Goal: Task Accomplishment & Management: Use online tool/utility

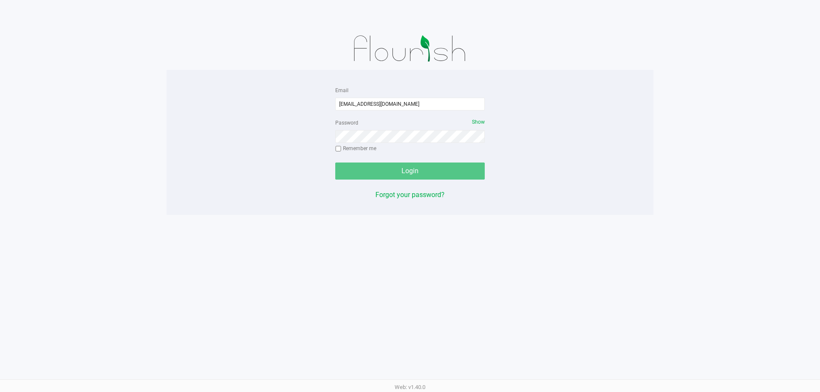
type input "[EMAIL_ADDRESS][DOMAIN_NAME]"
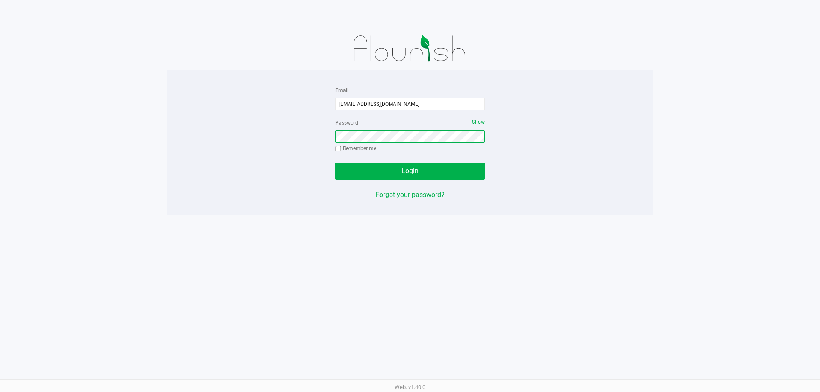
click at [335, 163] on button "Login" at bounding box center [409, 171] width 149 height 17
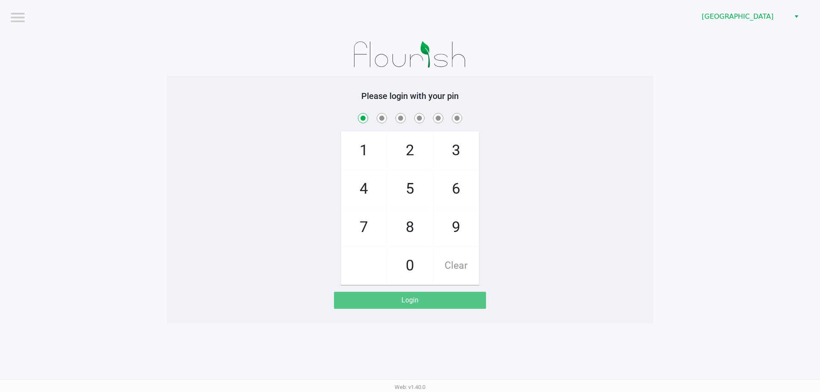
checkbox input "true"
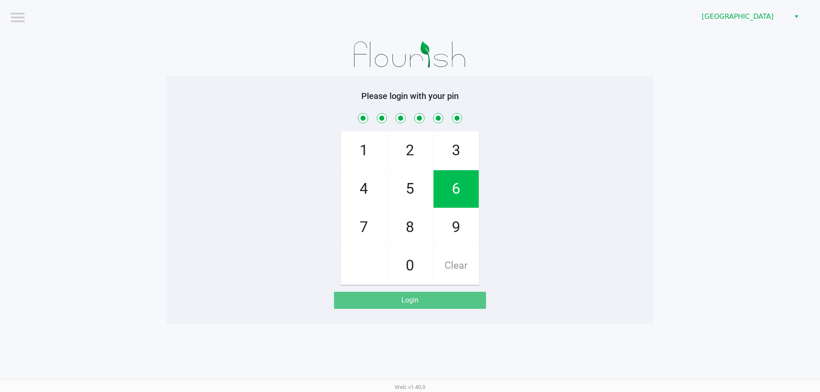
checkbox input "true"
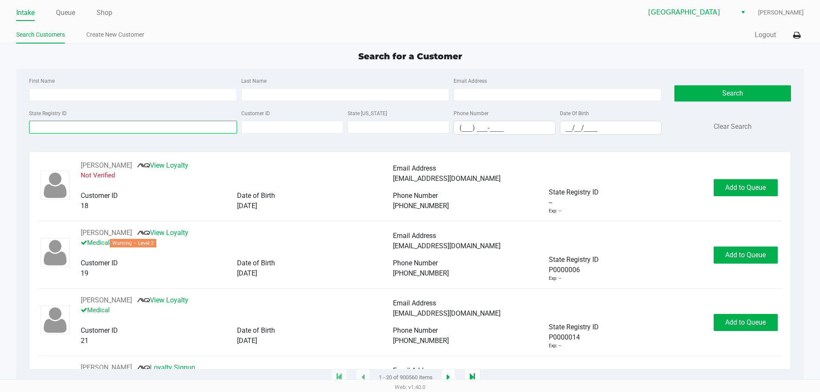
click at [139, 124] on input "State Registry ID" at bounding box center [133, 127] width 208 height 13
click at [134, 124] on input "State Registry ID" at bounding box center [133, 127] width 208 height 13
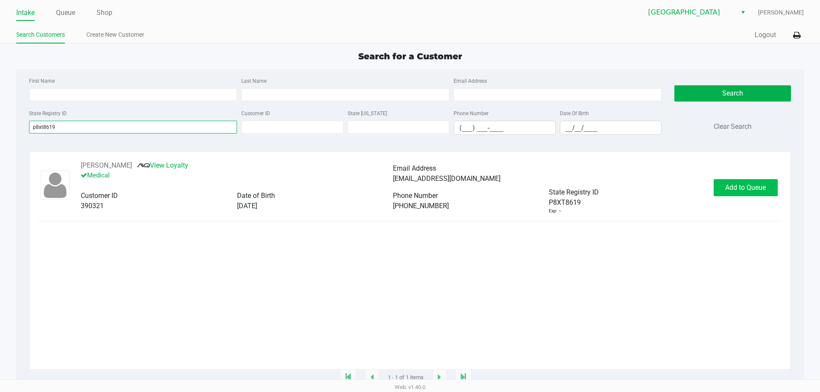
type input "p8xt8619"
click at [758, 193] on button "Add to Queue" at bounding box center [746, 187] width 64 height 17
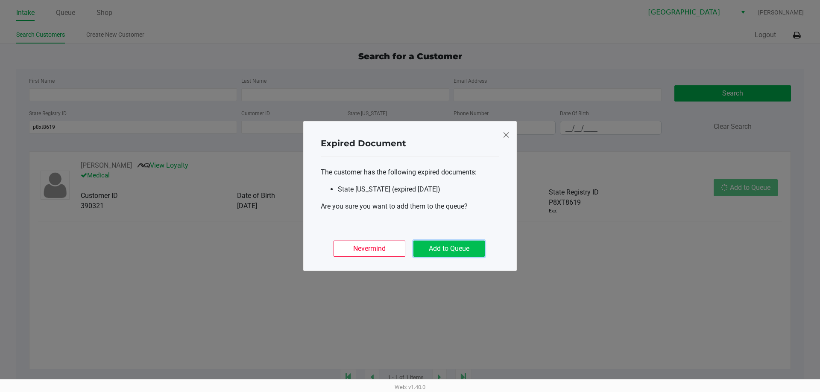
click at [422, 250] on button "Add to Queue" at bounding box center [448, 249] width 71 height 16
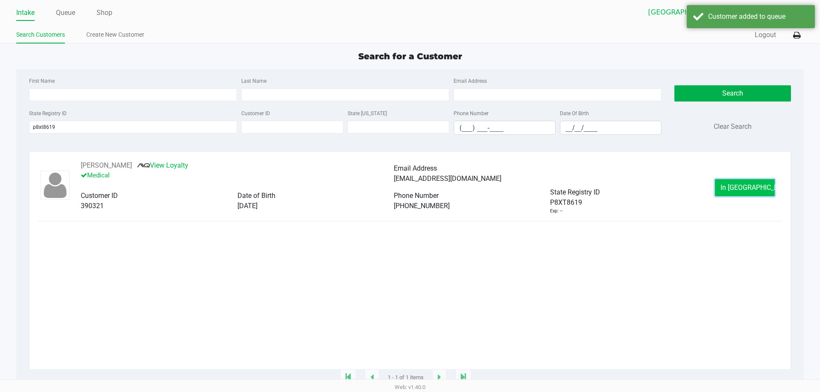
click at [754, 192] on span "In Queue" at bounding box center [756, 188] width 72 height 8
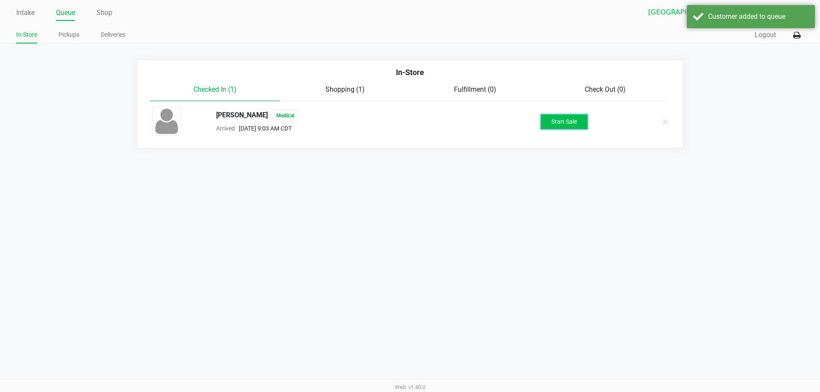
click at [581, 127] on button "Start Sale" at bounding box center [564, 121] width 47 height 15
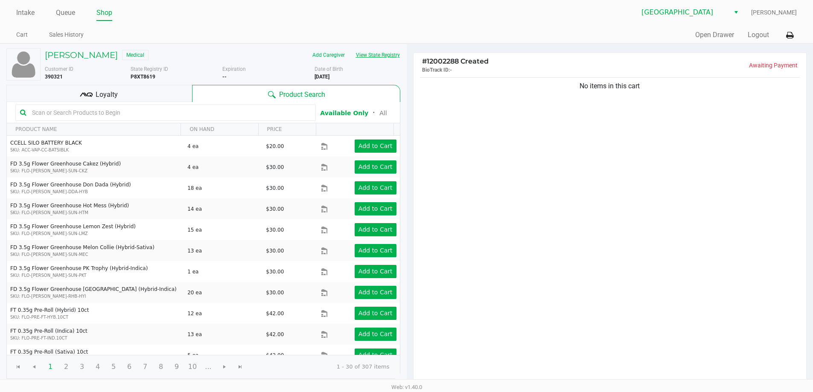
click at [387, 59] on button "View State Registry" at bounding box center [376, 55] width 50 height 14
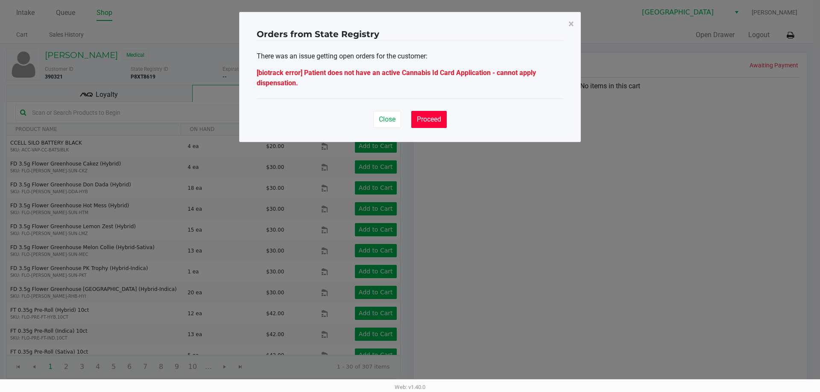
click at [445, 126] on button "Proceed" at bounding box center [428, 119] width 35 height 17
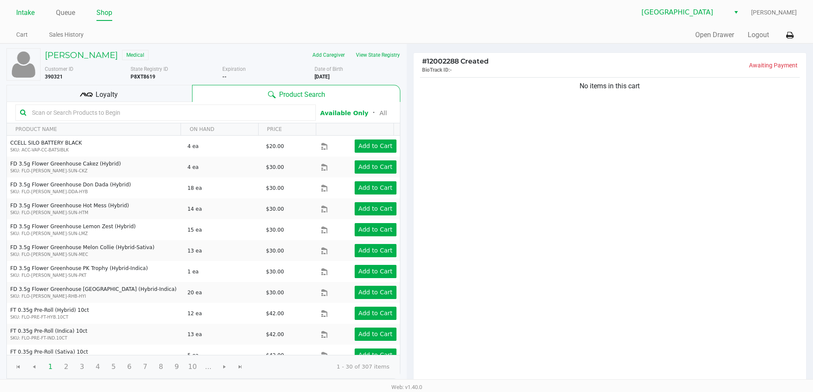
click at [26, 11] on link "Intake" at bounding box center [25, 13] width 18 height 12
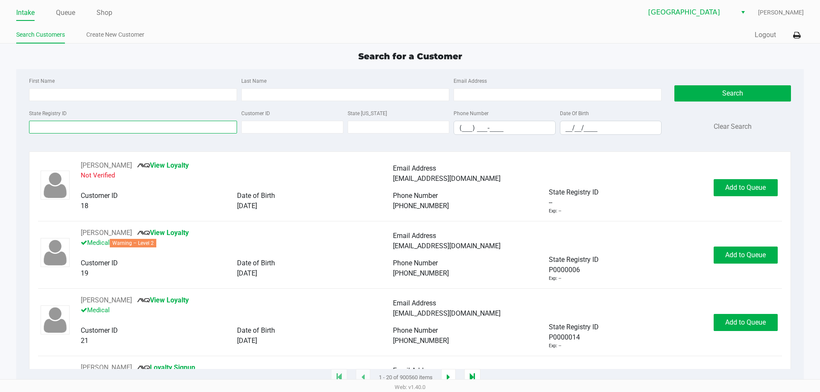
click at [79, 132] on input "State Registry ID" at bounding box center [133, 127] width 208 height 13
click at [78, 126] on input "State Registry ID" at bounding box center [133, 127] width 208 height 13
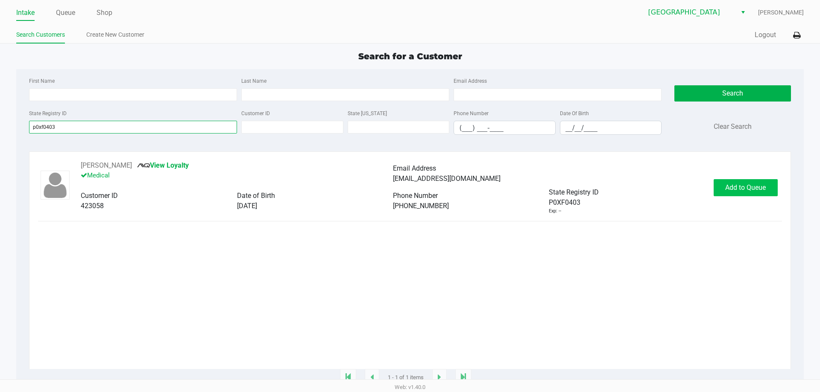
type input "p0xf0403"
click at [750, 188] on span "Add to Queue" at bounding box center [745, 188] width 41 height 8
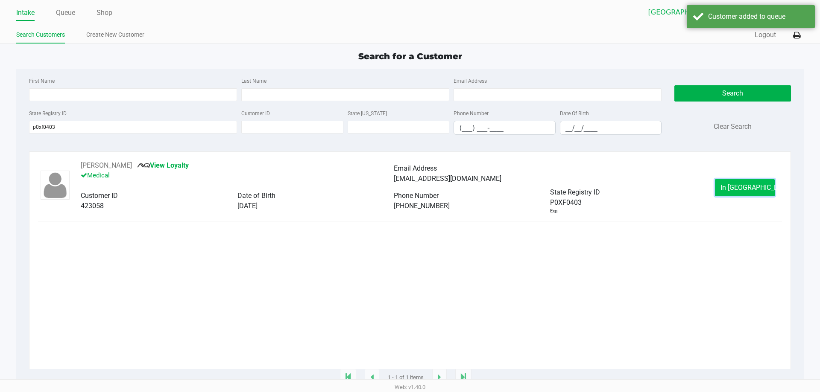
click at [748, 181] on button "In Queue" at bounding box center [745, 187] width 60 height 17
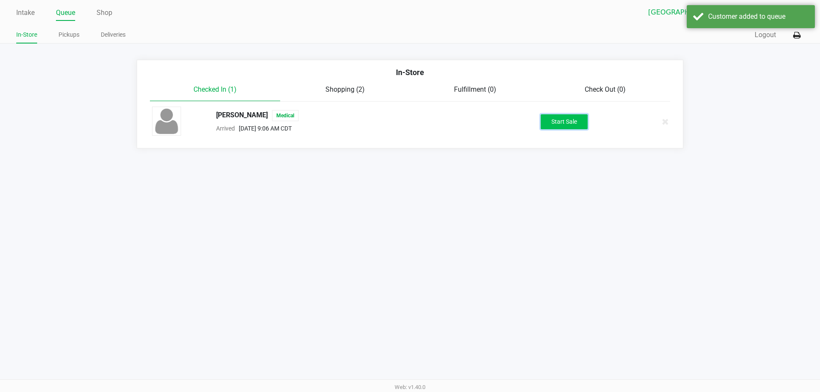
click at [575, 124] on button "Start Sale" at bounding box center [564, 121] width 47 height 15
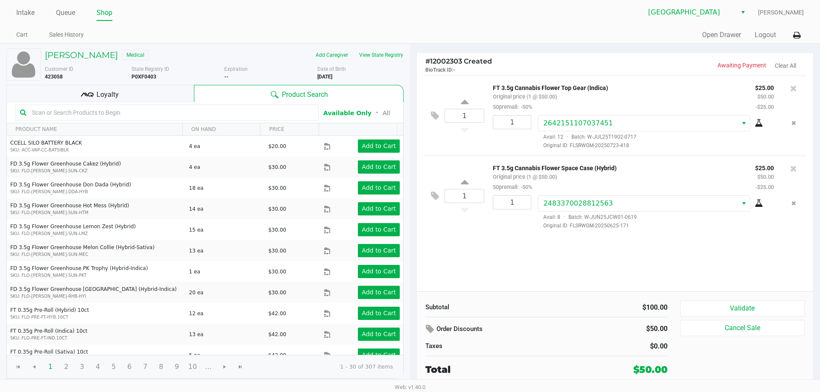
click at [108, 94] on span "Loyalty" at bounding box center [108, 95] width 22 height 10
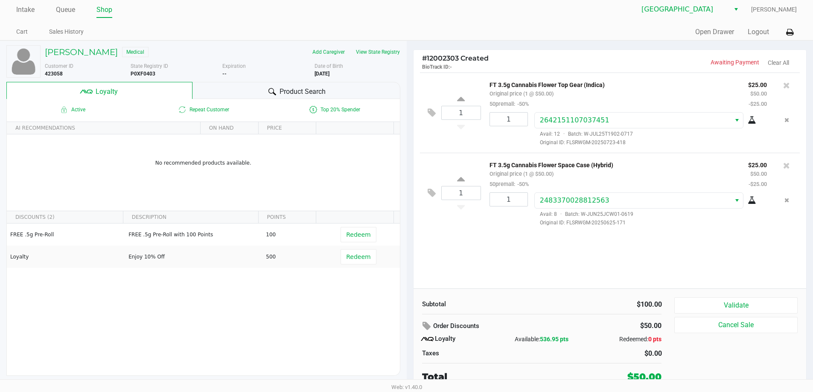
scroll to position [4, 0]
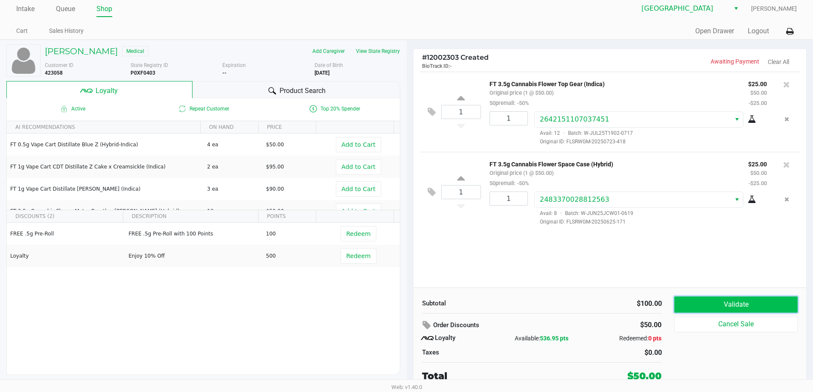
click at [711, 300] on button "Validate" at bounding box center [736, 305] width 123 height 16
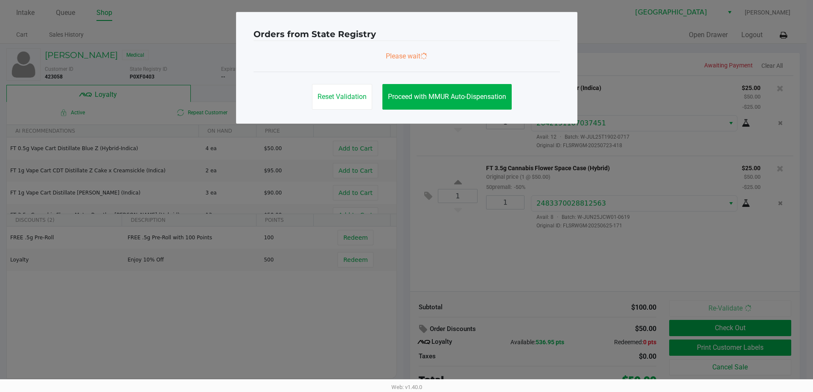
scroll to position [0, 0]
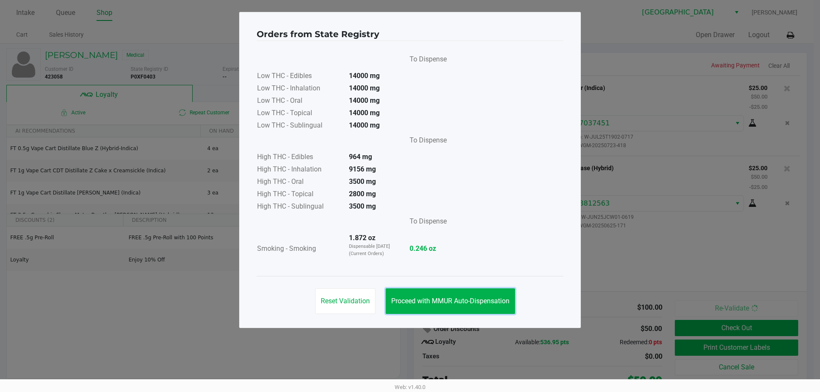
drag, startPoint x: 464, startPoint y: 298, endPoint x: 741, endPoint y: 380, distance: 289.1
click at [465, 298] on span "Proceed with MMUR Auto-Dispensation" at bounding box center [450, 301] width 118 height 8
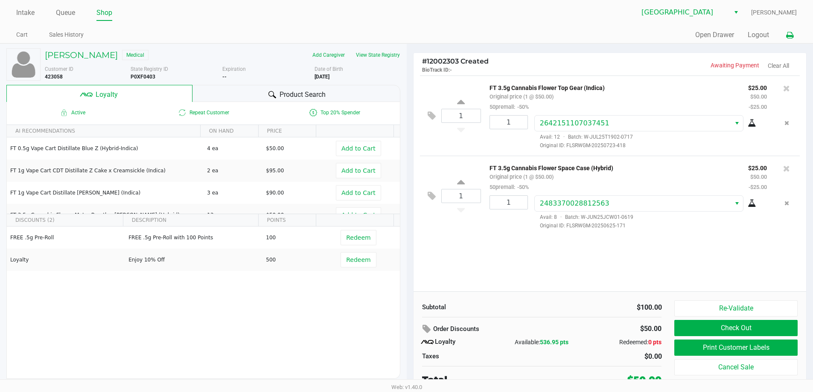
click at [790, 37] on icon at bounding box center [790, 35] width 7 height 6
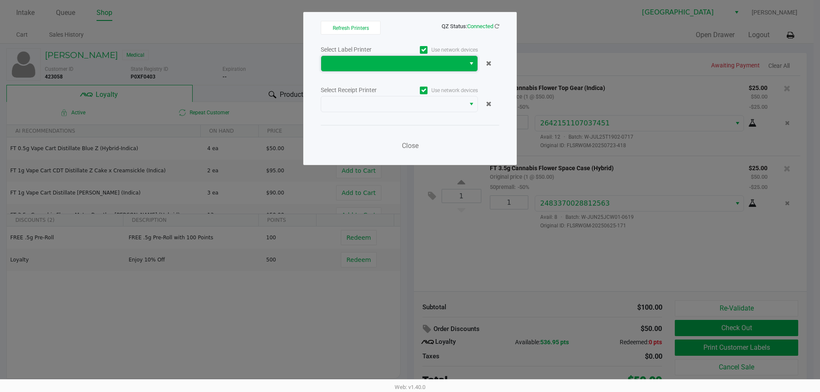
click at [430, 60] on span at bounding box center [393, 64] width 134 height 10
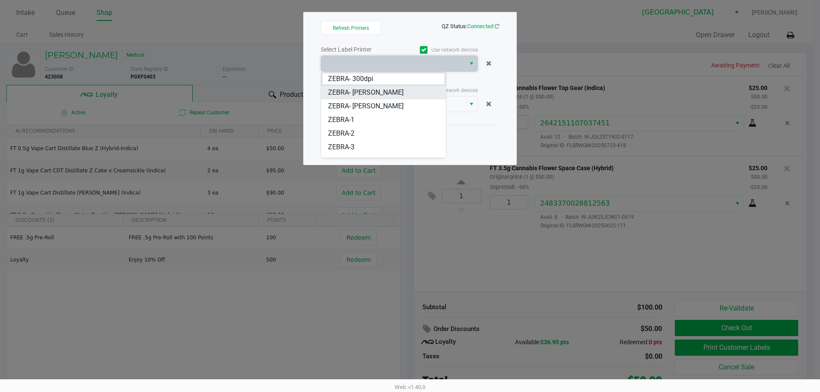
click at [409, 90] on JAZMIN-WHITLEY "ZEBRA- JAZMIN-WHITLEY" at bounding box center [383, 93] width 125 height 14
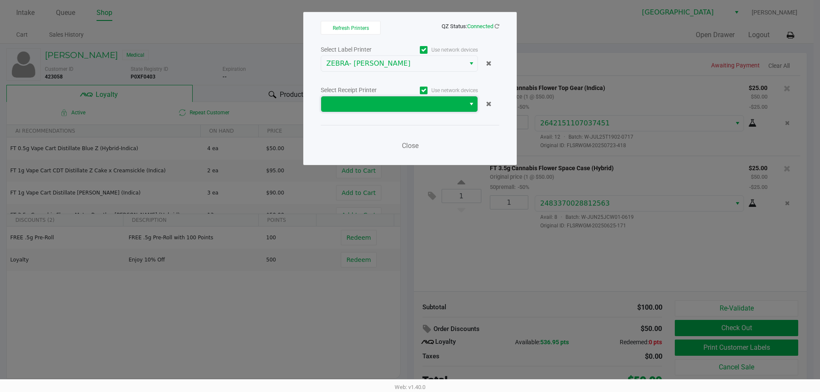
click at [409, 105] on span at bounding box center [393, 104] width 134 height 10
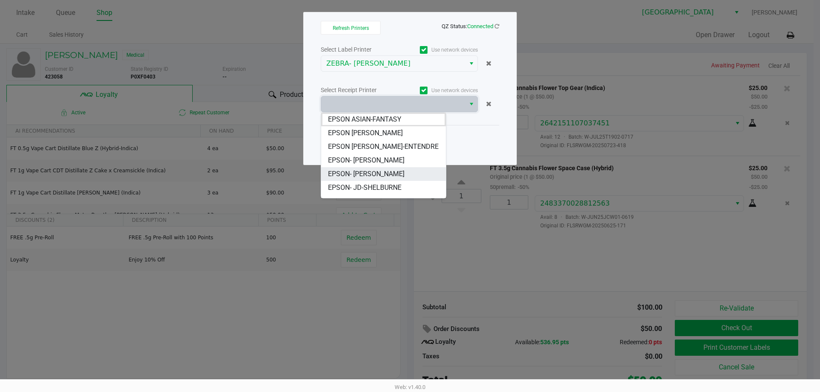
click at [392, 170] on span "EPSON- JAZMIN-WHITLEY" at bounding box center [366, 174] width 76 height 10
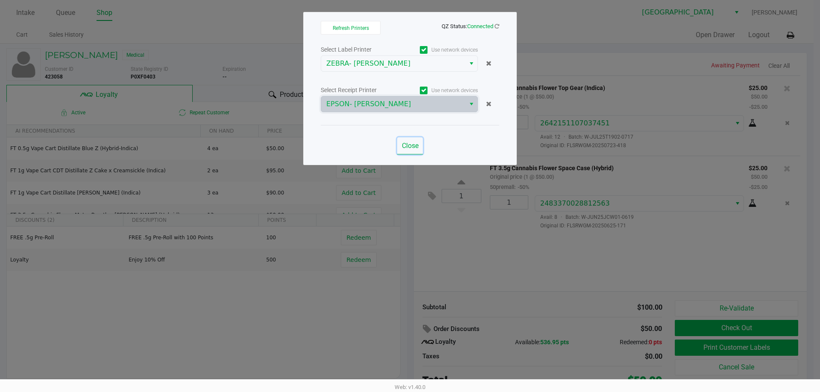
click at [409, 149] on span "Close" at bounding box center [410, 146] width 17 height 8
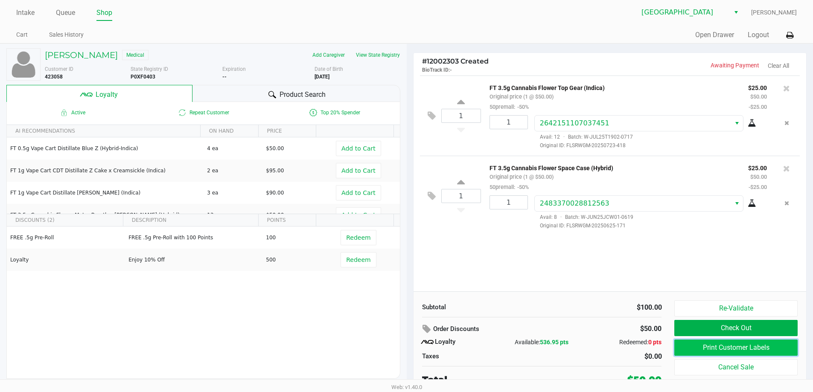
click at [707, 345] on button "Print Customer Labels" at bounding box center [736, 348] width 123 height 16
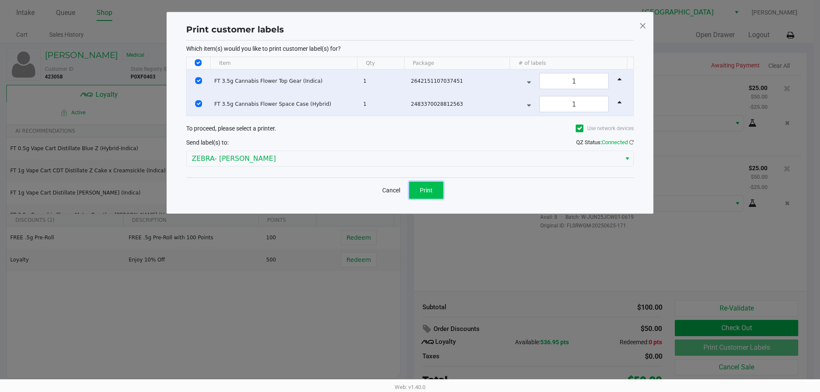
click at [424, 187] on span "Print" at bounding box center [426, 190] width 13 height 7
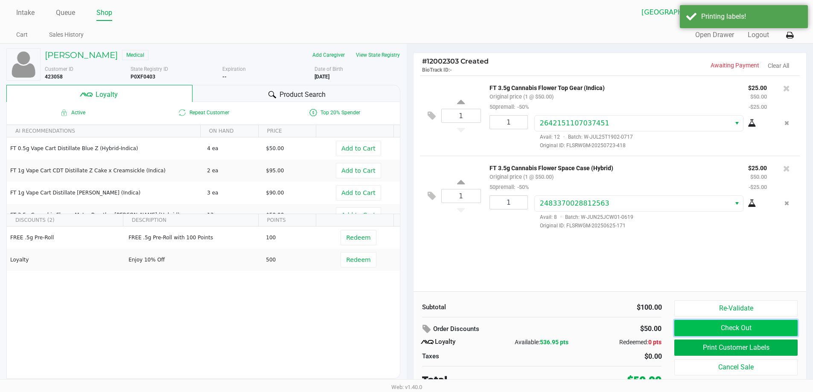
click at [771, 321] on button "Check Out" at bounding box center [736, 328] width 123 height 16
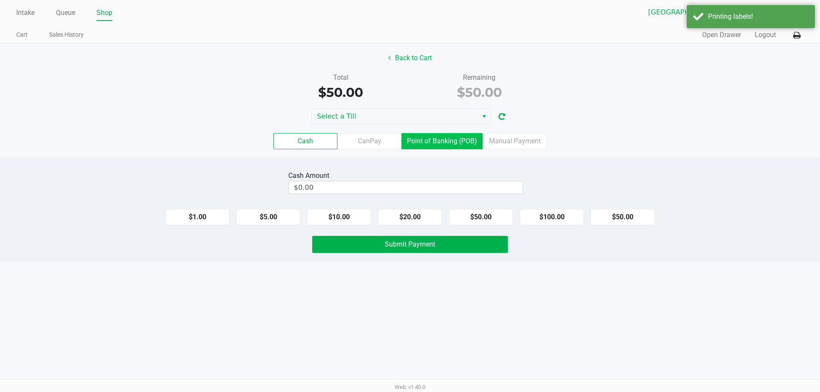
click at [444, 143] on label "Point of Banking (POB)" at bounding box center [441, 141] width 81 height 16
click at [0, 0] on 7 "Point of Banking (POB)" at bounding box center [0, 0] width 0 height 0
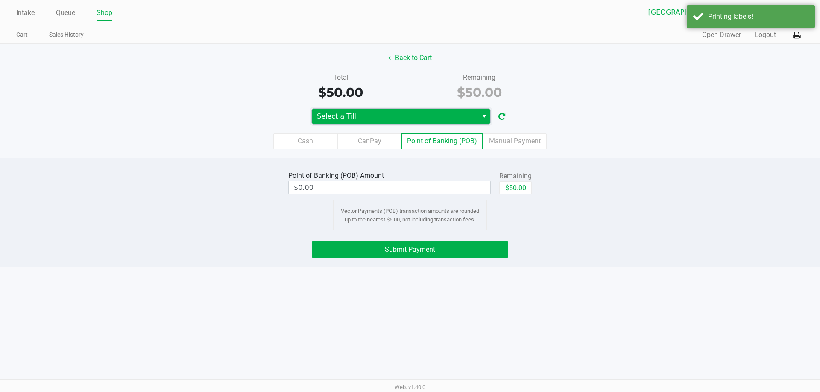
click at [389, 113] on span "Select a Till" at bounding box center [395, 116] width 156 height 10
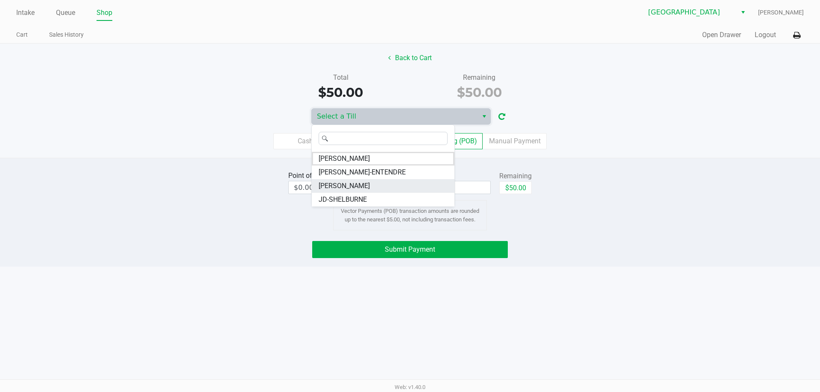
click at [368, 190] on span "JAZMIN-WHITLEY" at bounding box center [344, 186] width 51 height 10
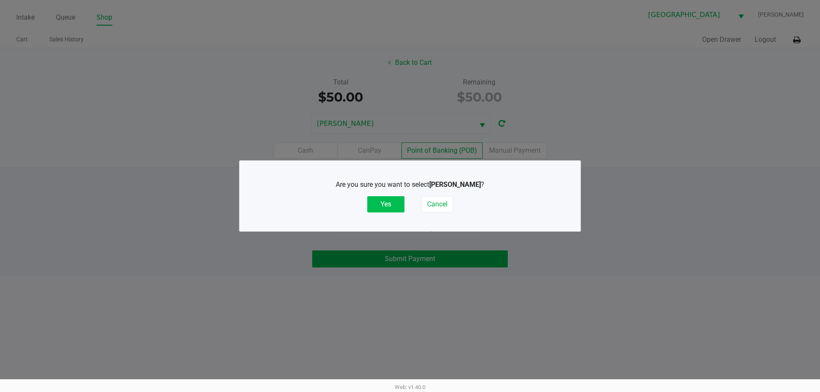
click at [395, 203] on button "Yes" at bounding box center [385, 204] width 37 height 16
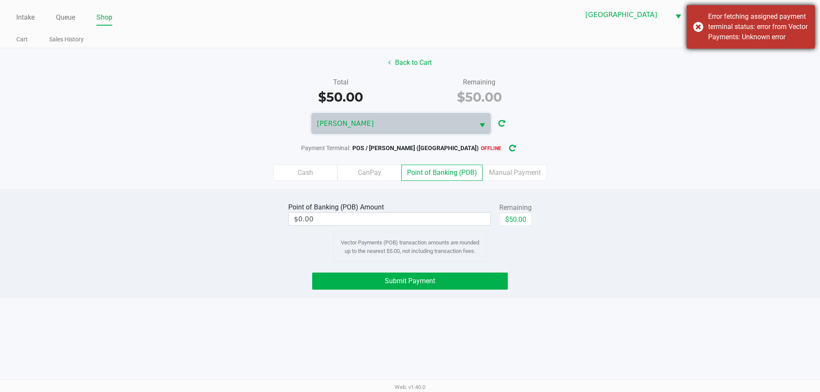
click at [697, 27] on div "Error fetching assigned payment terminal status: error from Vector Payments: Un…" at bounding box center [751, 27] width 128 height 44
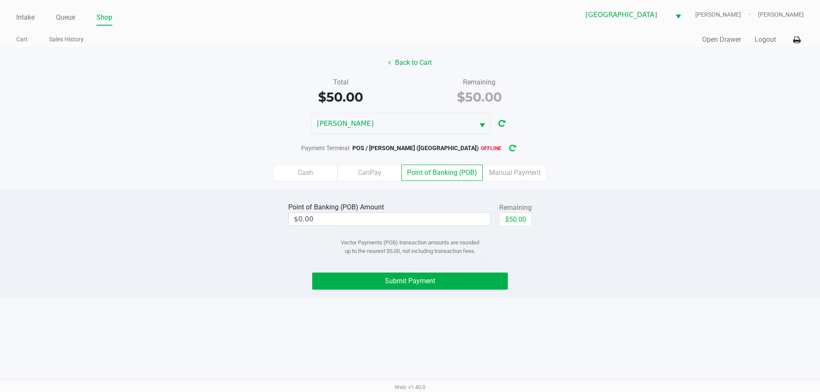
click at [506, 146] on button "button" at bounding box center [513, 148] width 14 height 16
click at [509, 225] on button "$50.00" at bounding box center [515, 219] width 32 height 13
type input "$50.00"
click at [466, 279] on button "Submit Payment" at bounding box center [410, 281] width 196 height 17
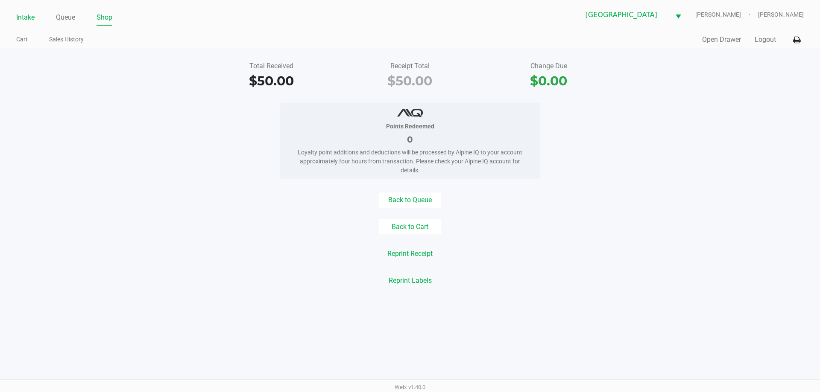
click at [29, 20] on link "Intake" at bounding box center [25, 18] width 18 height 12
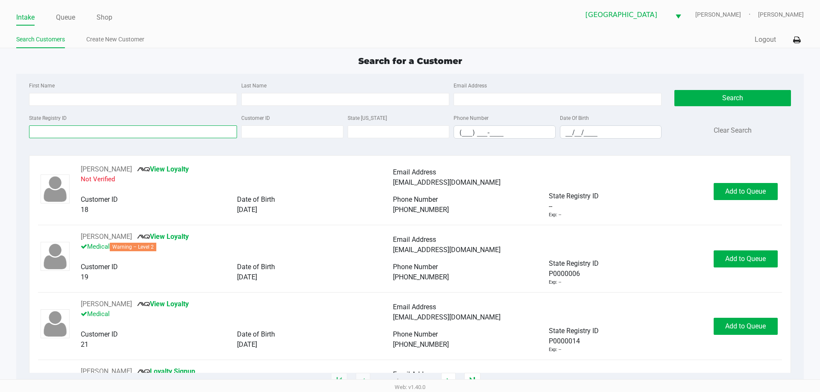
click at [164, 133] on input "State Registry ID" at bounding box center [133, 132] width 208 height 13
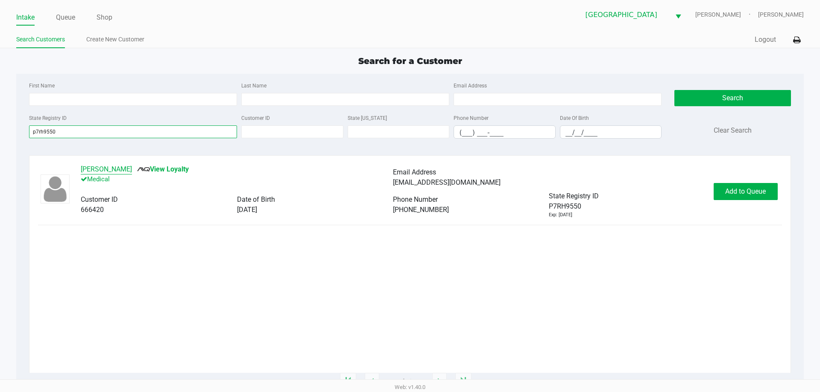
type input "p7rh9550"
click at [91, 170] on button "ROBERT TIPPS" at bounding box center [106, 169] width 51 height 10
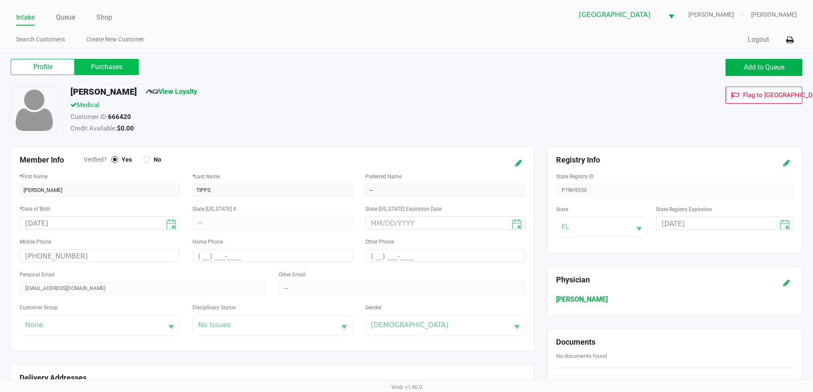
click at [118, 65] on label "Purchases" at bounding box center [107, 67] width 64 height 16
click at [0, 0] on 1 "Purchases" at bounding box center [0, 0] width 0 height 0
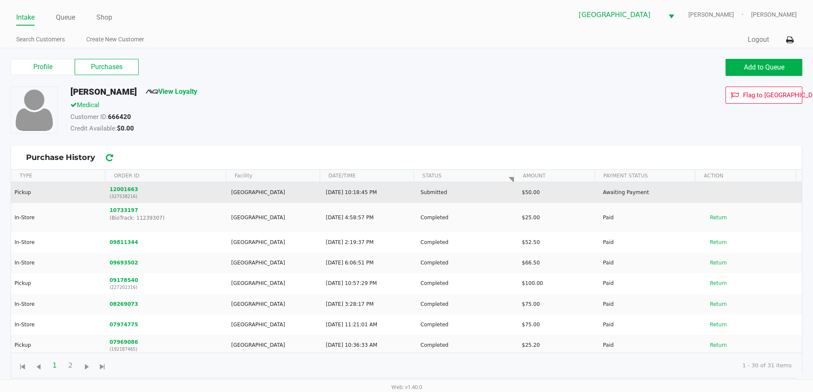
click at [119, 185] on td "12001663 (327538216)" at bounding box center [167, 192] width 122 height 21
click at [121, 190] on button "12001663" at bounding box center [124, 190] width 29 height 8
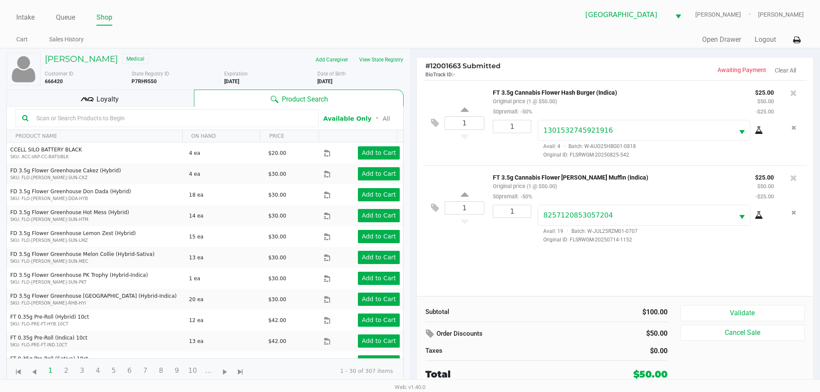
click at [104, 101] on span "Loyalty" at bounding box center [108, 99] width 22 height 10
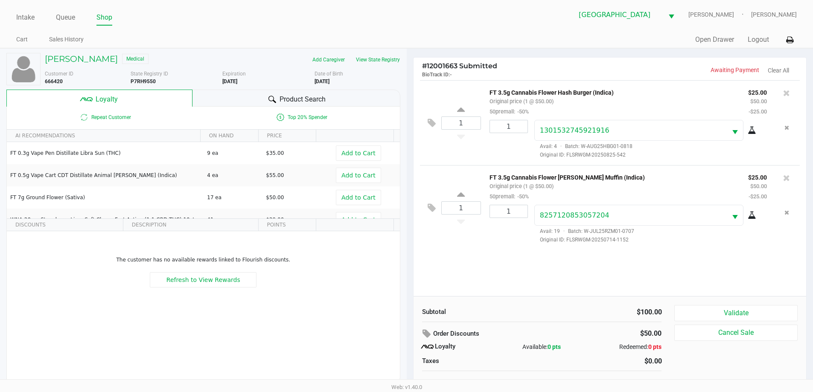
scroll to position [9, 0]
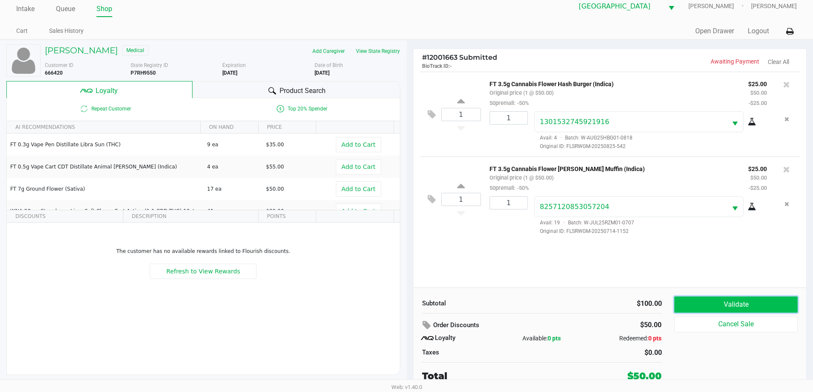
click at [705, 301] on button "Validate" at bounding box center [736, 305] width 123 height 16
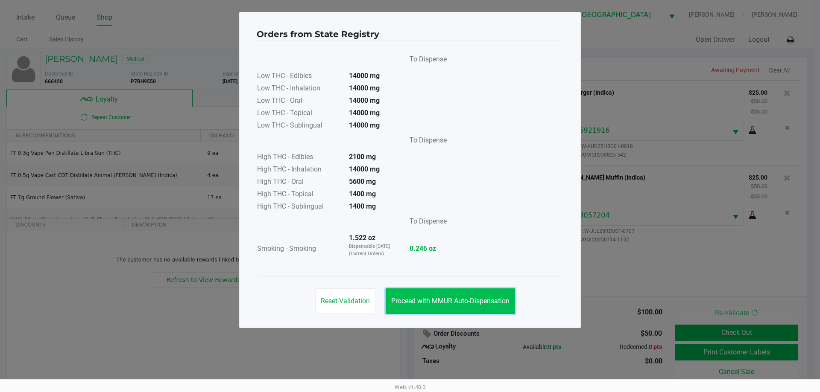
click at [417, 307] on button "Proceed with MMUR Auto-Dispensation" at bounding box center [450, 302] width 129 height 26
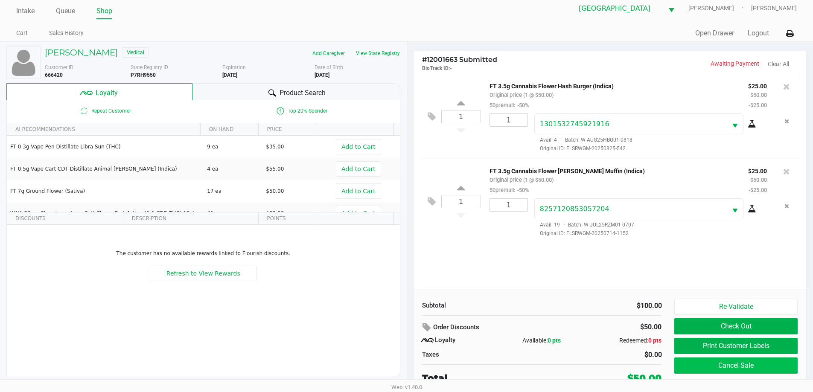
scroll to position [9, 0]
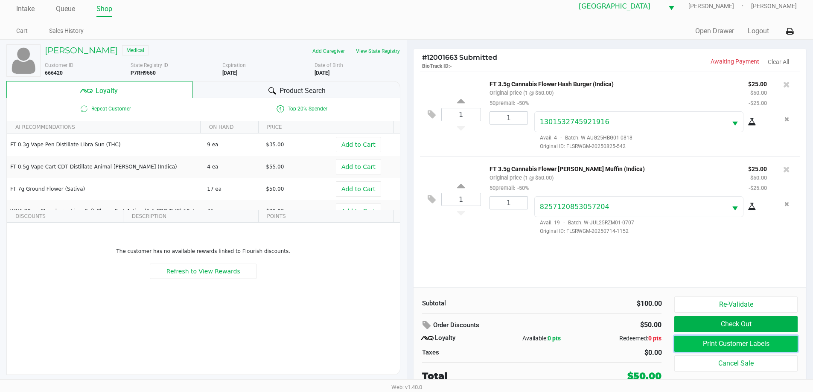
click at [735, 342] on button "Print Customer Labels" at bounding box center [736, 344] width 123 height 16
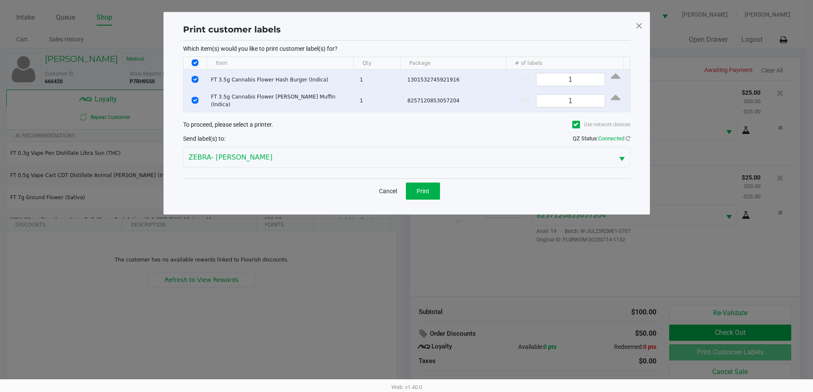
scroll to position [0, 0]
click at [427, 192] on span "Print" at bounding box center [426, 191] width 13 height 7
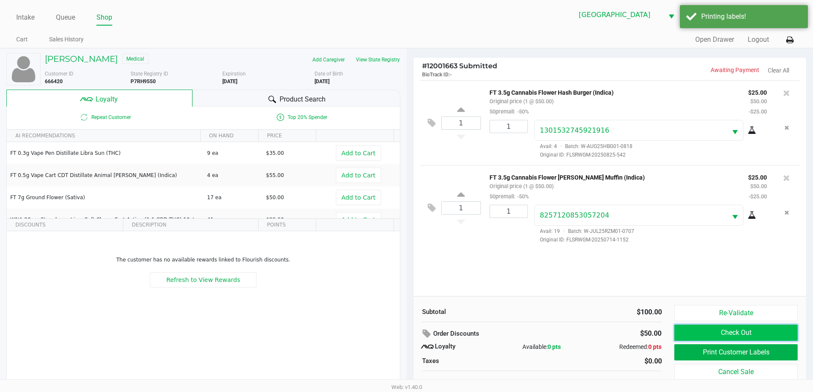
click at [724, 330] on button "Check Out" at bounding box center [736, 333] width 123 height 16
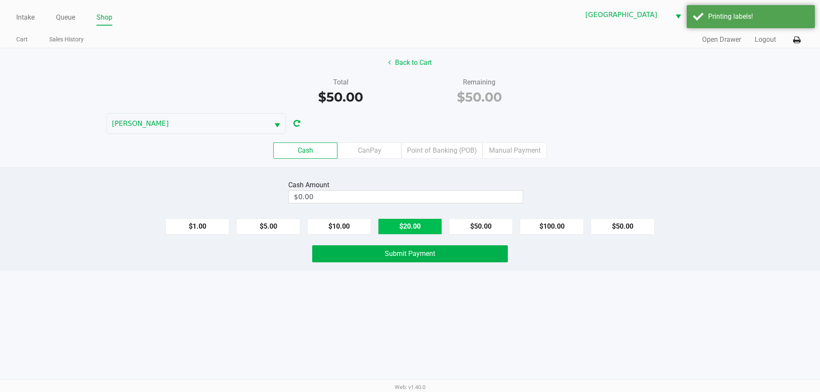
click at [401, 222] on button "$20.00" at bounding box center [410, 227] width 64 height 16
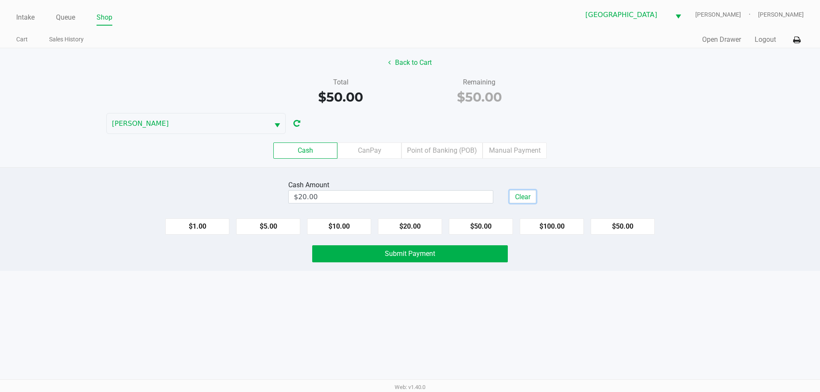
click at [535, 200] on button "Clear" at bounding box center [522, 196] width 26 height 13
click at [471, 231] on button "$50.00" at bounding box center [481, 227] width 64 height 16
type input "$50.00"
click at [468, 253] on button "Submit Payment" at bounding box center [410, 254] width 196 height 17
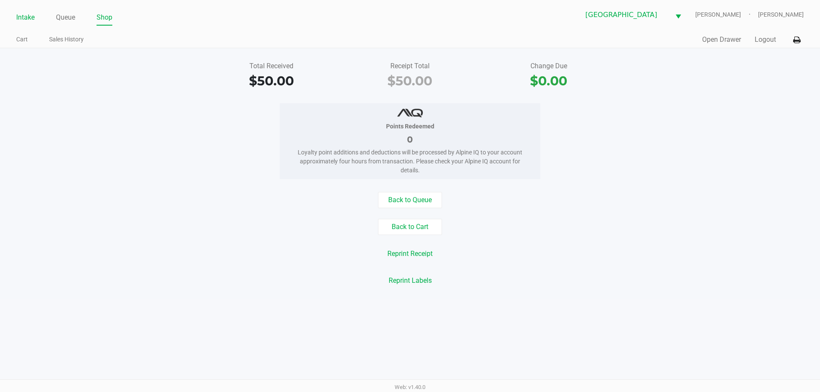
click at [23, 18] on link "Intake" at bounding box center [25, 18] width 18 height 12
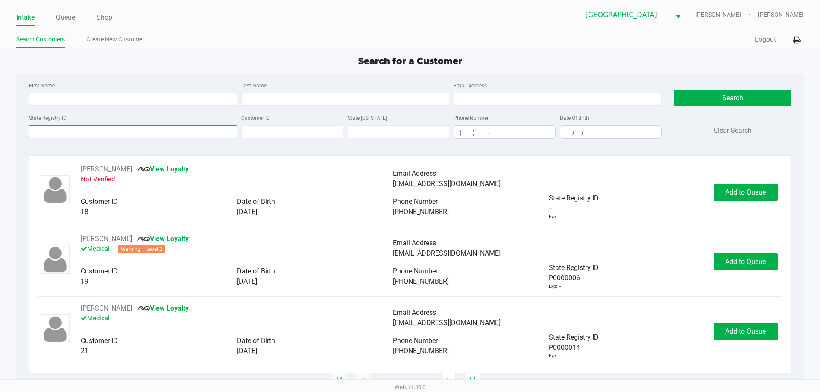
click at [102, 135] on input "State Registry ID" at bounding box center [133, 132] width 208 height 13
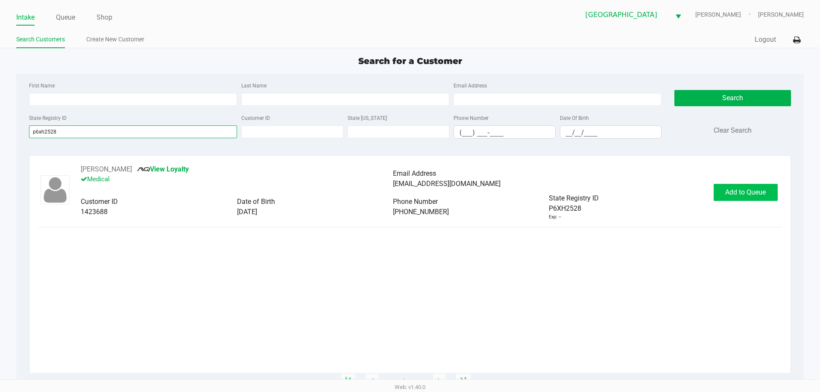
type input "p6xh2528"
click at [740, 194] on span "Add to Queue" at bounding box center [745, 192] width 41 height 8
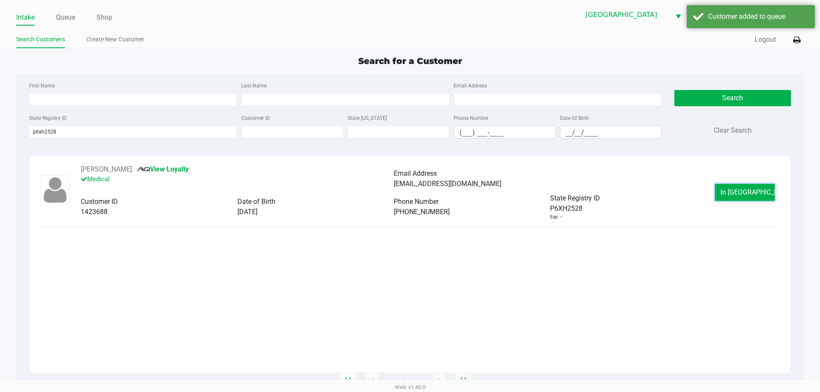
click at [740, 194] on span "In Queue" at bounding box center [756, 192] width 72 height 8
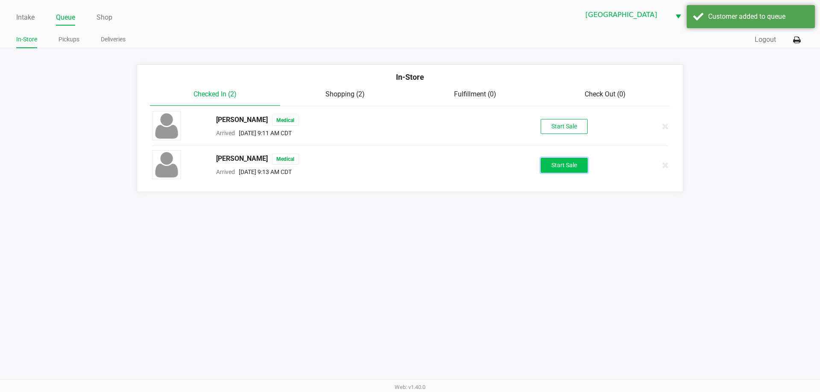
click at [570, 168] on button "Start Sale" at bounding box center [564, 165] width 47 height 15
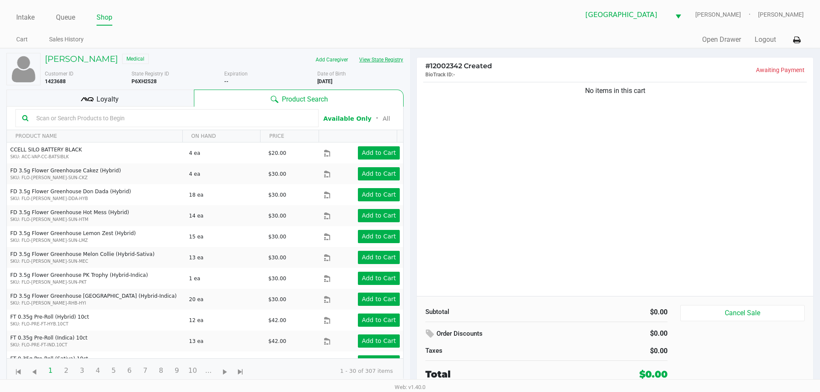
click at [380, 58] on button "View State Registry" at bounding box center [379, 60] width 50 height 14
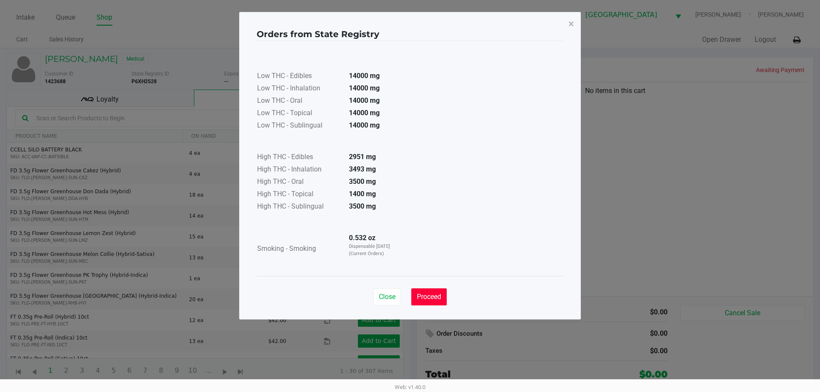
click at [424, 299] on span "Proceed" at bounding box center [429, 297] width 24 height 8
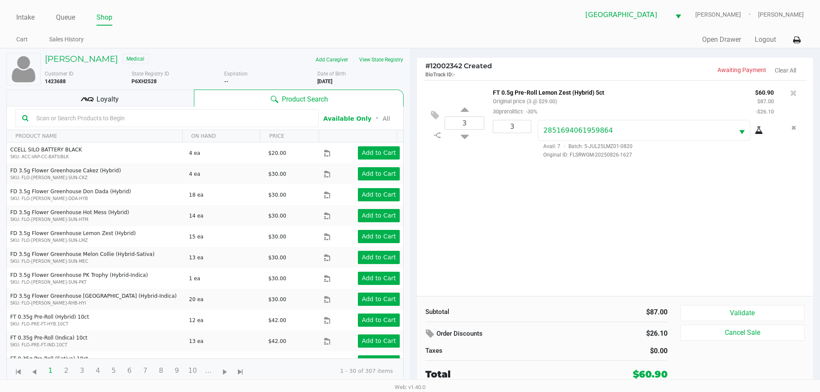
click at [661, 194] on div "3 FT 0.5g Pre-Roll Lemon Zest (Hybrid) 5ct Original price (3 @ $29.00) 30prerol…" at bounding box center [615, 188] width 396 height 216
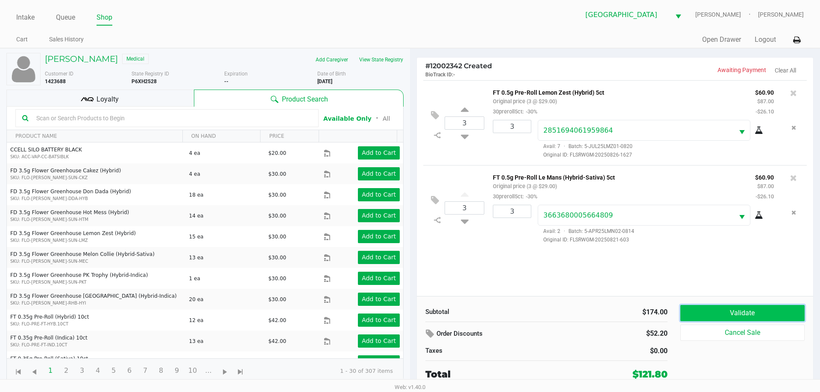
click at [757, 309] on button "Validate" at bounding box center [742, 313] width 124 height 16
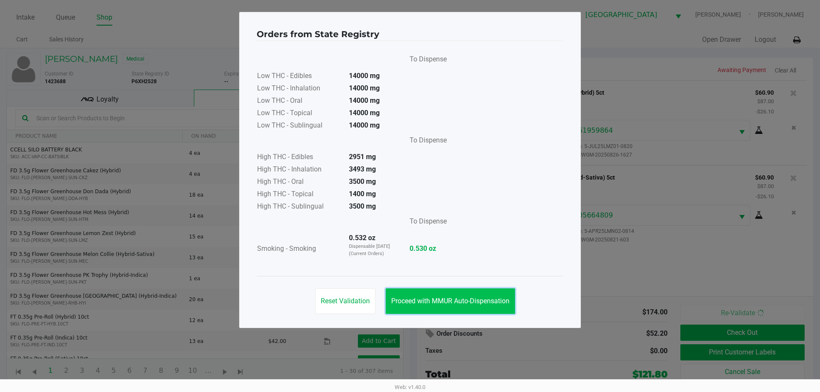
click at [467, 303] on span "Proceed with MMUR Auto-Dispensation" at bounding box center [450, 301] width 118 height 8
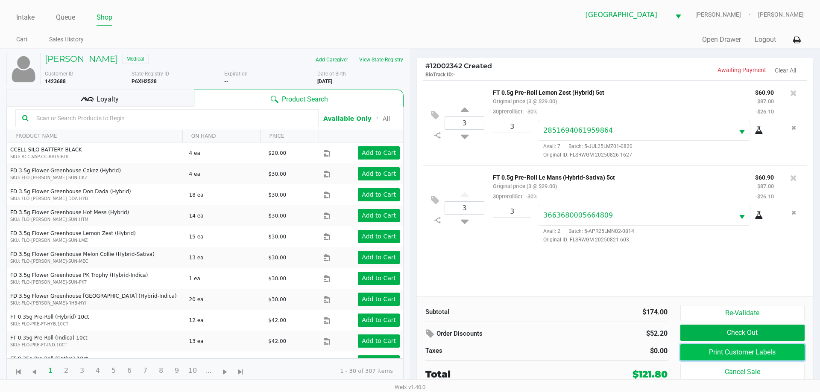
click at [758, 353] on button "Print Customer Labels" at bounding box center [742, 353] width 124 height 16
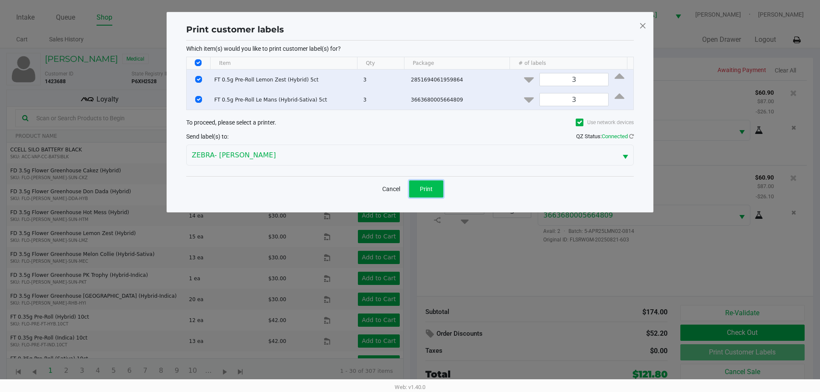
click at [432, 189] on span "Print" at bounding box center [426, 189] width 13 height 7
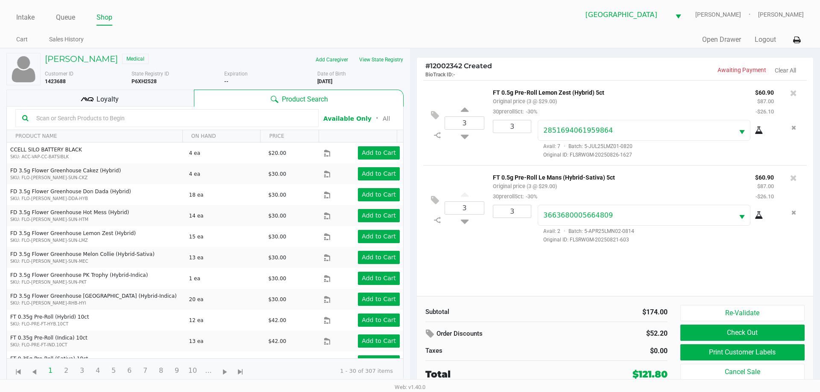
click at [95, 97] on div "Loyalty" at bounding box center [99, 98] width 187 height 17
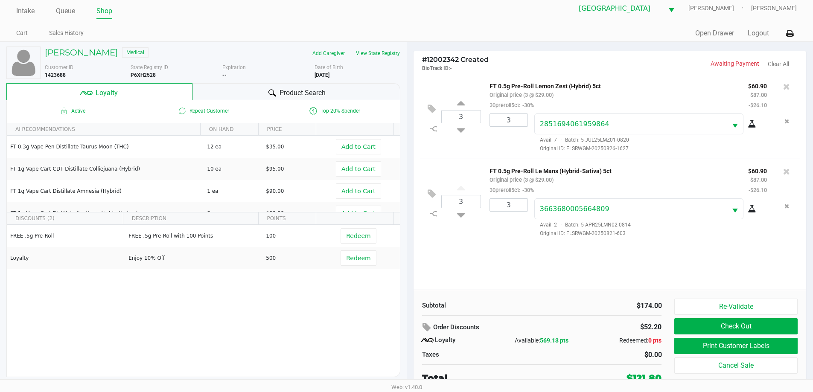
scroll to position [9, 0]
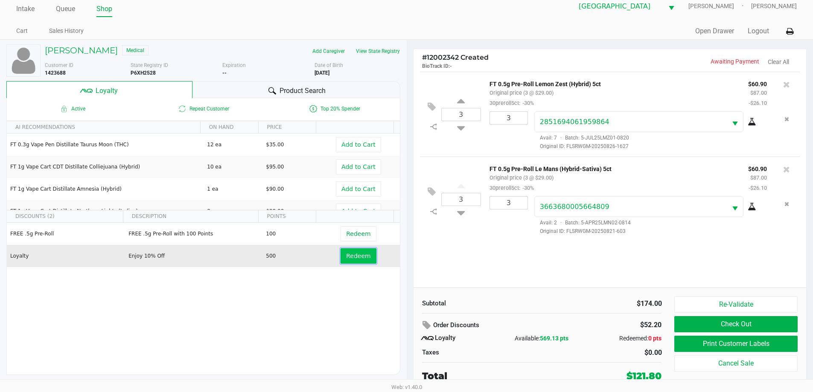
click at [357, 256] on span "Redeem" at bounding box center [358, 256] width 24 height 7
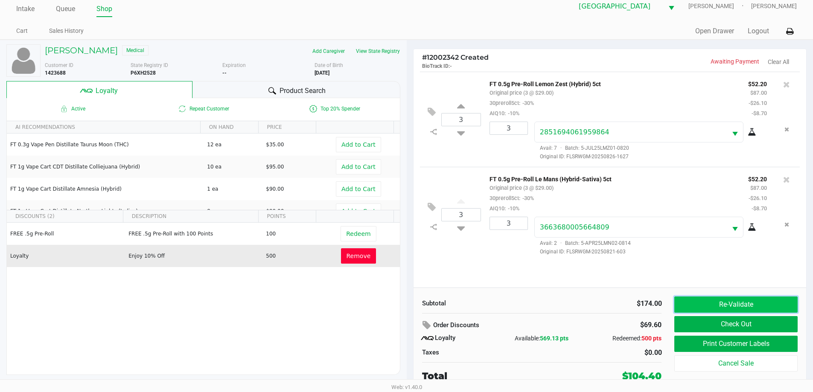
click at [722, 307] on button "Re-Validate" at bounding box center [736, 305] width 123 height 16
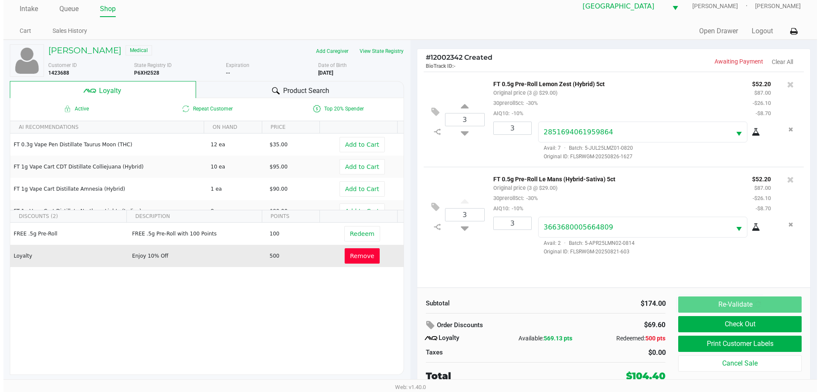
scroll to position [0, 0]
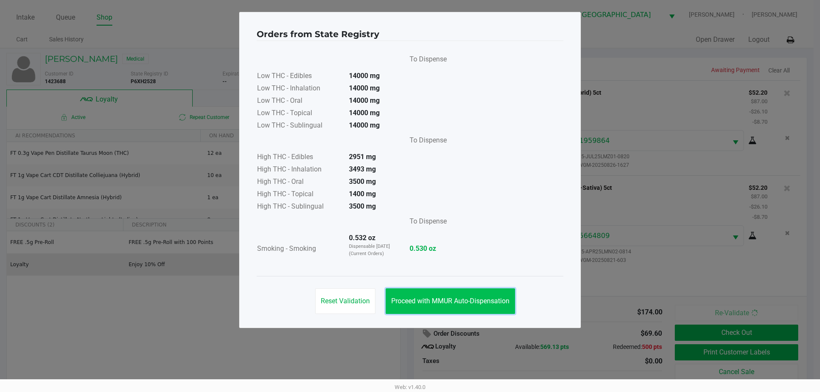
click at [488, 307] on button "Proceed with MMUR Auto-Dispensation" at bounding box center [450, 302] width 129 height 26
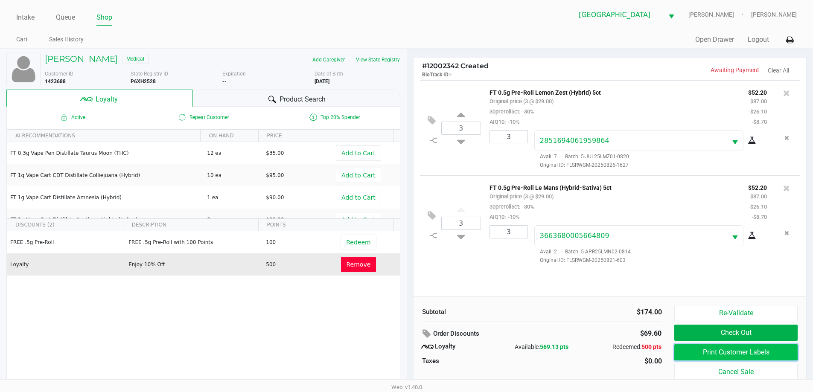
click at [761, 352] on button "Print Customer Labels" at bounding box center [736, 353] width 123 height 16
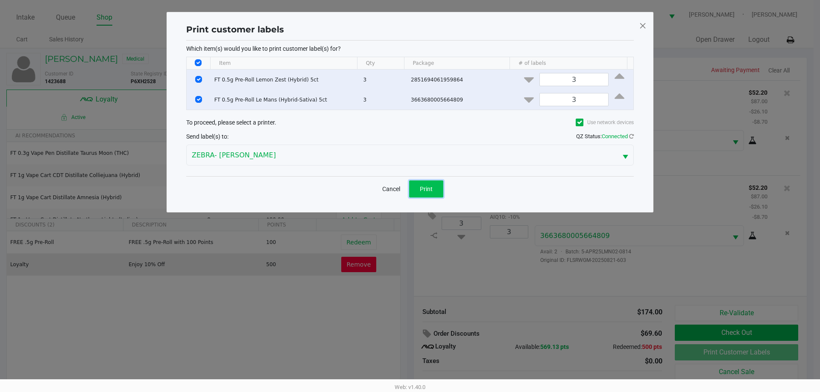
click at [434, 188] on button "Print" at bounding box center [426, 189] width 34 height 17
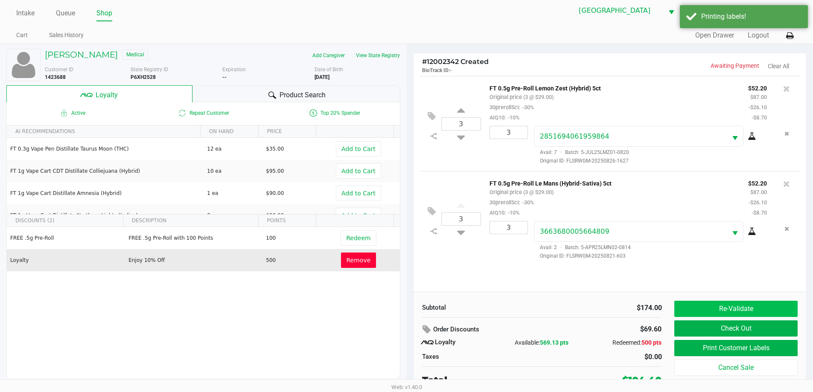
scroll to position [9, 0]
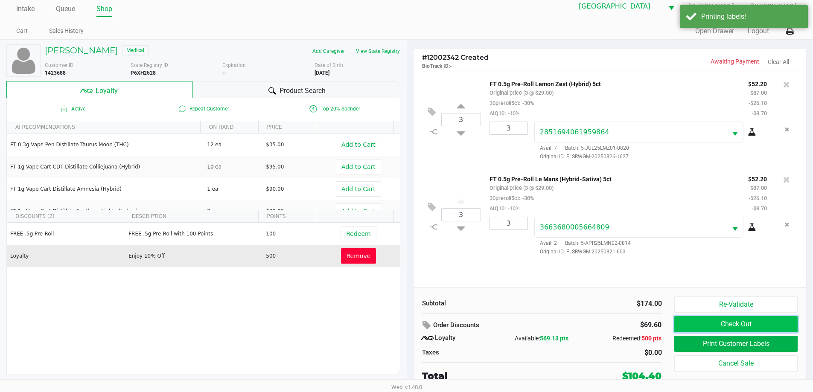
click at [729, 321] on button "Check Out" at bounding box center [736, 324] width 123 height 16
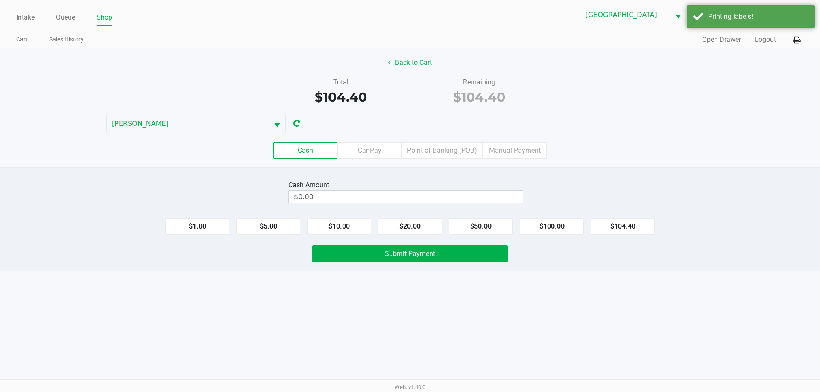
click at [454, 161] on div "Cash CanPay Point of Banking (POB) Manual Payment" at bounding box center [410, 150] width 833 height 33
click at [454, 143] on label "Point of Banking (POB)" at bounding box center [441, 151] width 81 height 16
click at [0, 0] on 7 "Point of Banking (POB)" at bounding box center [0, 0] width 0 height 0
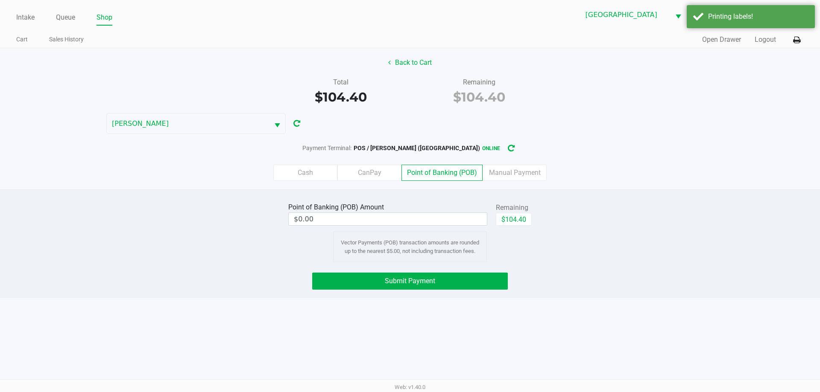
click at [515, 211] on div "Remaining" at bounding box center [514, 208] width 36 height 10
click at [512, 215] on button "$104.40" at bounding box center [514, 219] width 36 height 13
type input "$104.40"
click at [475, 280] on button "Submit Payment" at bounding box center [410, 281] width 196 height 17
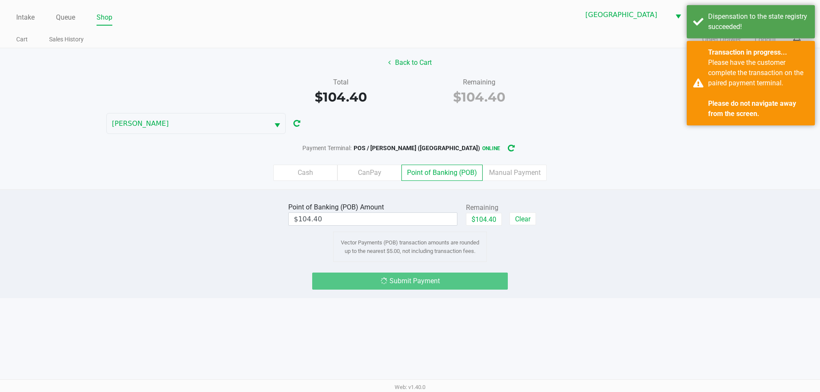
click at [634, 253] on div "Point of Banking (POB) Amount $104.40 Remaining $104.40 Clear Vector Payments (…" at bounding box center [410, 231] width 833 height 61
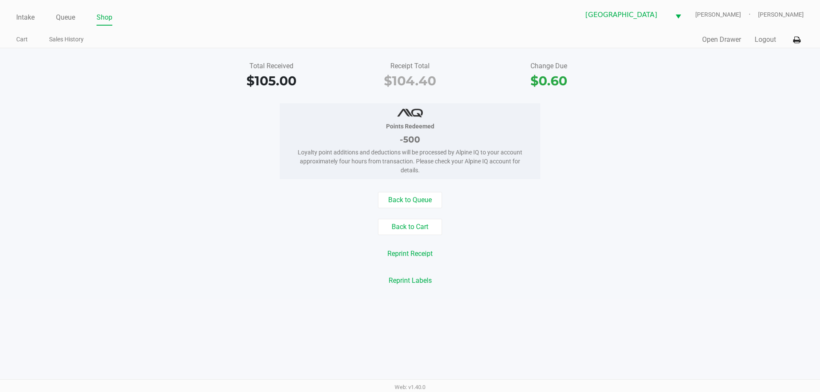
click at [108, 182] on div "Total Received $105.00 Receipt Total $104.40 Change Due $0.60 Points Redeemed -…" at bounding box center [410, 173] width 820 height 251
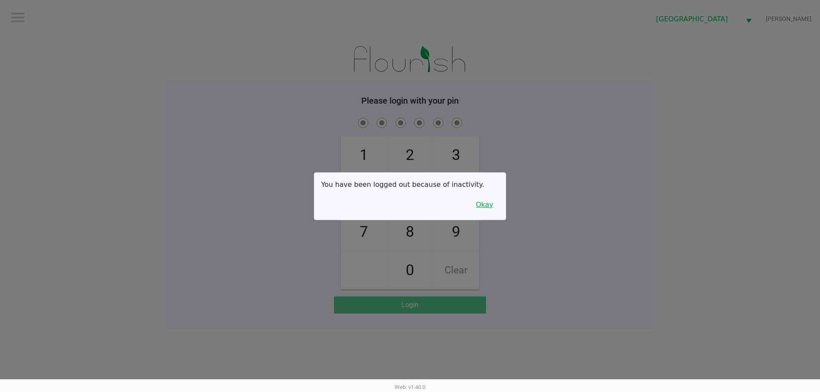
click at [486, 207] on button "Okay" at bounding box center [484, 205] width 29 height 16
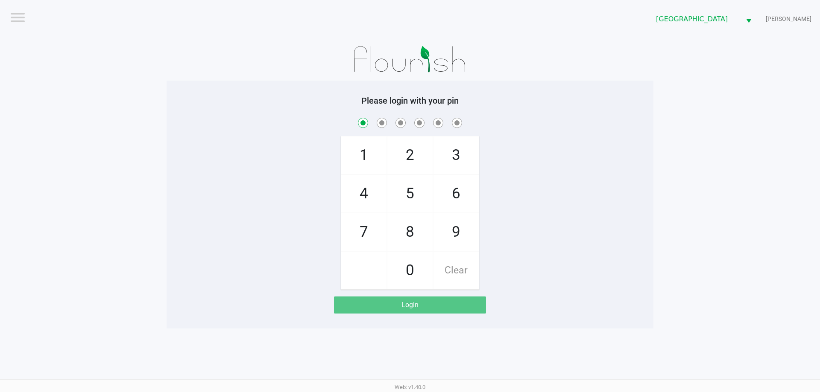
checkbox input "true"
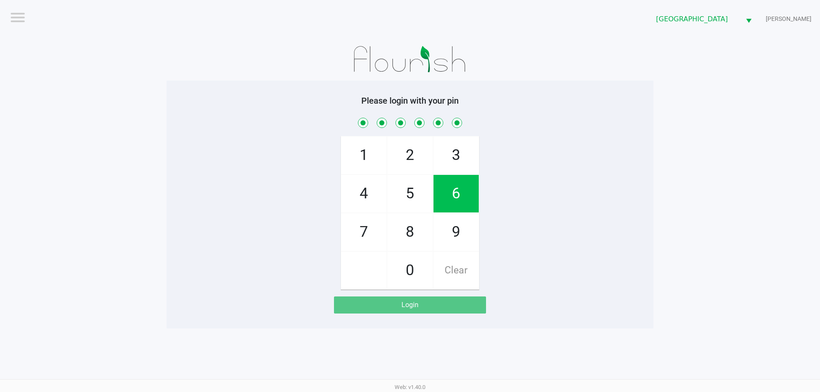
checkbox input "true"
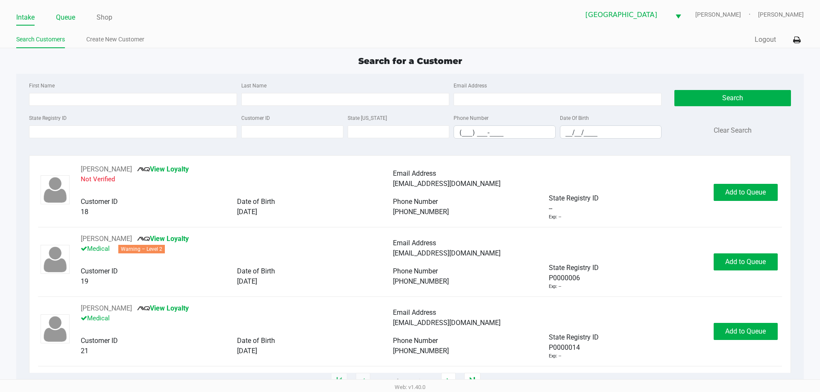
click at [70, 11] on li "Queue" at bounding box center [65, 18] width 19 height 15
click at [70, 15] on link "Queue" at bounding box center [65, 18] width 19 height 12
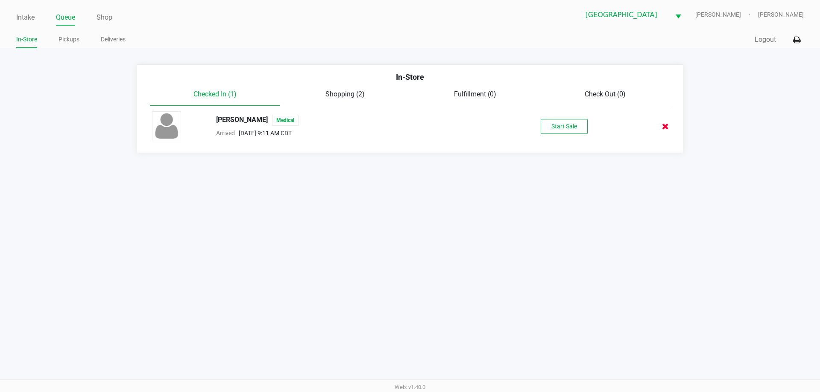
click at [665, 124] on icon at bounding box center [665, 126] width 7 height 6
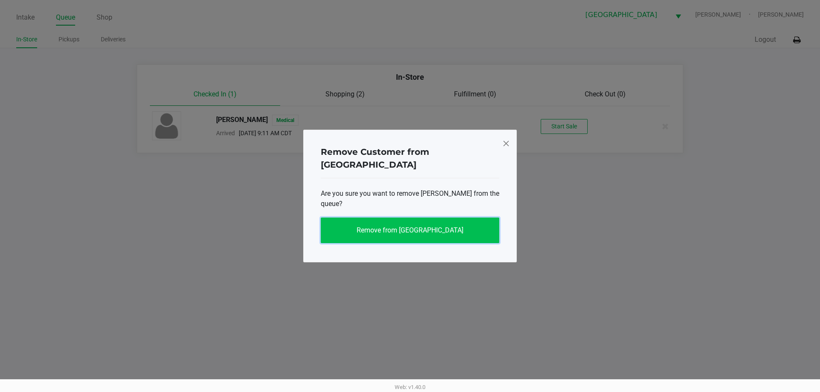
click at [397, 218] on button "Remove from Queue" at bounding box center [410, 231] width 178 height 26
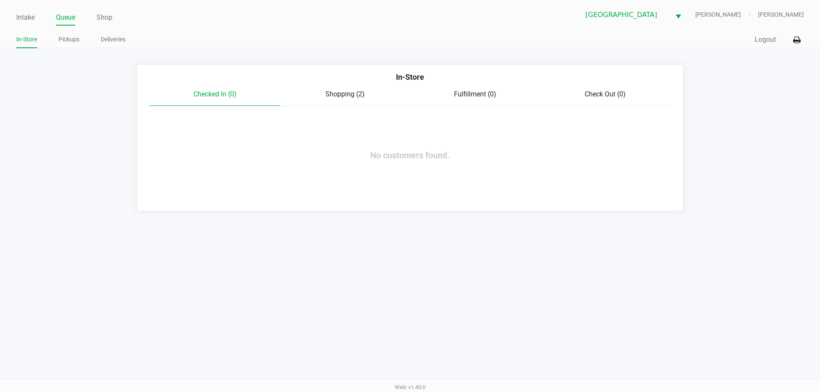
click at [353, 104] on div "Checked In (0) Shopping (2) Fulfillment (0) Check Out (0)" at bounding box center [410, 97] width 520 height 17
click at [354, 97] on span "Shopping (2)" at bounding box center [344, 94] width 39 height 8
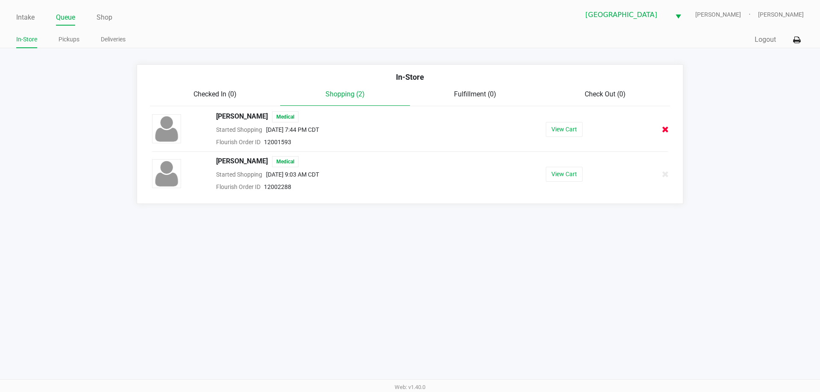
click at [665, 129] on icon at bounding box center [665, 129] width 7 height 6
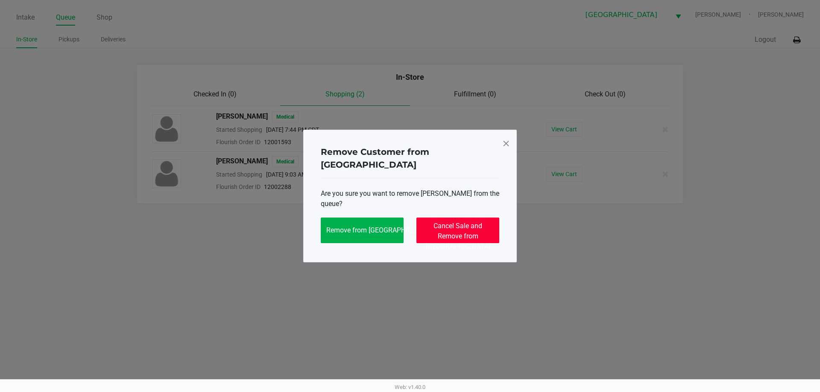
click at [480, 231] on span "Cancel Sale and Remove from Queue" at bounding box center [458, 236] width 64 height 29
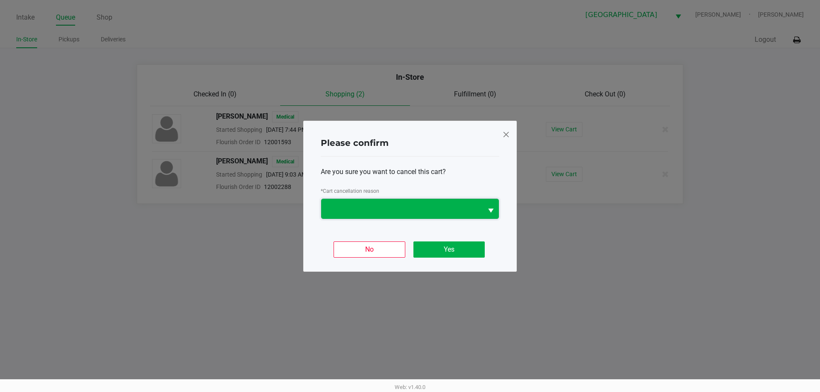
click at [459, 209] on span at bounding box center [401, 209] width 151 height 10
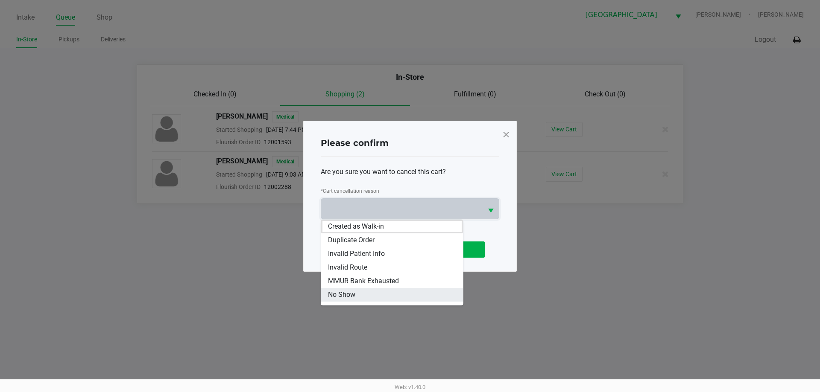
click at [442, 296] on li "No Show" at bounding box center [392, 295] width 142 height 14
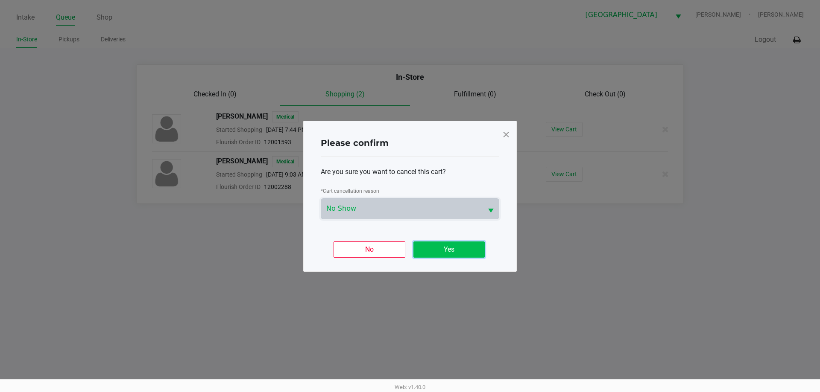
click at [451, 251] on button "Yes" at bounding box center [448, 250] width 71 height 16
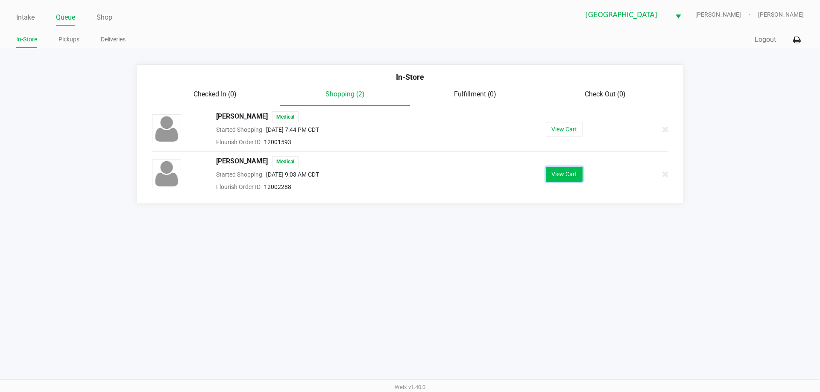
click at [556, 175] on button "View Cart" at bounding box center [564, 174] width 37 height 15
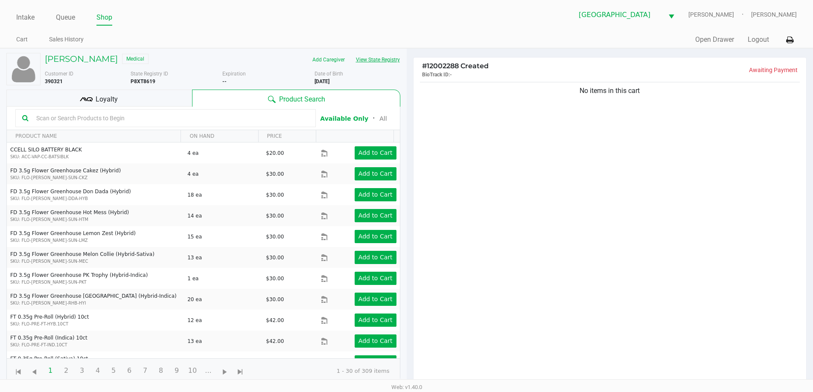
click at [377, 58] on button "View State Registry" at bounding box center [376, 60] width 50 height 14
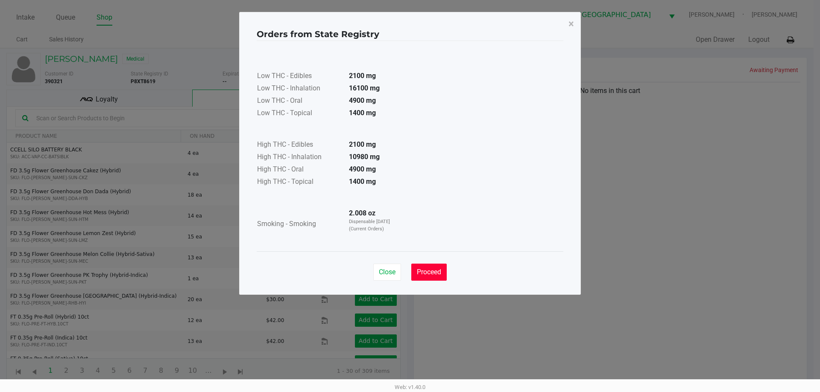
click at [434, 277] on button "Proceed" at bounding box center [428, 272] width 35 height 17
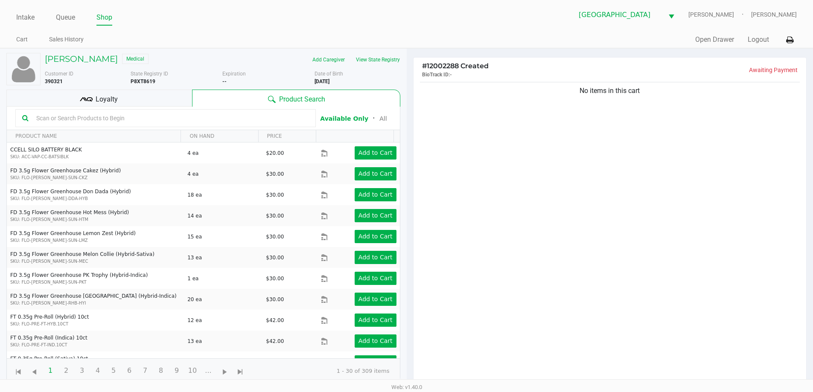
click at [570, 315] on div "No items in this cart" at bounding box center [610, 235] width 393 height 310
click at [383, 62] on button "View State Registry" at bounding box center [376, 60] width 50 height 14
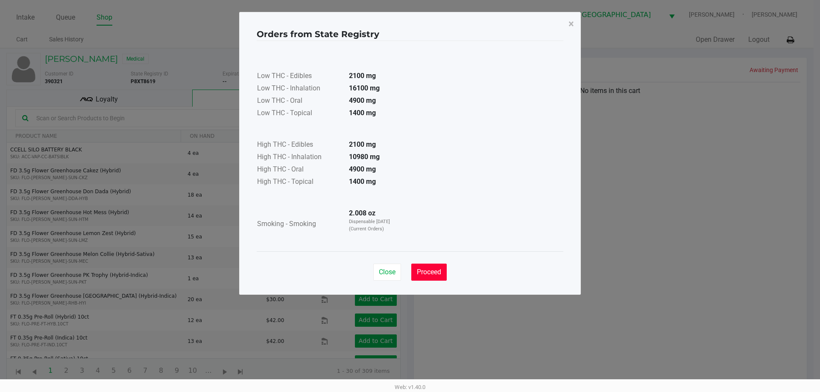
click at [435, 278] on button "Proceed" at bounding box center [428, 272] width 35 height 17
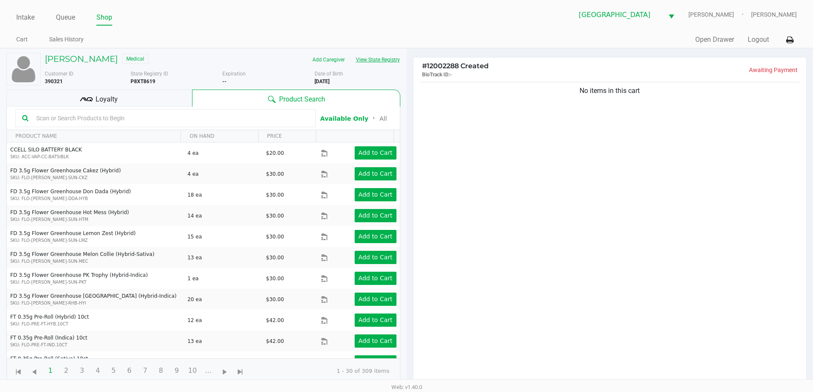
click at [380, 61] on button "View State Registry" at bounding box center [376, 60] width 50 height 14
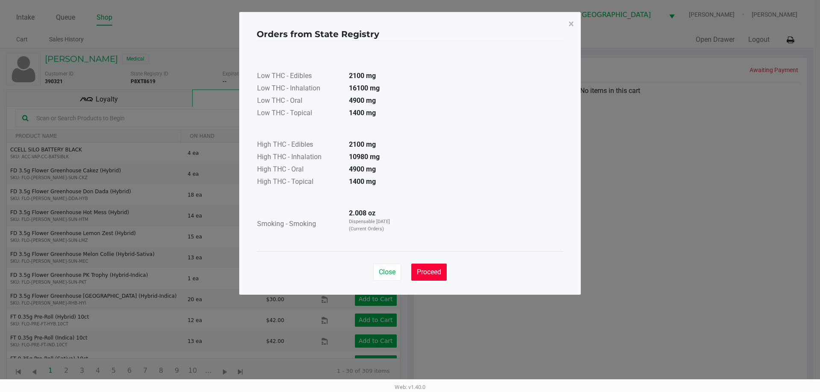
click at [419, 271] on span "Proceed" at bounding box center [429, 272] width 24 height 8
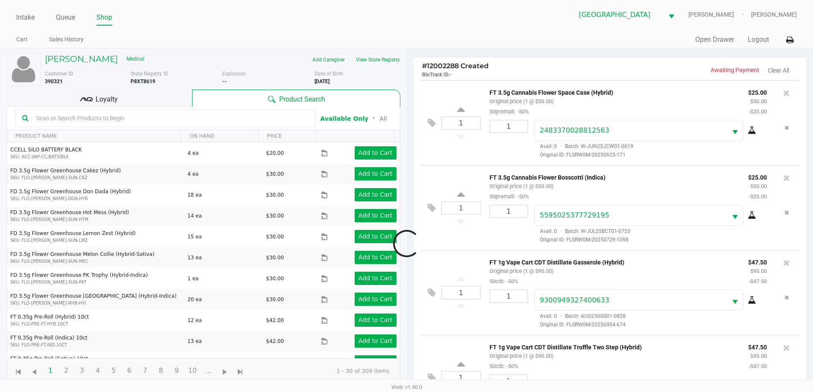
scroll to position [32, 0]
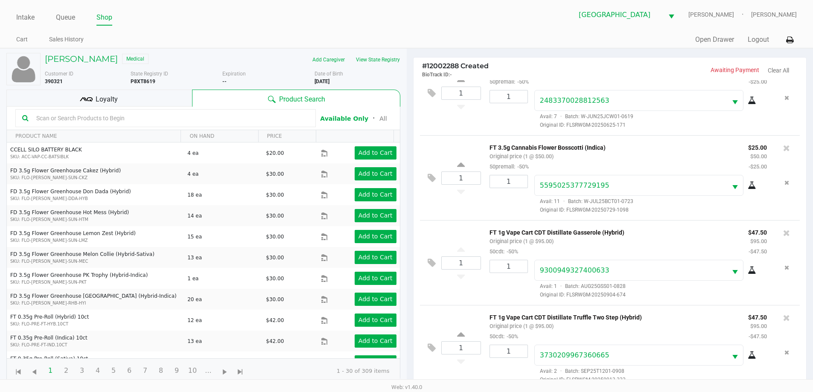
click at [63, 95] on div "Loyalty" at bounding box center [99, 98] width 186 height 17
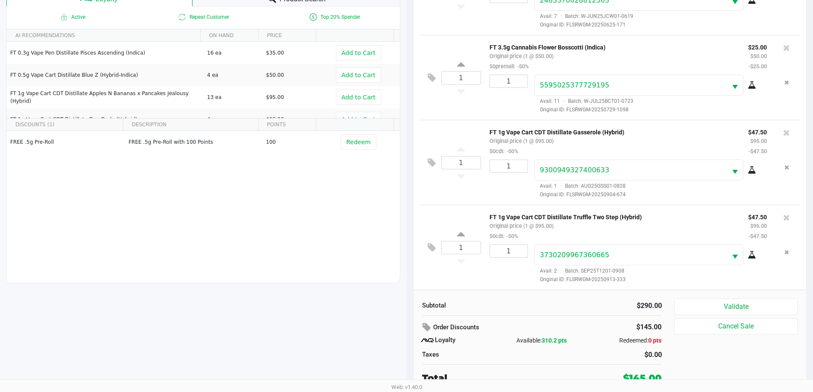
scroll to position [102, 0]
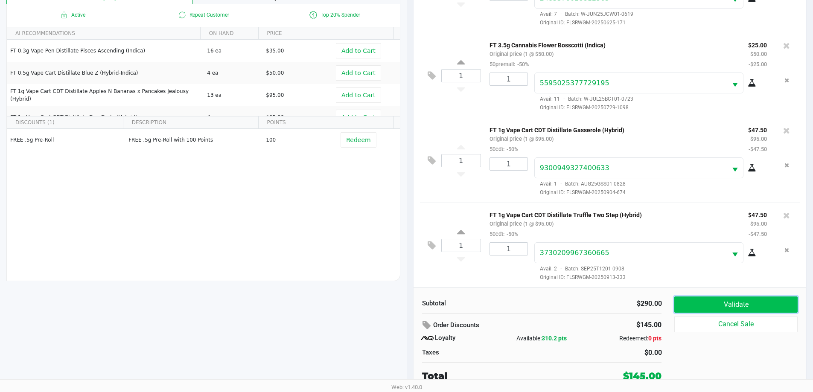
click at [743, 300] on button "Validate" at bounding box center [736, 305] width 123 height 16
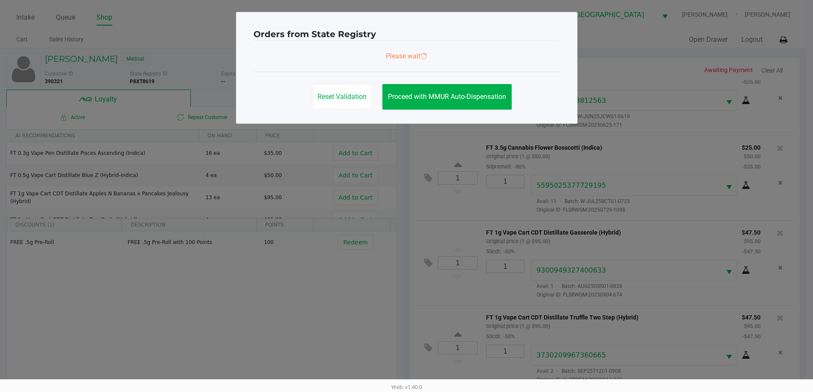
scroll to position [0, 0]
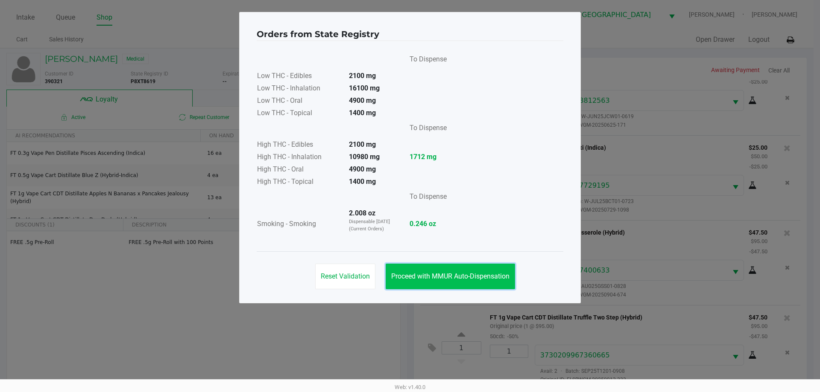
click at [503, 281] on button "Proceed with MMUR Auto-Dispensation" at bounding box center [450, 277] width 129 height 26
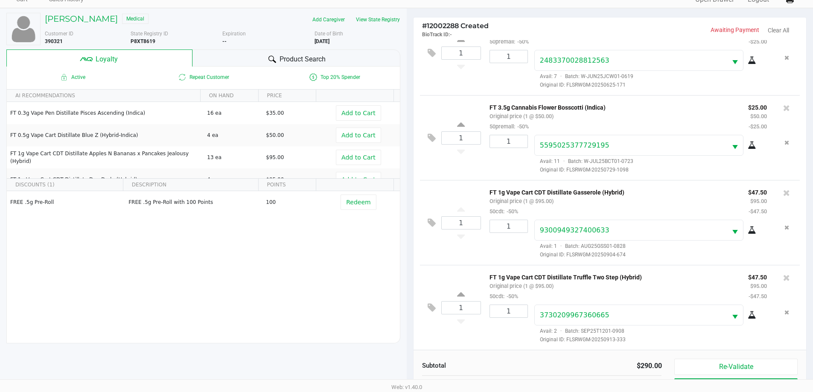
scroll to position [102, 0]
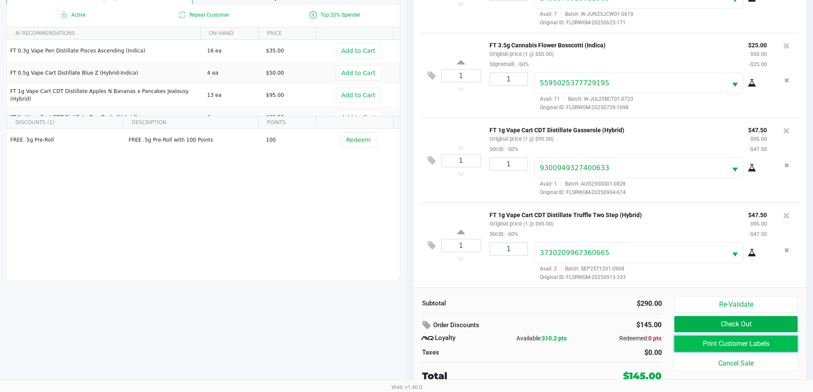
click at [727, 342] on button "Print Customer Labels" at bounding box center [736, 344] width 123 height 16
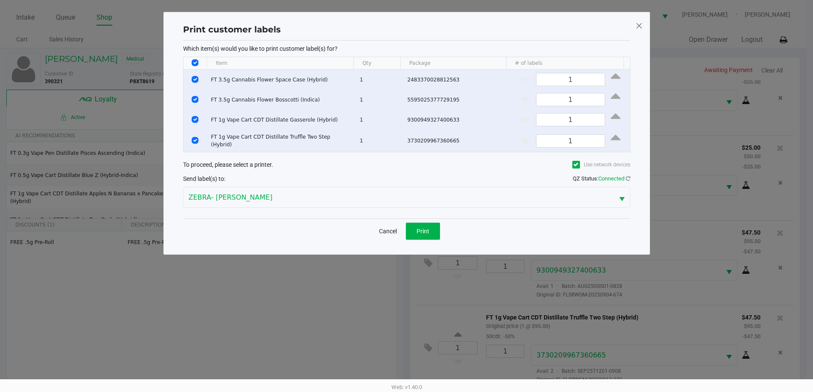
scroll to position [0, 0]
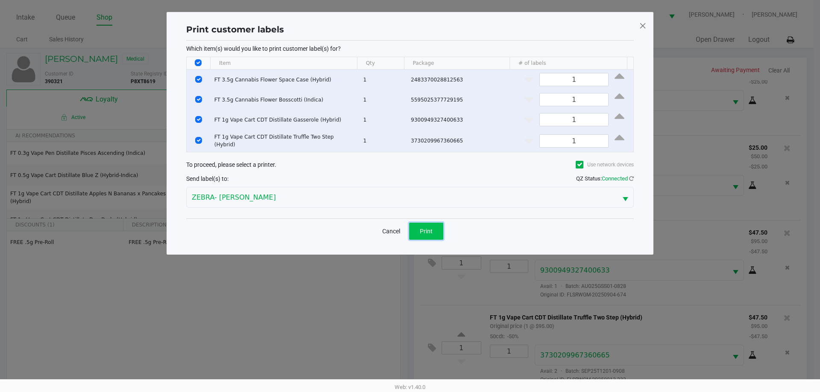
click at [426, 232] on span "Print" at bounding box center [426, 231] width 13 height 7
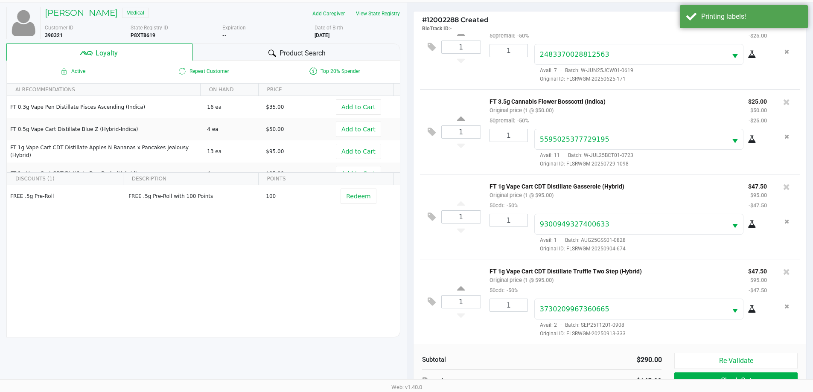
scroll to position [102, 0]
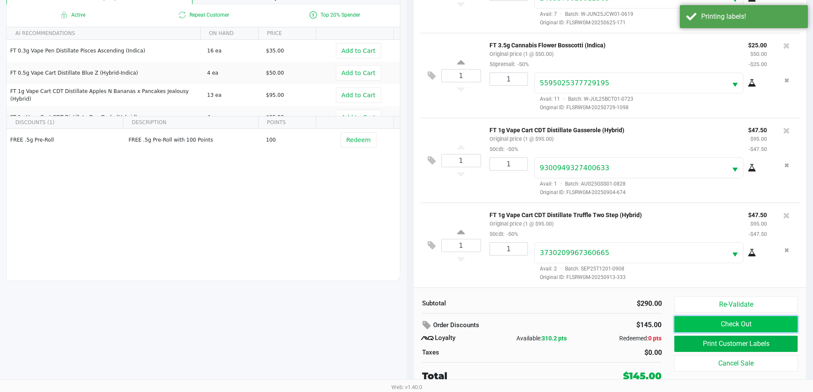
click at [742, 322] on button "Check Out" at bounding box center [736, 324] width 123 height 16
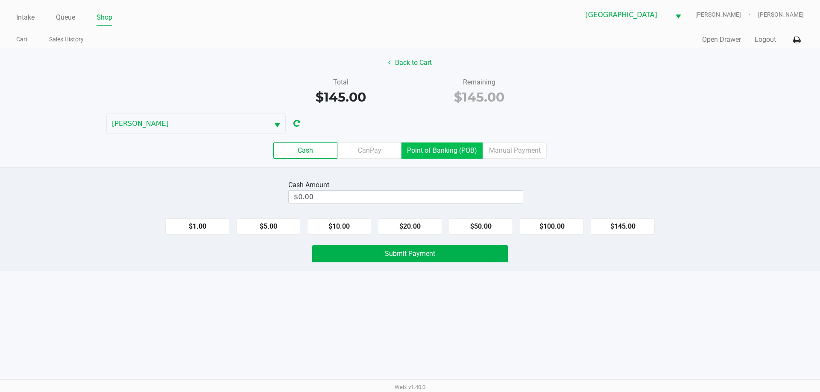
click at [451, 152] on label "Point of Banking (POB)" at bounding box center [441, 151] width 81 height 16
click at [0, 0] on 7 "Point of Banking (POB)" at bounding box center [0, 0] width 0 height 0
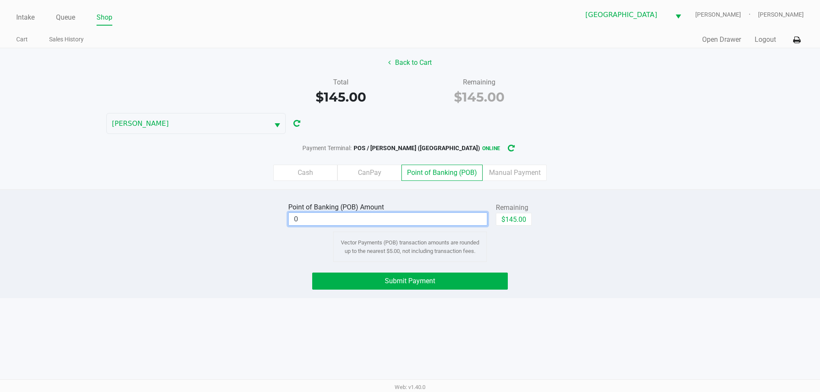
click at [434, 221] on input "0" at bounding box center [388, 219] width 198 height 12
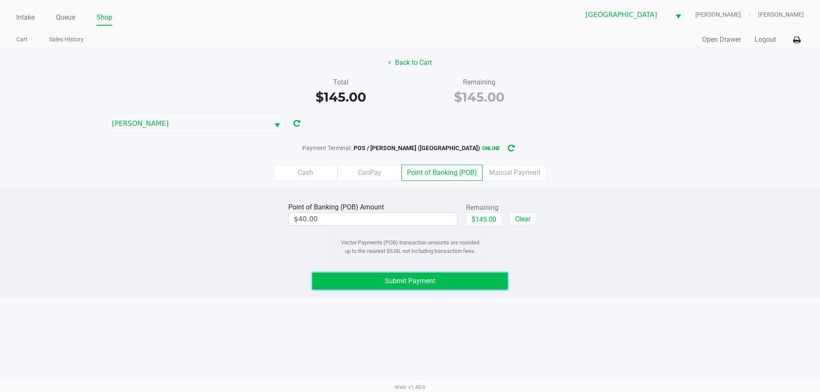
click at [428, 284] on span "Submit Payment" at bounding box center [410, 281] width 50 height 8
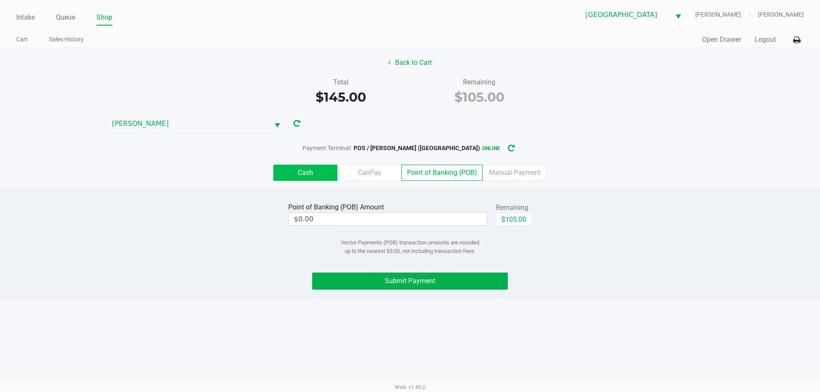
click at [296, 179] on label "Cash" at bounding box center [305, 173] width 64 height 16
click at [0, 0] on 0 "Cash" at bounding box center [0, 0] width 0 height 0
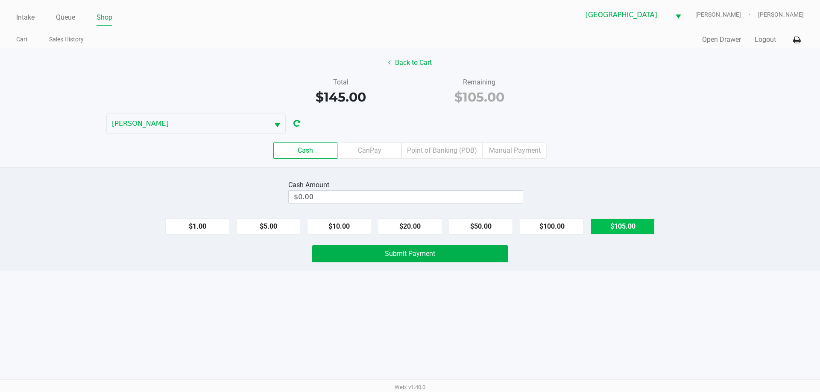
click at [629, 225] on button "$105.00" at bounding box center [623, 227] width 64 height 16
type input "$105.00"
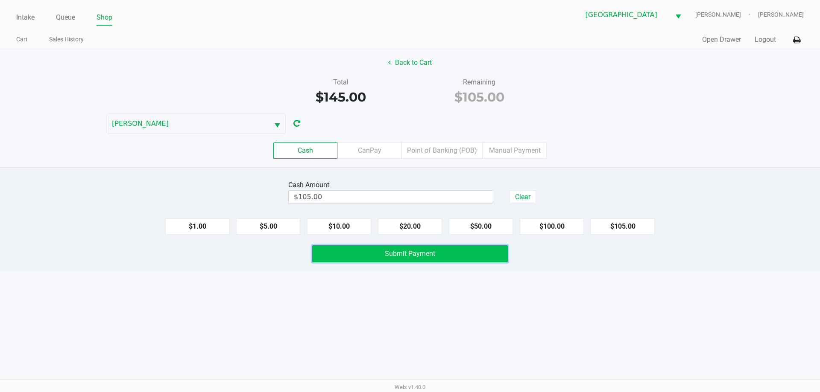
click at [444, 257] on button "Submit Payment" at bounding box center [410, 254] width 196 height 17
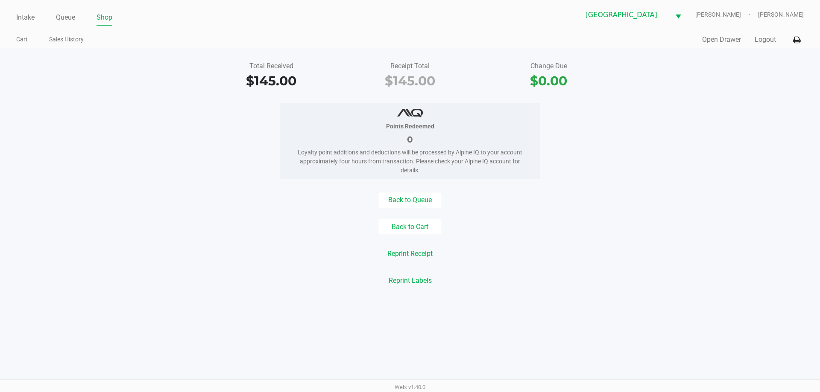
drag, startPoint x: 114, startPoint y: 110, endPoint x: 107, endPoint y: 1, distance: 108.7
click at [114, 106] on div "Points Redeemed 0 Loyalty point additions and deductions will be processed by A…" at bounding box center [410, 141] width 833 height 76
click at [21, 16] on link "Intake" at bounding box center [25, 18] width 18 height 12
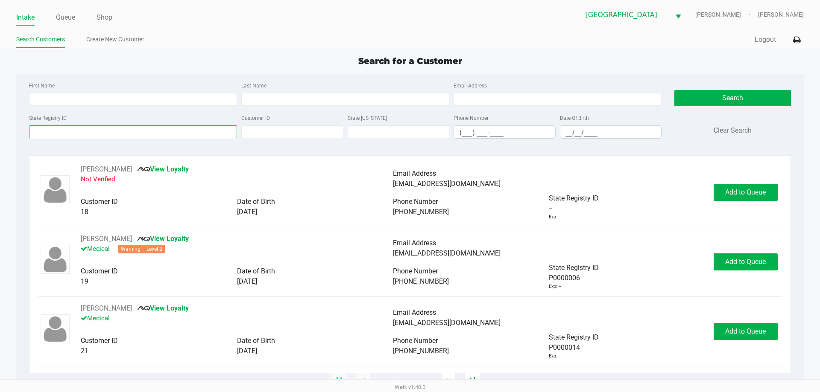
click at [138, 135] on input "State Registry ID" at bounding box center [133, 132] width 208 height 13
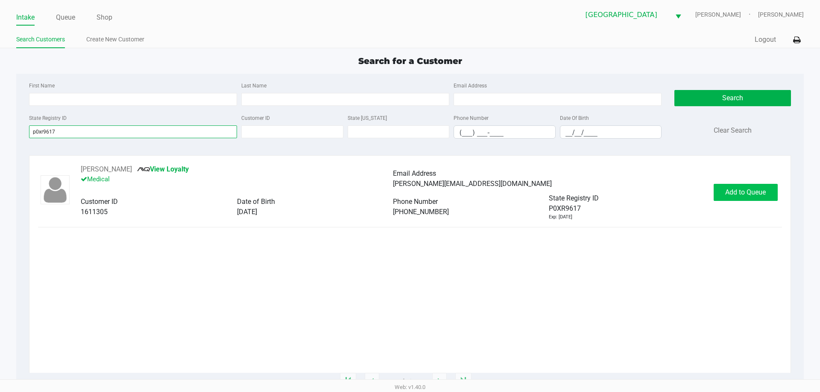
type input "p0xr9617"
click at [744, 191] on span "Add to Queue" at bounding box center [745, 192] width 41 height 8
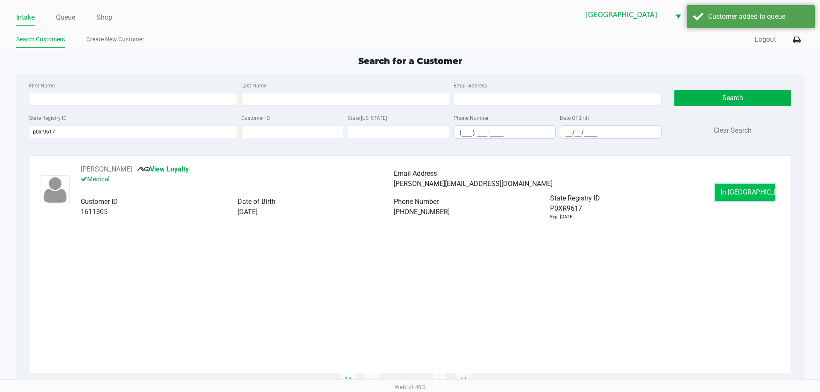
click at [739, 192] on span "In Queue" at bounding box center [756, 192] width 72 height 8
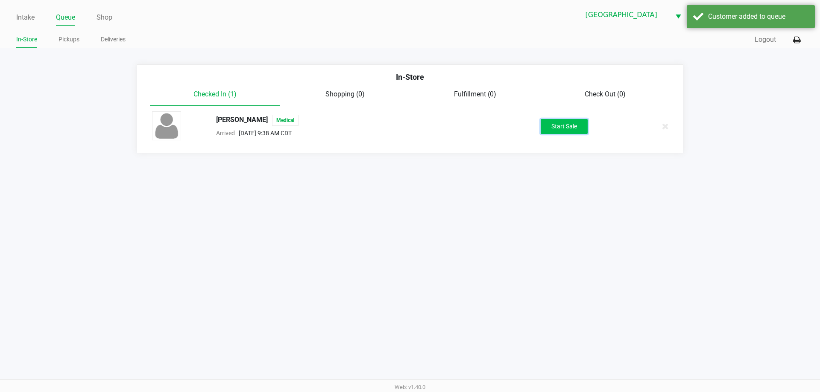
click at [573, 124] on button "Start Sale" at bounding box center [564, 126] width 47 height 15
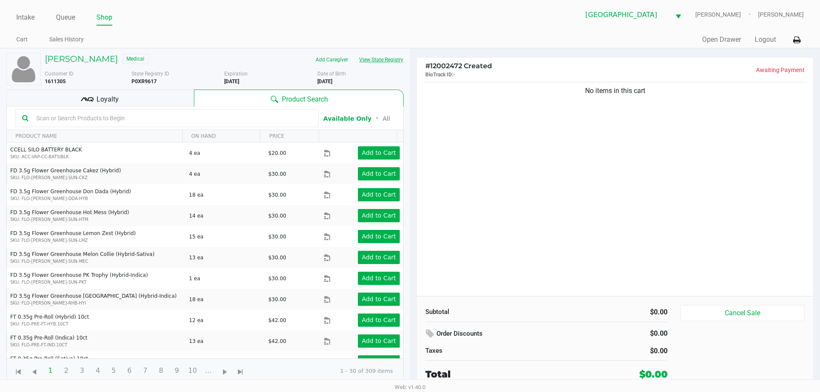
click at [398, 61] on button "View State Registry" at bounding box center [379, 60] width 50 height 14
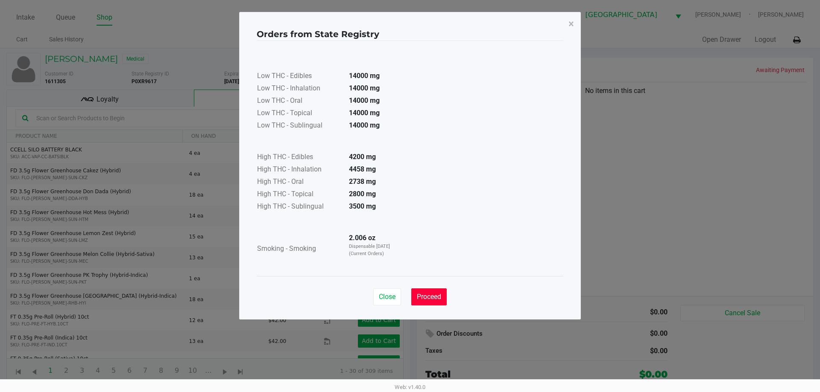
click at [430, 302] on button "Proceed" at bounding box center [428, 297] width 35 height 17
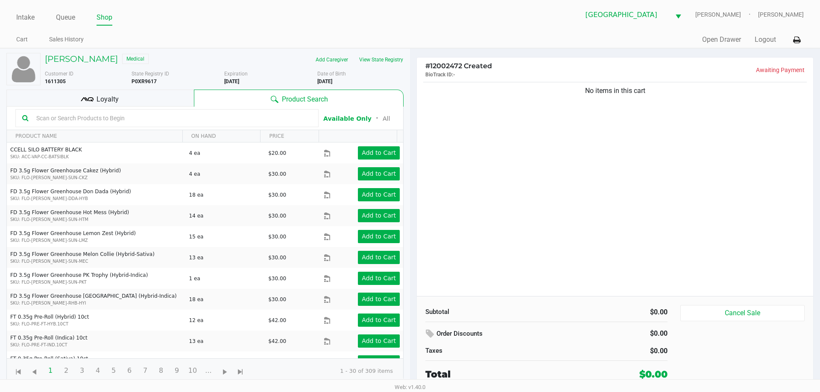
click at [560, 264] on div "No items in this cart" at bounding box center [615, 188] width 396 height 216
click at [612, 178] on div "No items in this cart" at bounding box center [615, 188] width 396 height 216
click at [397, 59] on button "View State Registry" at bounding box center [379, 60] width 50 height 14
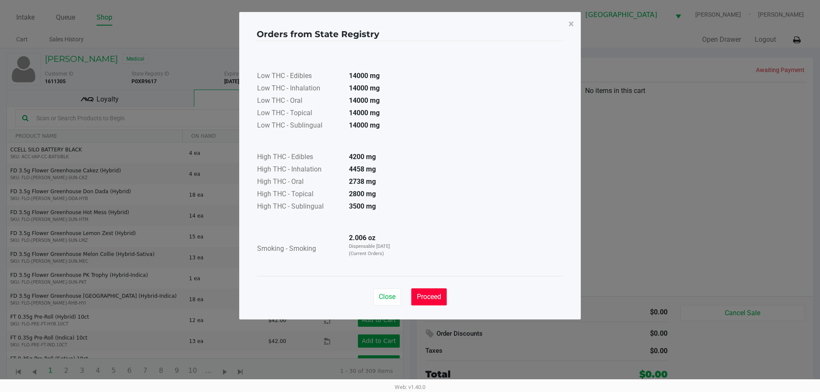
click at [431, 293] on span "Proceed" at bounding box center [429, 297] width 24 height 8
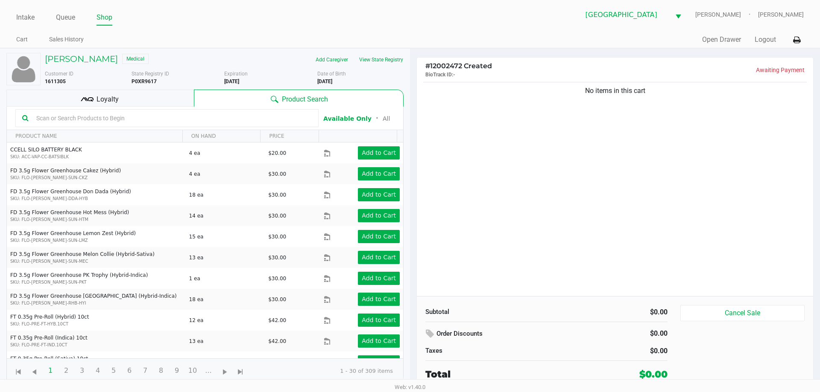
click at [56, 90] on div "Loyalty" at bounding box center [99, 98] width 187 height 17
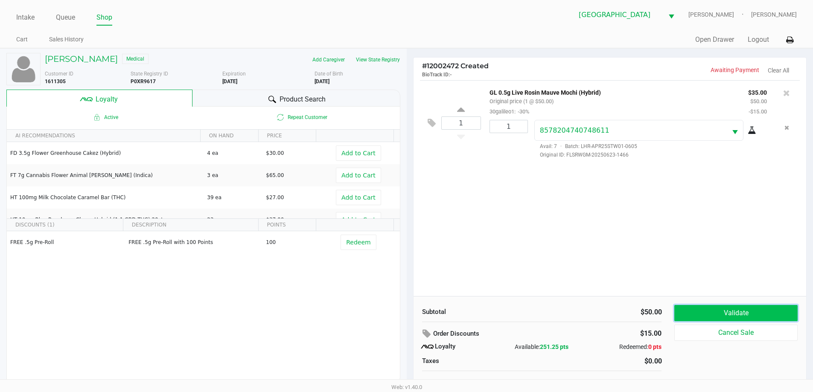
click at [698, 319] on button "Validate" at bounding box center [736, 313] width 123 height 16
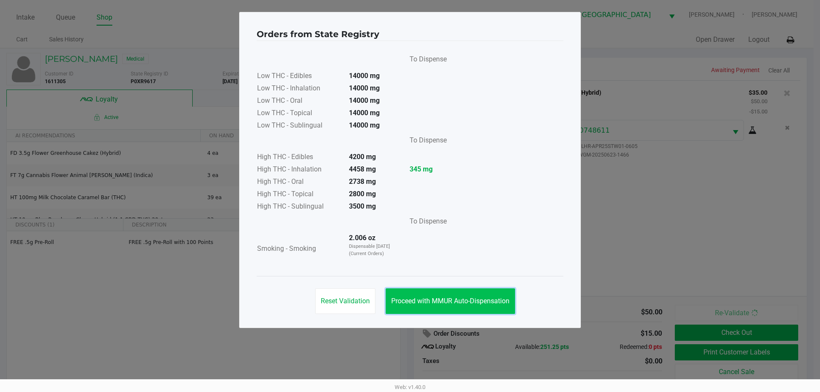
click at [433, 298] on span "Proceed with MMUR Auto-Dispensation" at bounding box center [450, 301] width 118 height 8
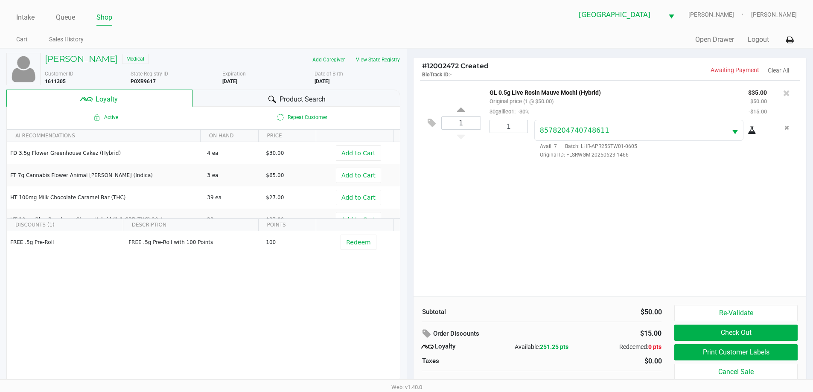
click at [734, 324] on div "Re-Validate Check Out Print Customer Labels Cancel Sale" at bounding box center [739, 348] width 129 height 87
drag, startPoint x: 733, startPoint y: 313, endPoint x: 728, endPoint y: 313, distance: 5.1
click at [733, 313] on button "Re-Validate" at bounding box center [736, 313] width 123 height 16
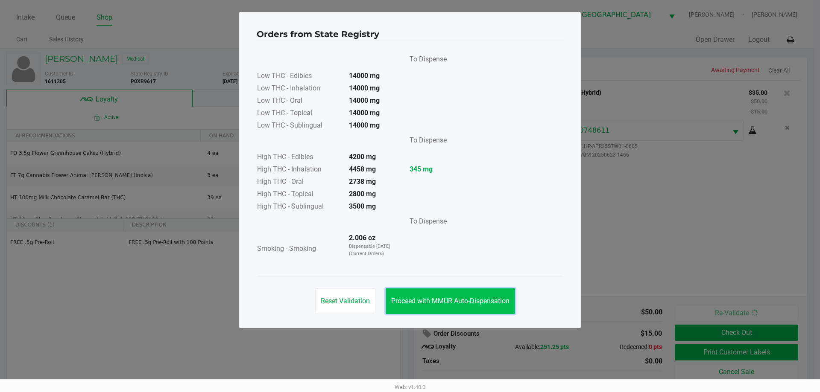
drag, startPoint x: 440, startPoint y: 295, endPoint x: 461, endPoint y: 286, distance: 22.9
click at [440, 295] on button "Proceed with MMUR Auto-Dispensation" at bounding box center [450, 302] width 129 height 26
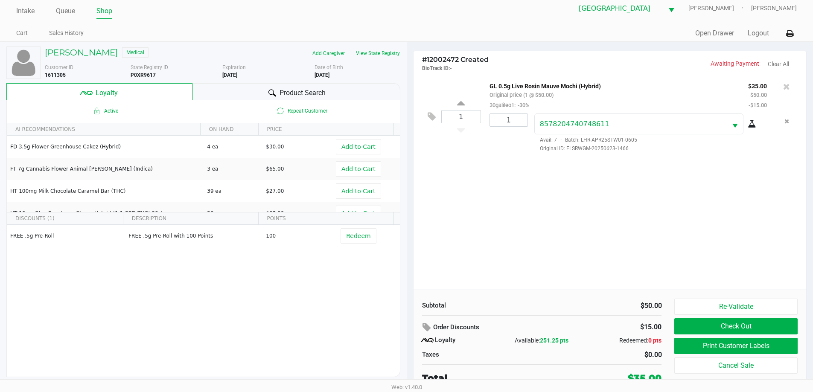
scroll to position [9, 0]
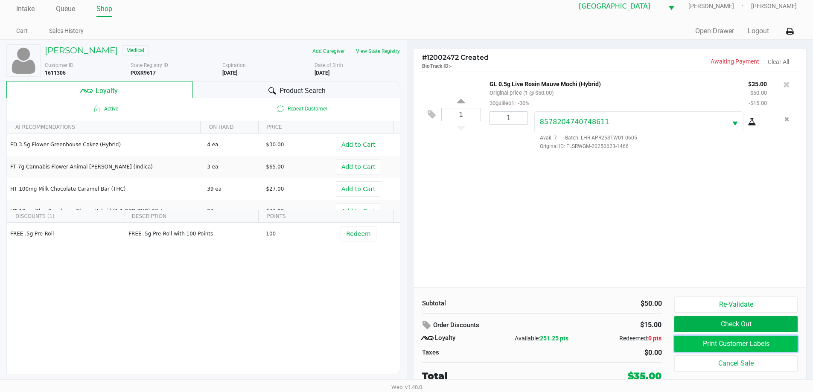
click at [709, 342] on button "Print Customer Labels" at bounding box center [736, 344] width 123 height 16
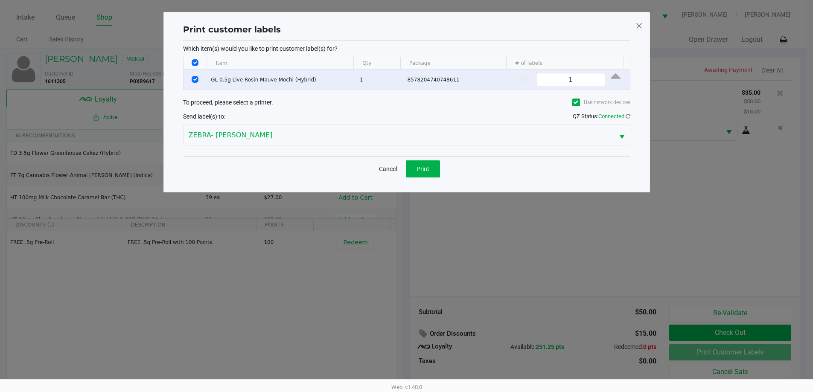
scroll to position [0, 0]
click at [423, 168] on span "Print" at bounding box center [426, 169] width 13 height 7
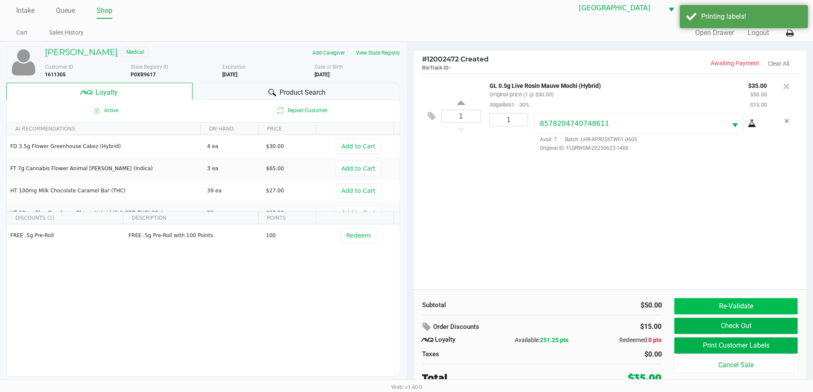
scroll to position [9, 0]
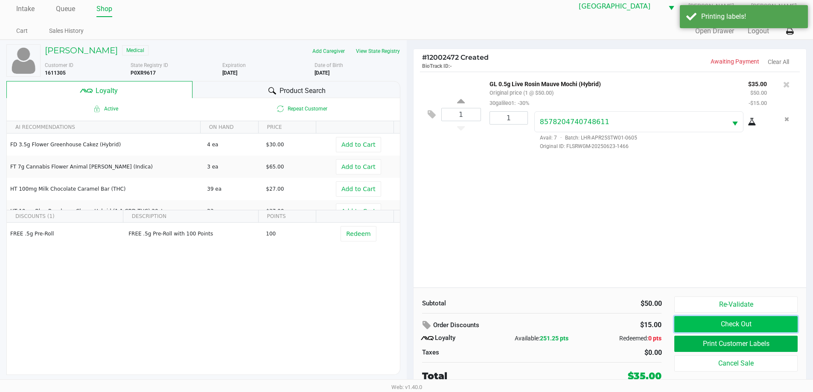
click at [749, 325] on button "Check Out" at bounding box center [736, 324] width 123 height 16
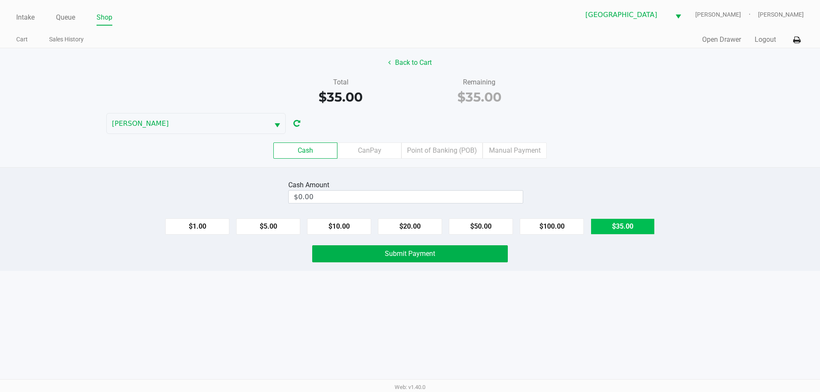
click at [608, 225] on button "$35.00" at bounding box center [623, 227] width 64 height 16
type input "$35.00"
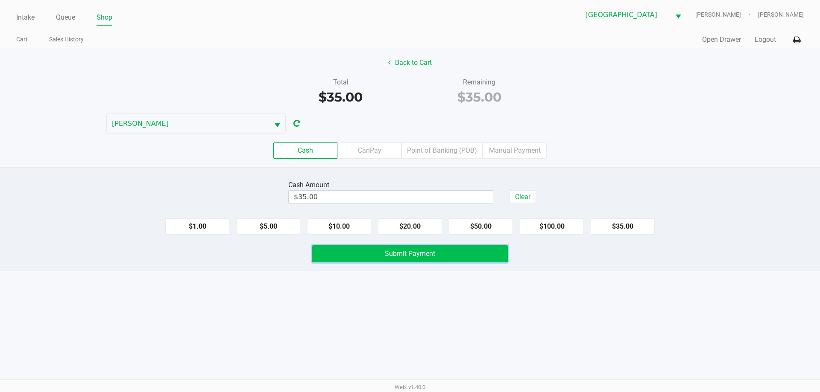
click at [411, 256] on span "Submit Payment" at bounding box center [410, 254] width 50 height 8
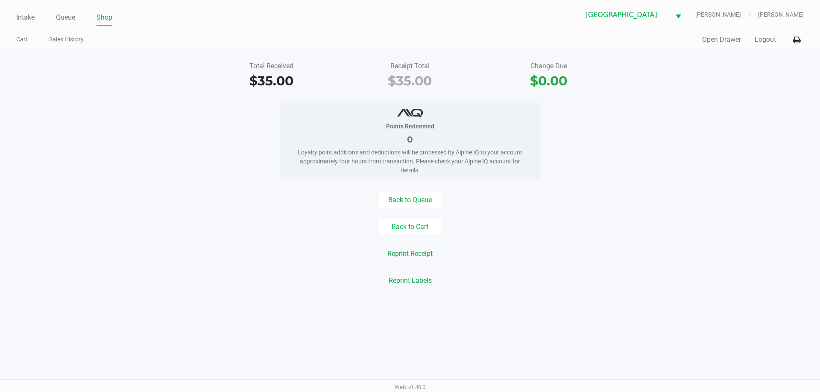
click at [34, 27] on div "Intake Queue Shop Panama City WC JAZMIN-WHITLEY Kayla Alexander Cart Sales Hist…" at bounding box center [410, 24] width 820 height 48
click at [29, 18] on link "Intake" at bounding box center [25, 18] width 18 height 12
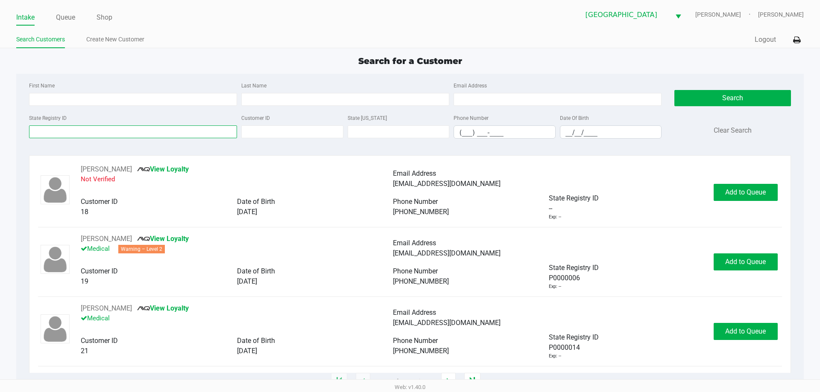
click at [173, 135] on input "State Registry ID" at bounding box center [133, 132] width 208 height 13
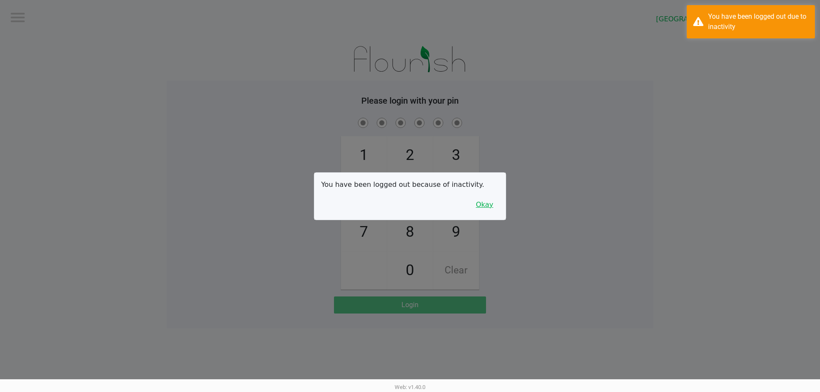
click at [481, 203] on button "Okay" at bounding box center [484, 205] width 29 height 16
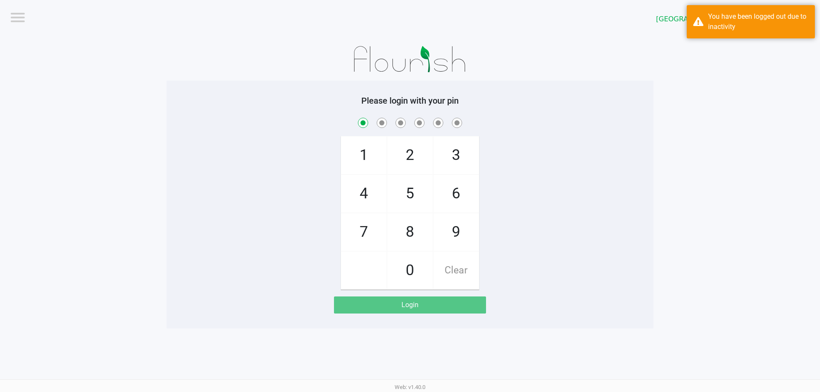
checkbox input "true"
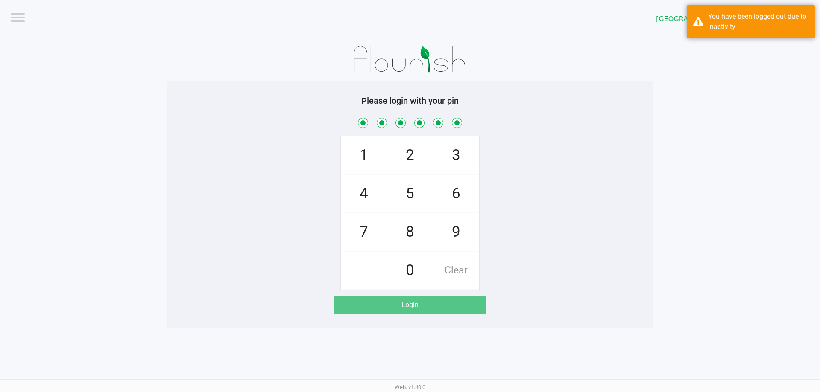
checkbox input "true"
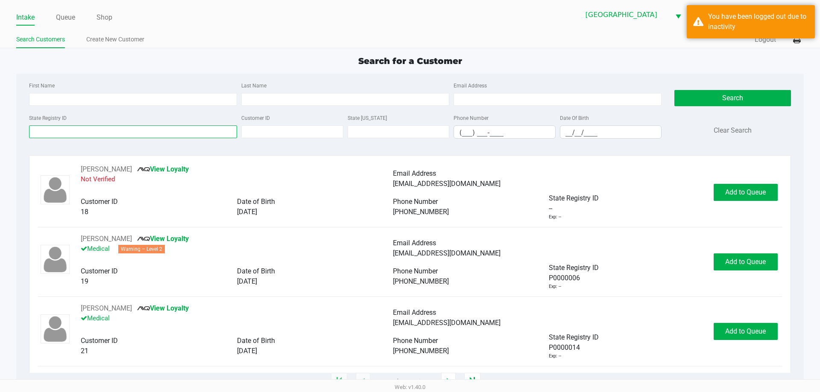
click at [178, 136] on input "State Registry ID" at bounding box center [133, 132] width 208 height 13
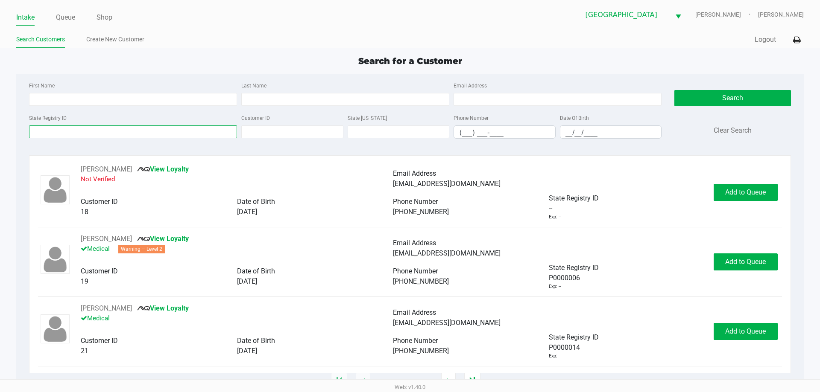
click at [178, 136] on input "State Registry ID" at bounding box center [133, 132] width 208 height 13
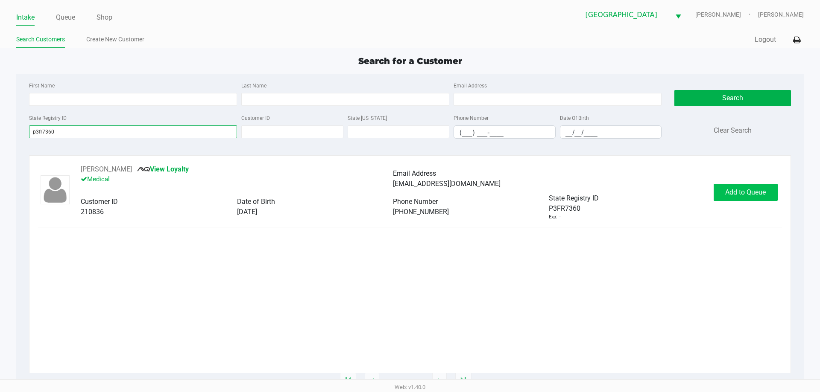
type input "p3fr7360"
click at [761, 187] on button "Add to Queue" at bounding box center [746, 192] width 64 height 17
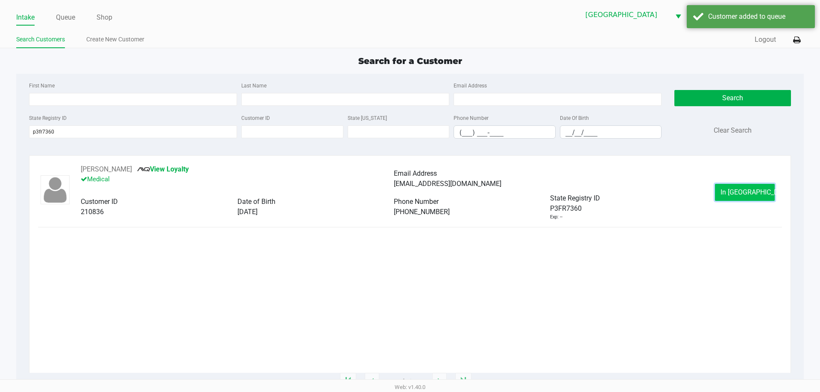
click at [761, 187] on button "In Queue" at bounding box center [745, 192] width 60 height 17
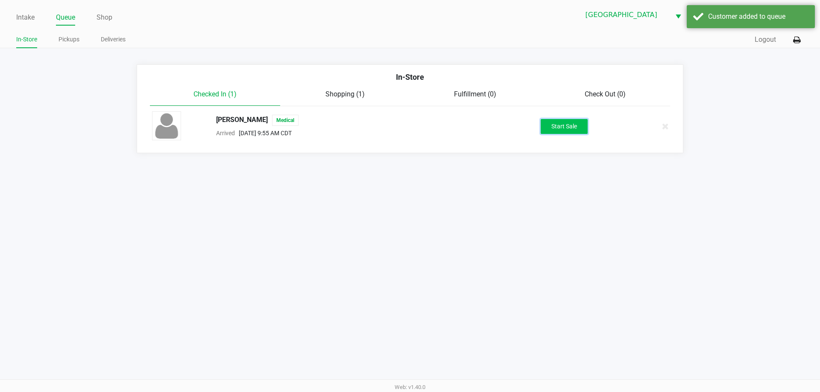
click at [558, 128] on button "Start Sale" at bounding box center [564, 126] width 47 height 15
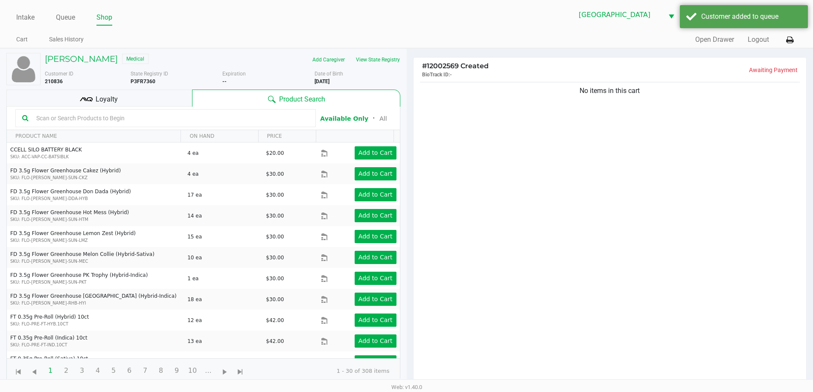
click at [589, 210] on div "No items in this cart" at bounding box center [610, 235] width 393 height 310
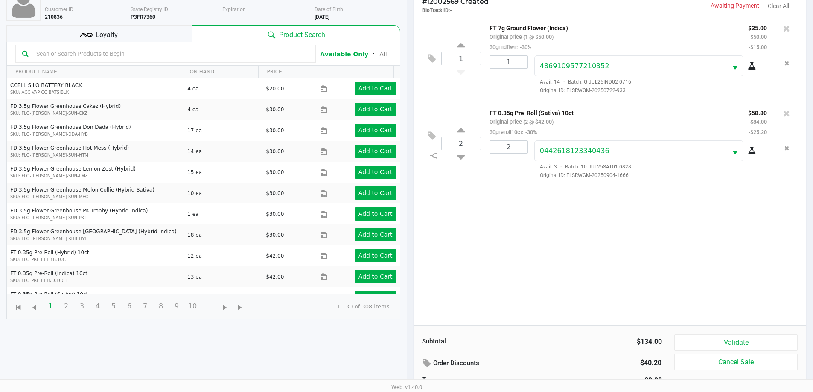
scroll to position [50, 0]
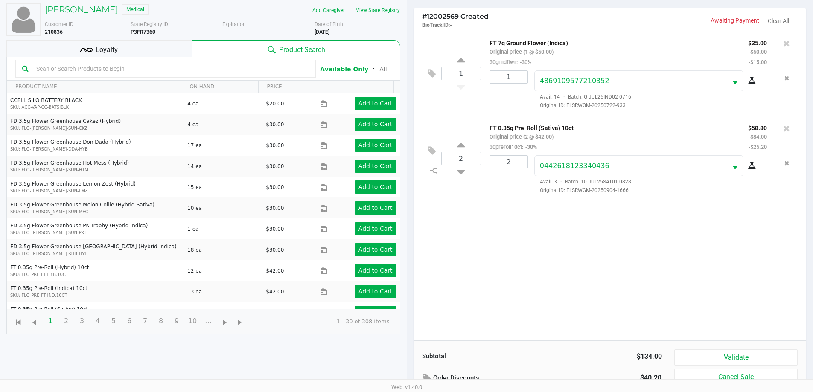
click at [70, 46] on div "Loyalty" at bounding box center [99, 48] width 186 height 17
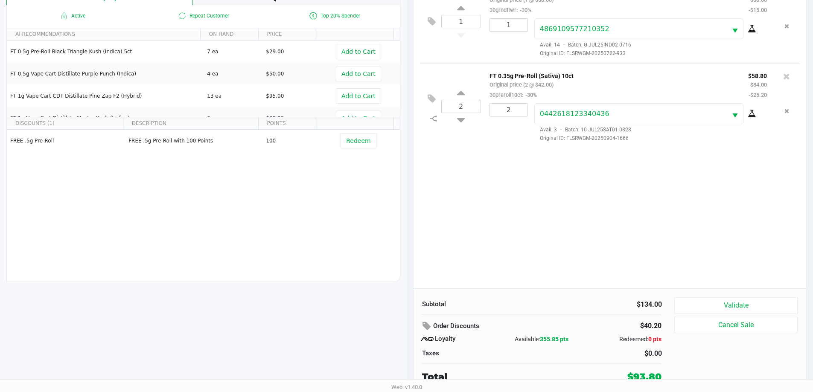
scroll to position [102, 0]
click at [700, 301] on button "Validate" at bounding box center [736, 305] width 123 height 16
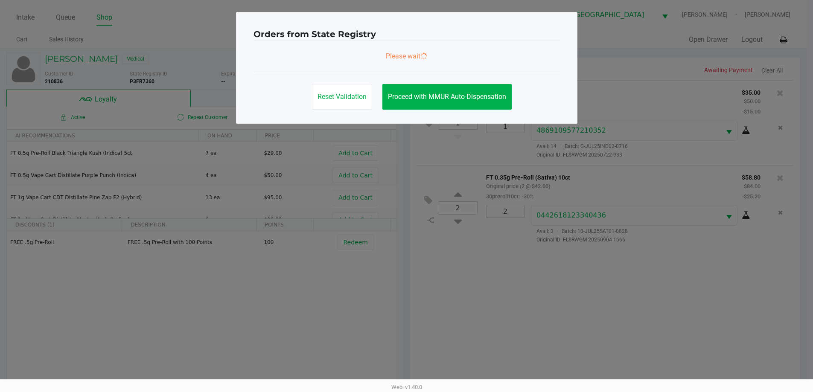
scroll to position [0, 0]
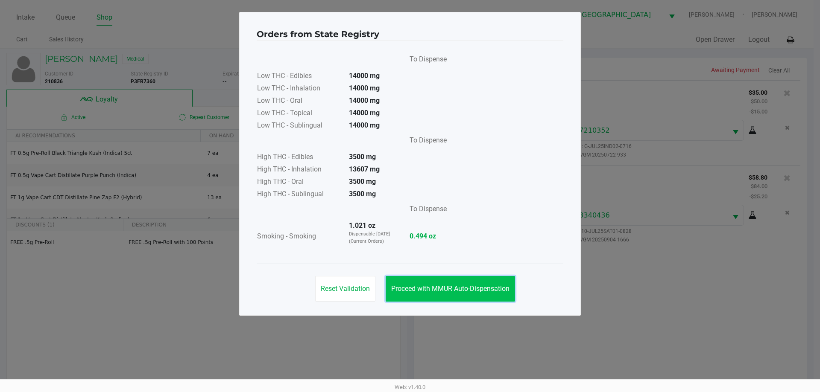
click at [494, 284] on button "Proceed with MMUR Auto-Dispensation" at bounding box center [450, 289] width 129 height 26
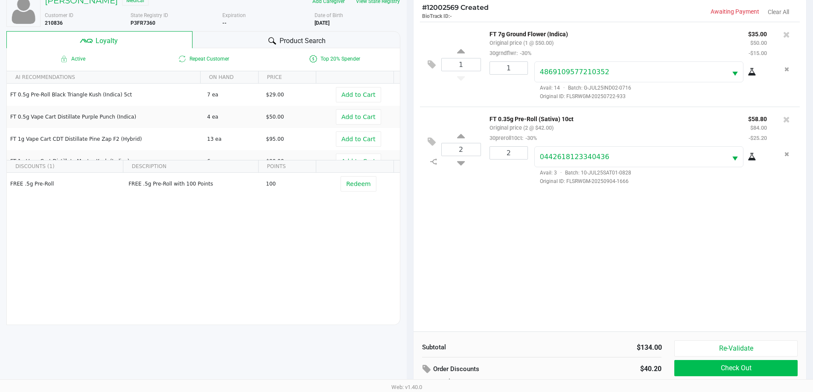
scroll to position [102, 0]
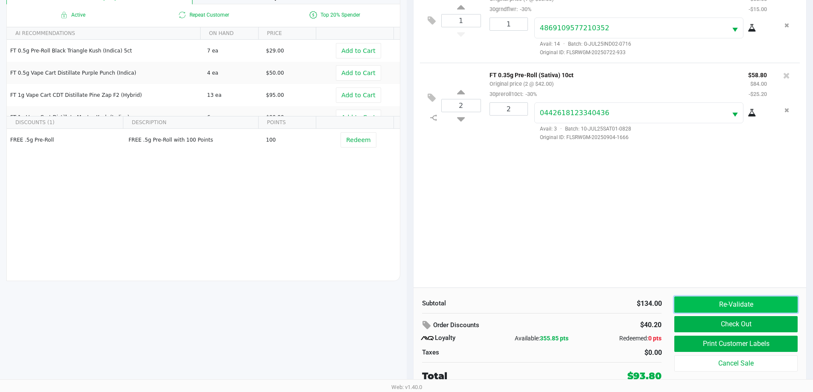
click at [709, 303] on button "Re-Validate" at bounding box center [736, 305] width 123 height 16
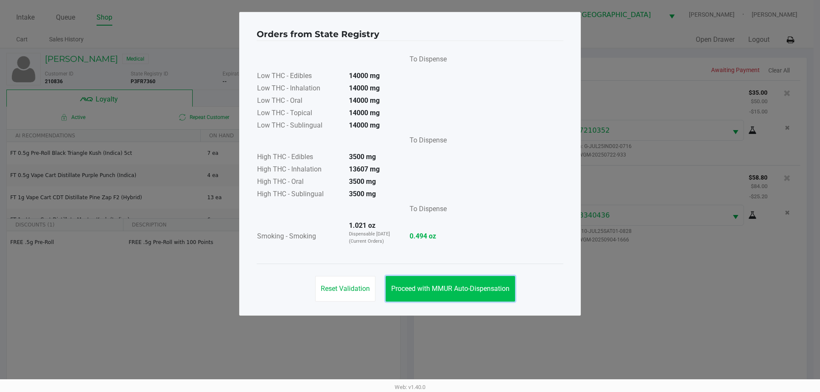
click at [441, 287] on span "Proceed with MMUR Auto-Dispensation" at bounding box center [450, 289] width 118 height 8
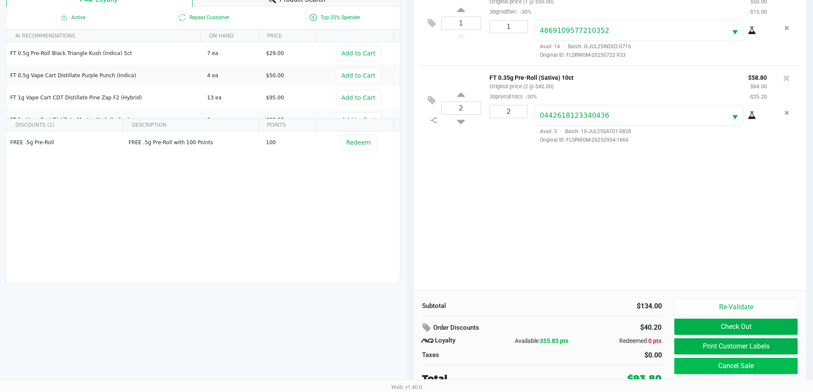
scroll to position [102, 0]
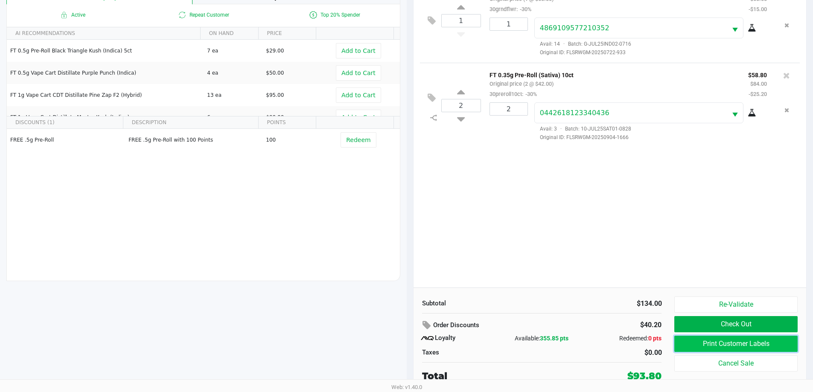
click at [740, 342] on button "Print Customer Labels" at bounding box center [736, 344] width 123 height 16
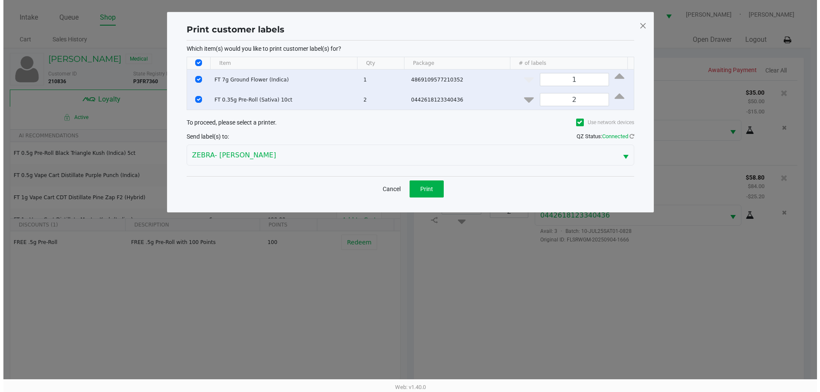
scroll to position [0, 0]
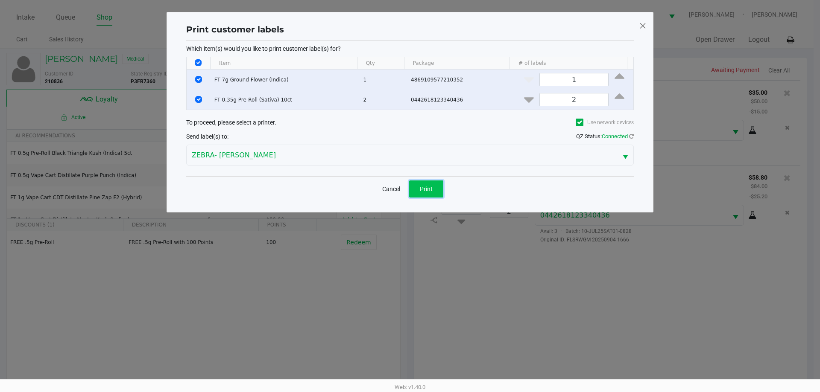
click at [425, 193] on button "Print" at bounding box center [426, 189] width 34 height 17
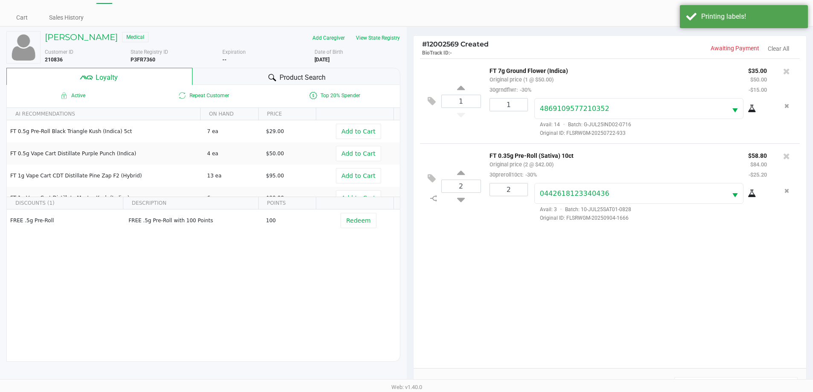
scroll to position [102, 0]
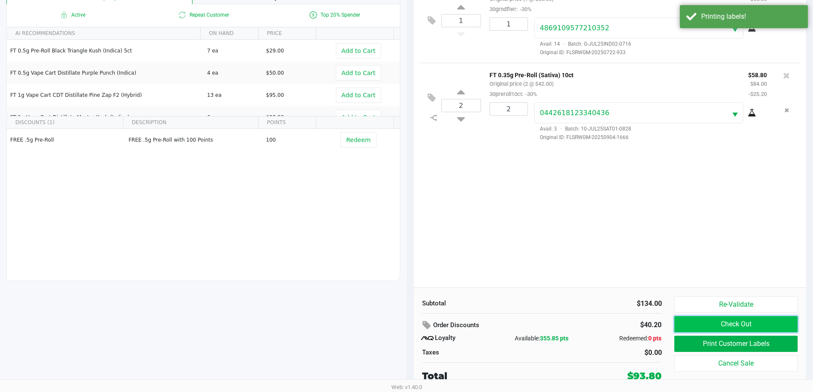
click at [682, 322] on button "Check Out" at bounding box center [736, 324] width 123 height 16
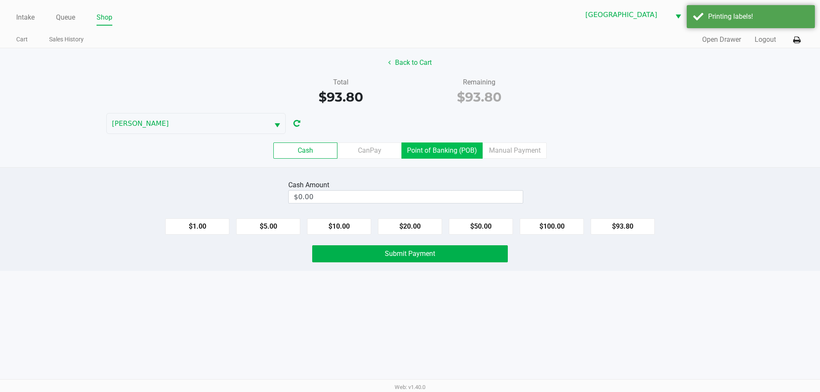
click at [430, 155] on label "Point of Banking (POB)" at bounding box center [441, 151] width 81 height 16
click at [0, 0] on 7 "Point of Banking (POB)" at bounding box center [0, 0] width 0 height 0
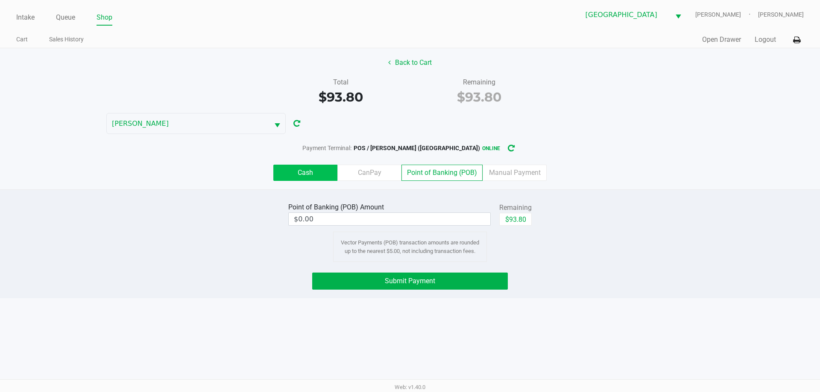
click at [298, 170] on label "Cash" at bounding box center [305, 173] width 64 height 16
click at [0, 0] on 0 "Cash" at bounding box center [0, 0] width 0 height 0
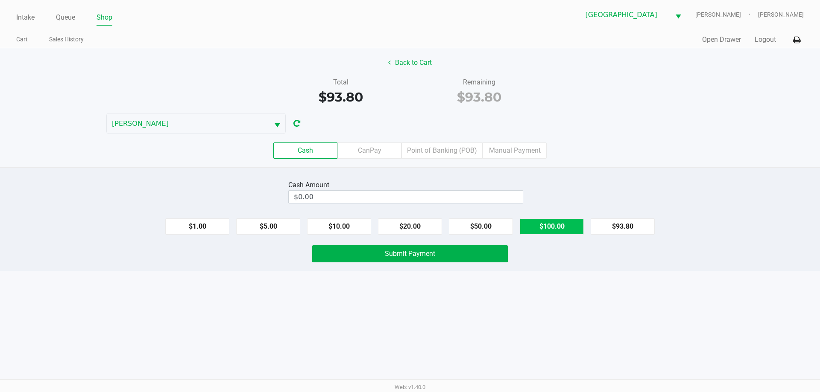
click at [563, 228] on button "$100.00" at bounding box center [552, 227] width 64 height 16
type input "$100.00"
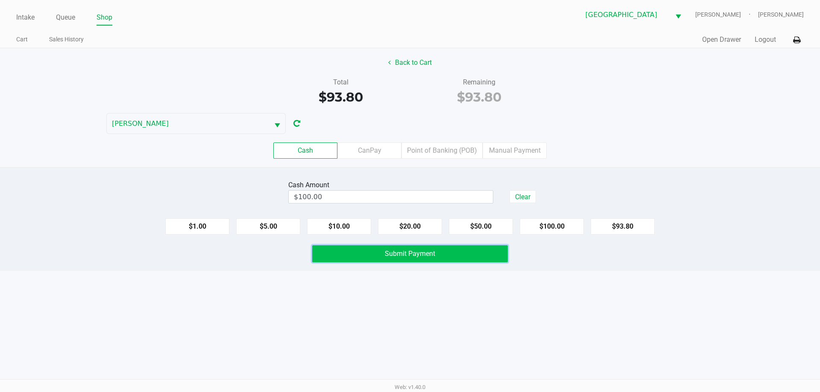
click at [360, 259] on button "Submit Payment" at bounding box center [410, 254] width 196 height 17
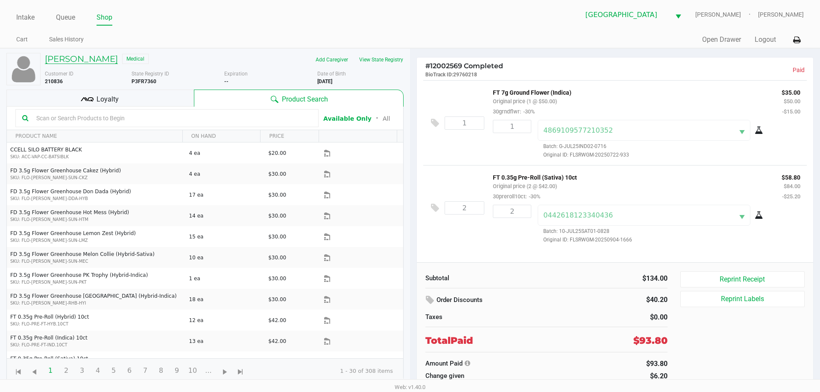
click at [82, 62] on h5 "Shane COLLINS" at bounding box center [81, 59] width 73 height 10
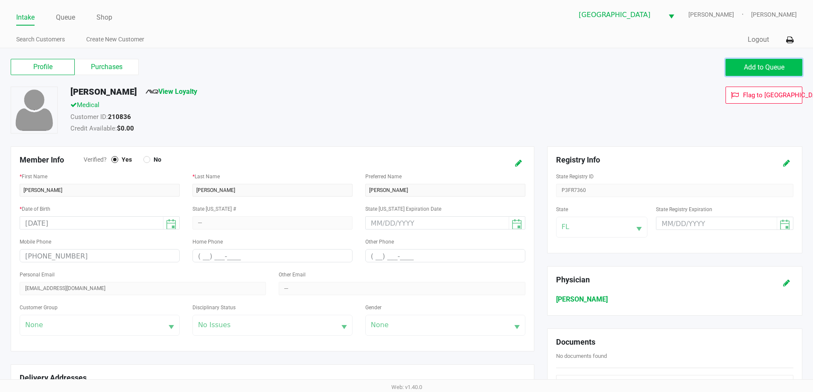
click at [764, 62] on button "Add to Queue" at bounding box center [764, 67] width 77 height 17
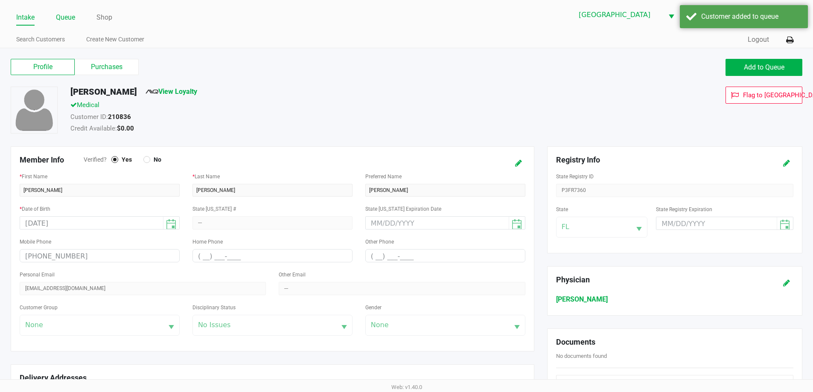
click at [75, 20] on link "Queue" at bounding box center [65, 18] width 19 height 12
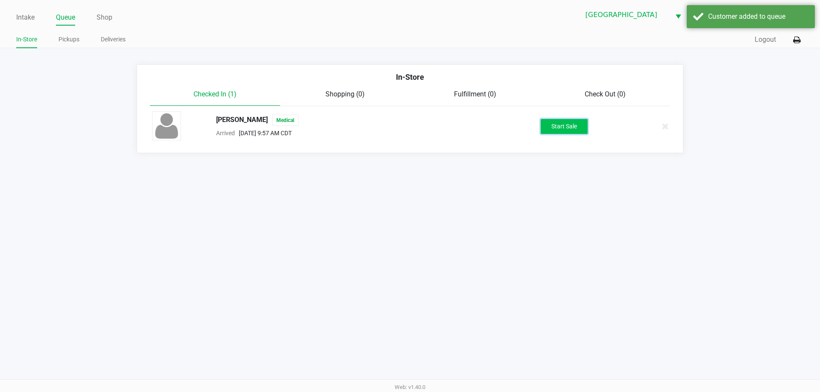
click at [565, 122] on button "Start Sale" at bounding box center [564, 126] width 47 height 15
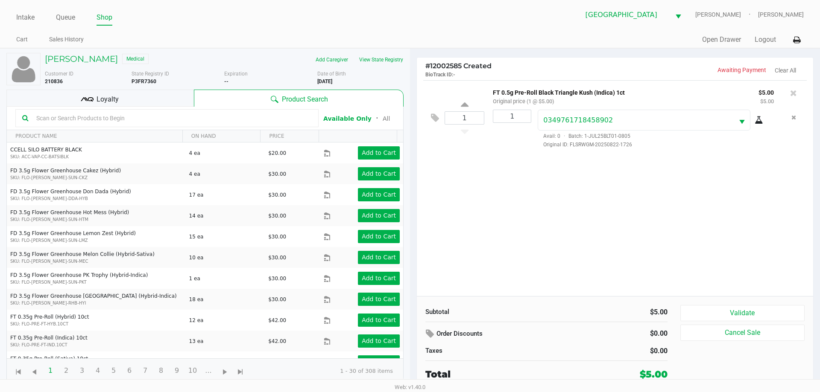
click at [133, 99] on div "Loyalty" at bounding box center [99, 98] width 187 height 17
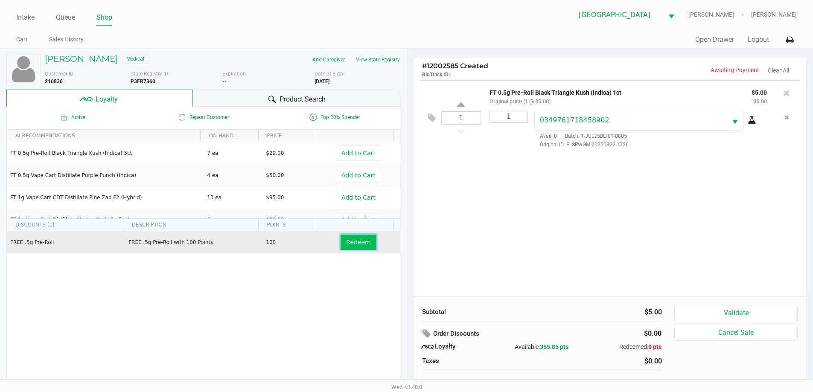
click at [355, 243] on span "Redeem" at bounding box center [358, 242] width 24 height 7
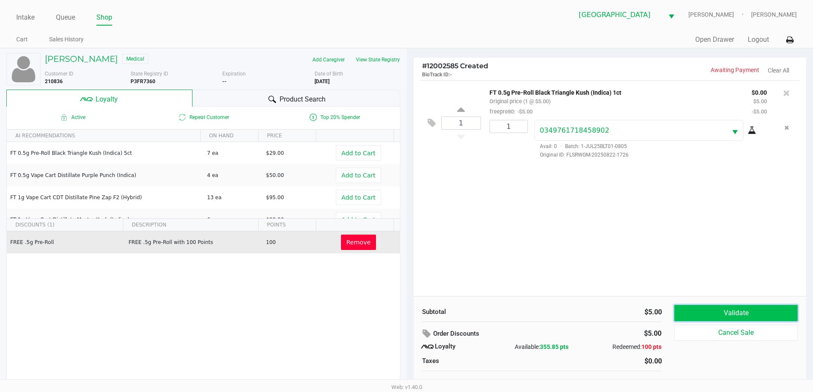
click at [764, 311] on button "Validate" at bounding box center [736, 313] width 123 height 16
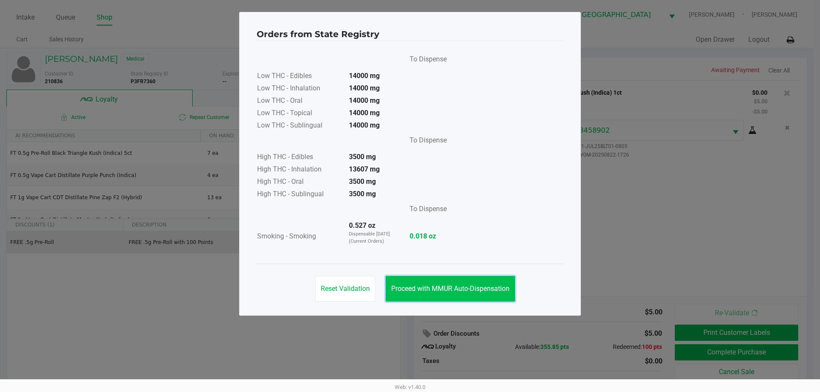
click at [483, 294] on button "Proceed with MMUR Auto-Dispensation" at bounding box center [450, 289] width 129 height 26
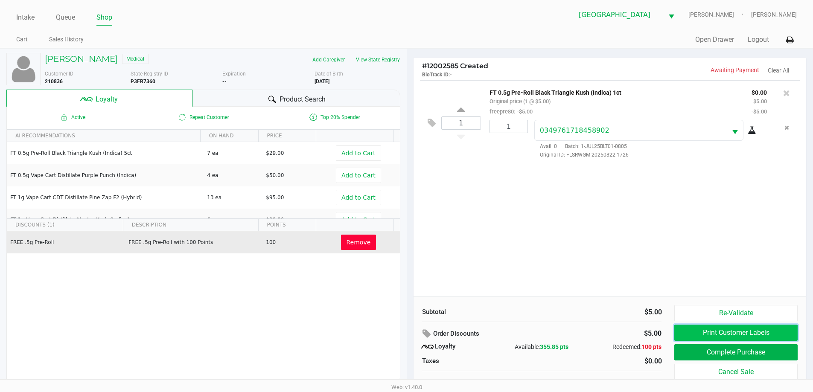
click at [692, 333] on button "Print Customer Labels" at bounding box center [736, 333] width 123 height 16
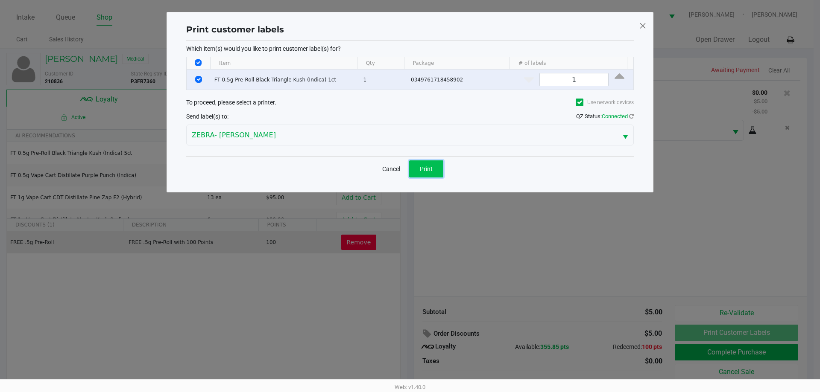
click at [424, 166] on span "Print" at bounding box center [426, 169] width 13 height 7
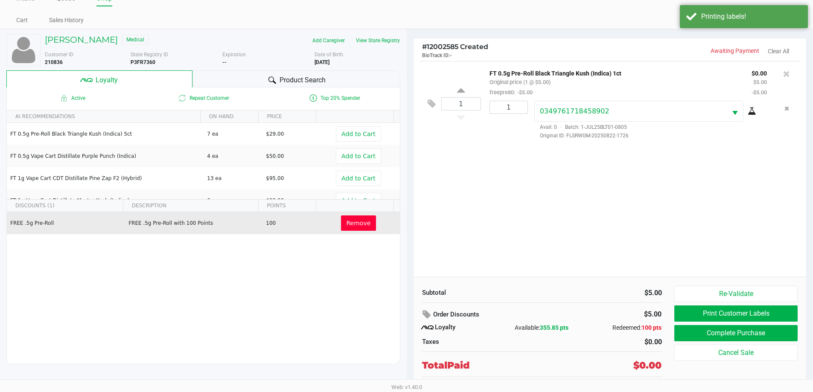
scroll to position [30, 0]
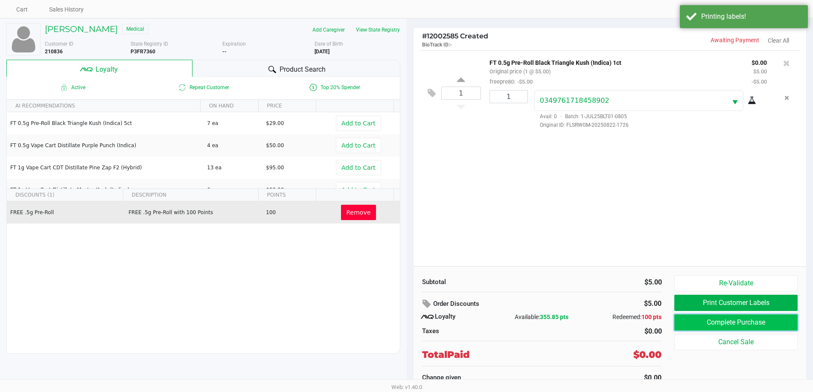
click at [707, 323] on button "Complete Purchase" at bounding box center [736, 323] width 123 height 16
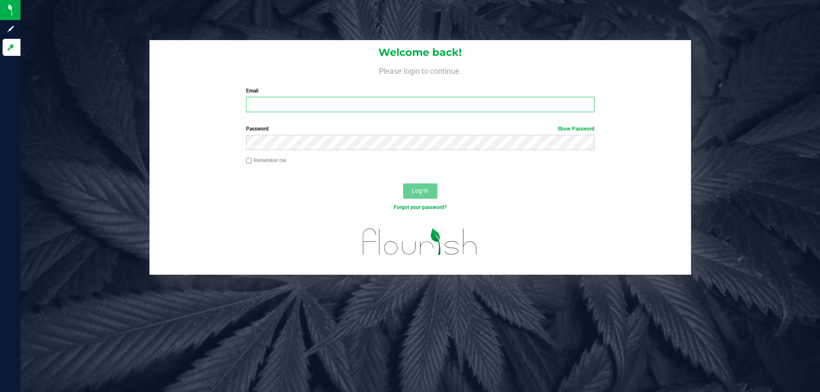
click at [323, 100] on input "Email" at bounding box center [420, 104] width 348 height 15
type input "[EMAIL_ADDRESS][DOMAIN_NAME]"
click at [403, 184] on button "Log In" at bounding box center [420, 191] width 34 height 15
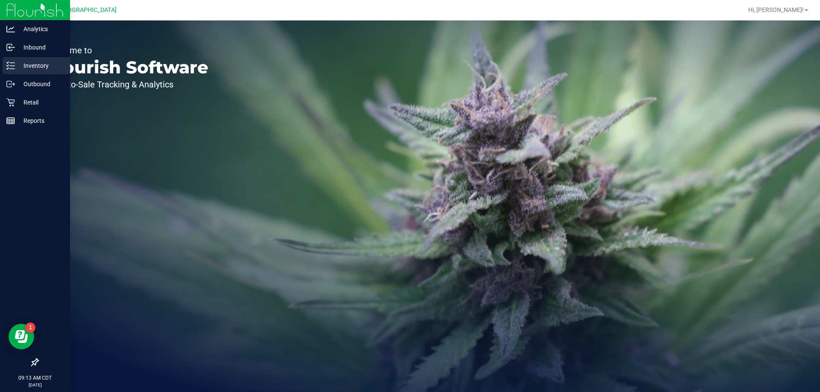
click at [20, 66] on p "Inventory" at bounding box center [40, 66] width 51 height 10
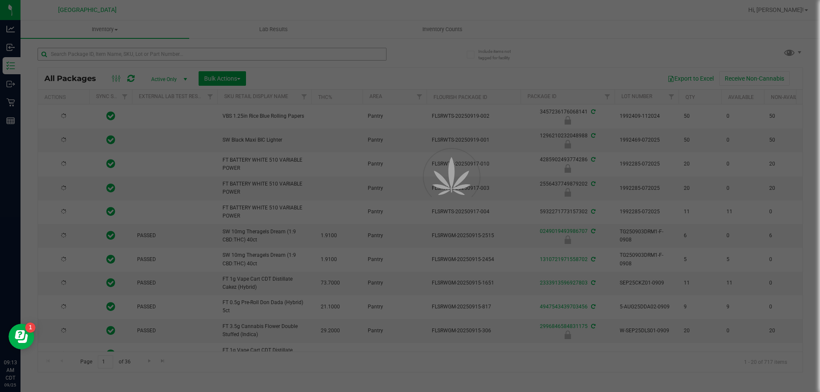
click at [131, 55] on div at bounding box center [410, 196] width 820 height 392
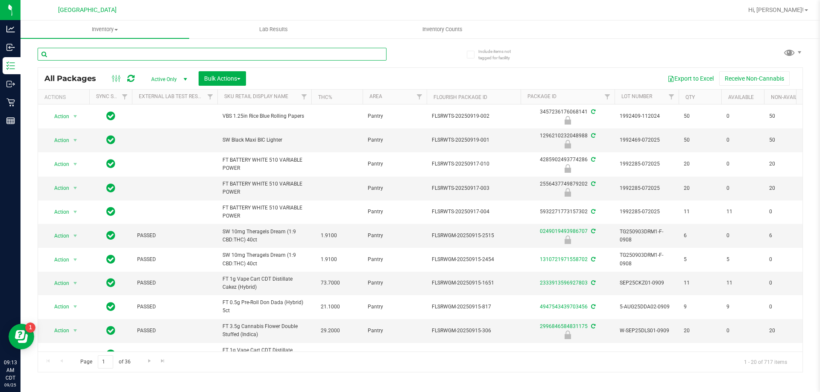
click at [131, 55] on input "text" at bounding box center [212, 54] width 349 height 13
click at [85, 51] on input "text" at bounding box center [212, 54] width 349 height 13
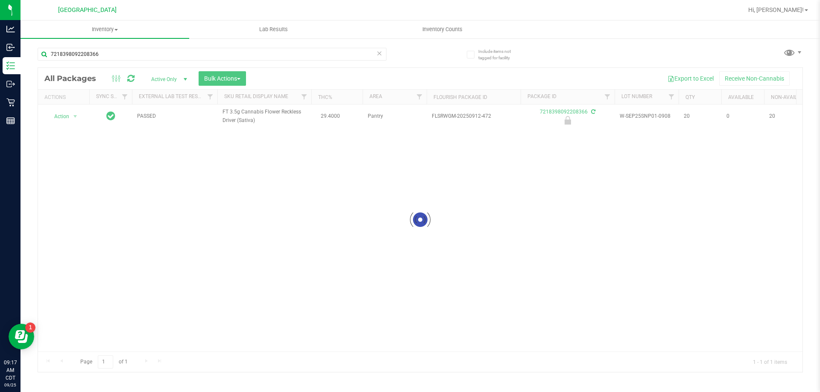
drag, startPoint x: 261, startPoint y: 121, endPoint x: 230, endPoint y: 106, distance: 34.6
click at [221, 109] on div at bounding box center [420, 220] width 764 height 304
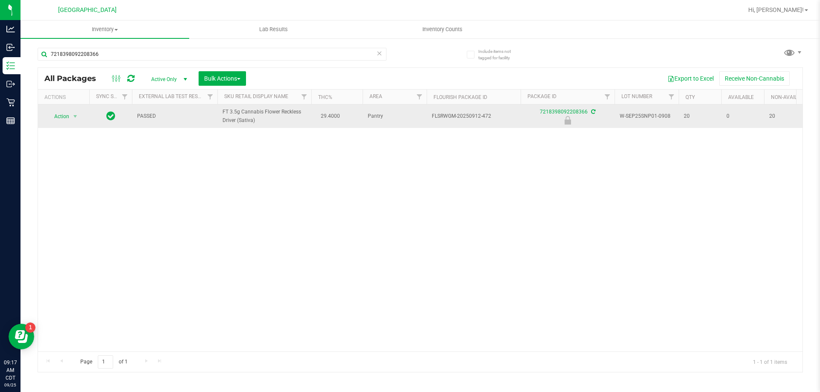
drag, startPoint x: 243, startPoint y: 123, endPoint x: 218, endPoint y: 110, distance: 28.5
click at [218, 110] on td "FT 3.5g Cannabis Flower Reckless Driver (Sativa)" at bounding box center [264, 116] width 94 height 23
copy span "FT 3.5g Cannabis Flower Reckless Driver (Sativa)"
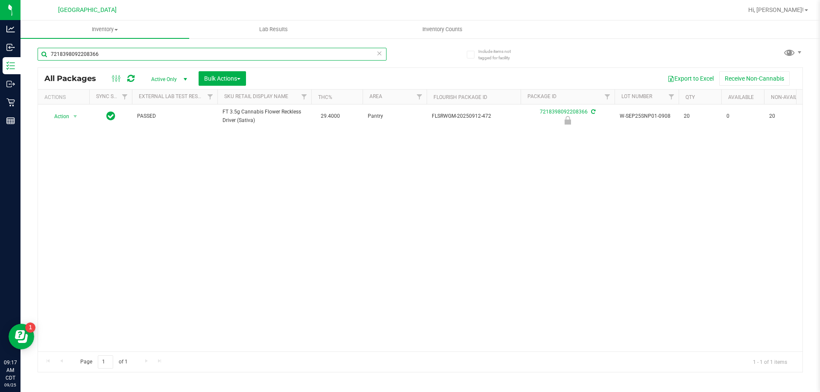
drag, startPoint x: 116, startPoint y: 53, endPoint x: 45, endPoint y: 57, distance: 71.0
click at [45, 57] on input "7218398092208366" at bounding box center [212, 54] width 349 height 13
paste input "FT 3.5g Cannabis Flower Reckless Driver (Sativa)"
type input "FT 3.5g Cannabis Flower Reckless Driver (Sativa)"
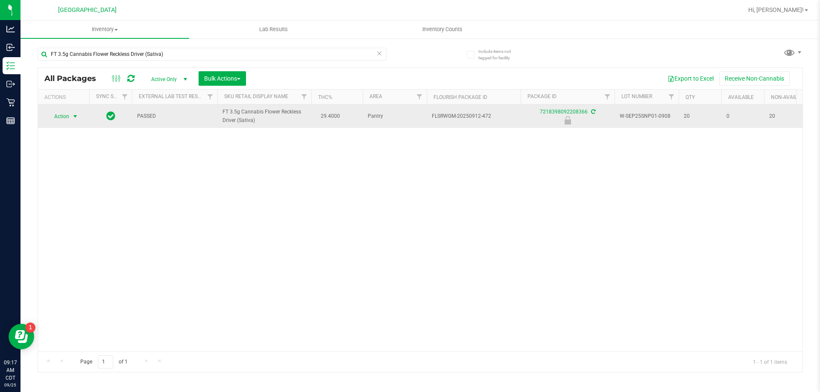
click at [59, 118] on span "Action" at bounding box center [58, 117] width 23 height 12
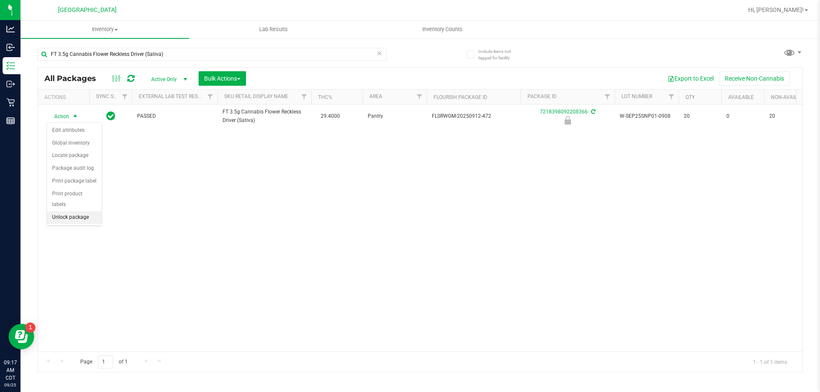
click at [66, 211] on li "Unlock package" at bounding box center [74, 217] width 55 height 13
click at [64, 114] on span "Action" at bounding box center [58, 116] width 23 height 12
click at [79, 224] on li "Print package label" at bounding box center [80, 219] width 66 height 13
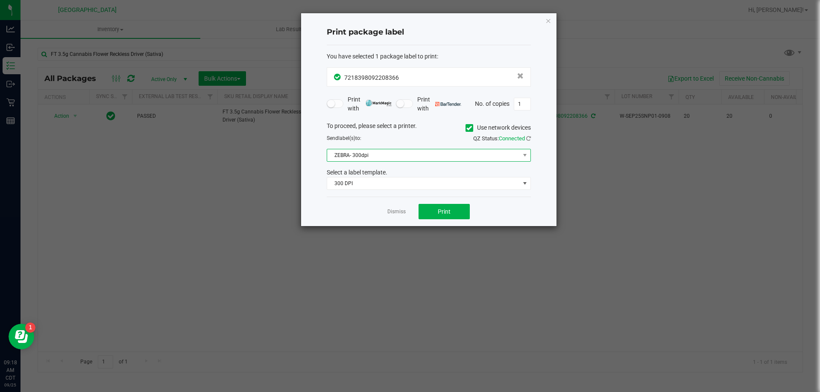
click at [412, 154] on span "ZEBRA- 300dpi" at bounding box center [423, 155] width 193 height 12
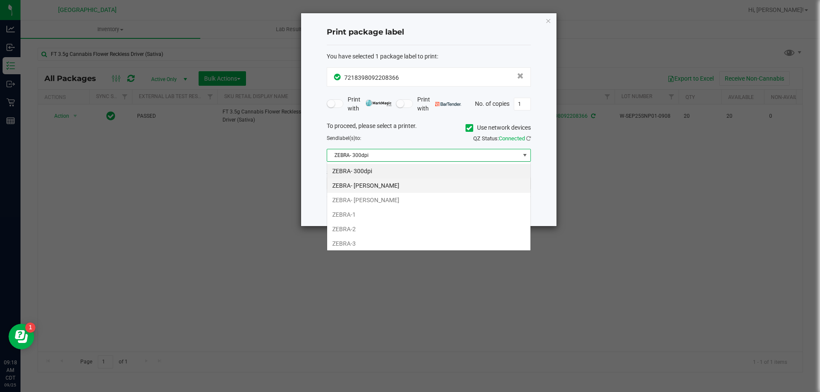
scroll to position [13, 204]
click at [385, 187] on li "ZEBRA- JAZMIN-WHITLEY" at bounding box center [428, 185] width 203 height 15
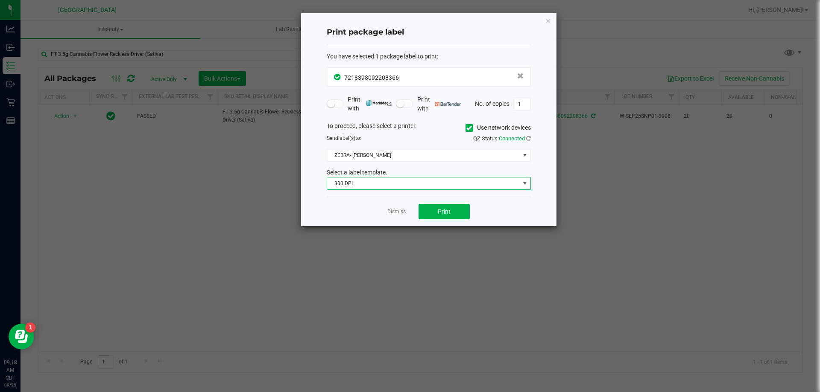
click at [385, 187] on span "300 DPI" at bounding box center [423, 184] width 193 height 12
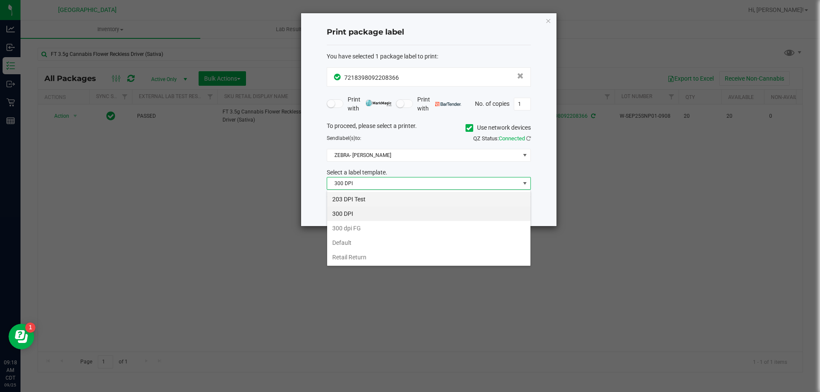
click at [381, 196] on li "203 DPI Test" at bounding box center [428, 199] width 203 height 15
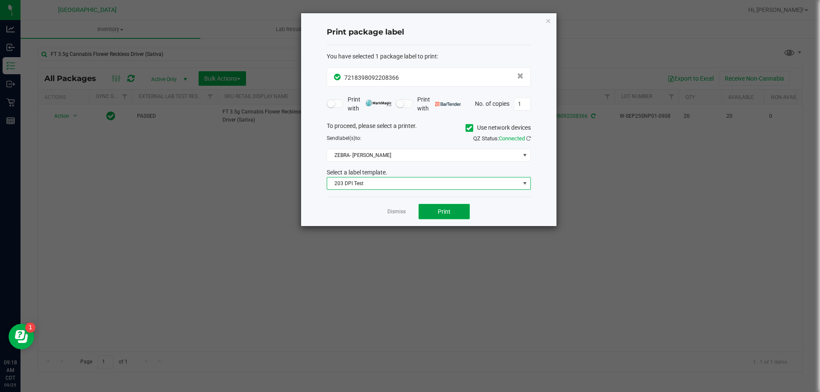
click at [452, 212] on button "Print" at bounding box center [443, 211] width 51 height 15
click at [544, 19] on div "Print package label You have selected 1 package label to print : 72183980922083…" at bounding box center [428, 119] width 255 height 213
click at [545, 20] on icon "button" at bounding box center [548, 20] width 6 height 10
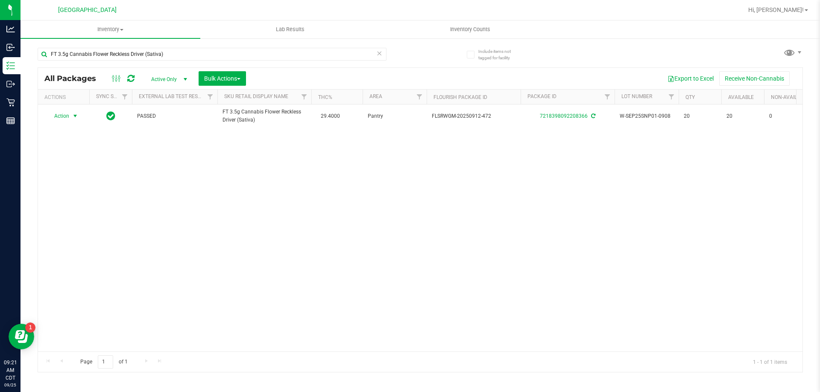
click at [379, 53] on icon at bounding box center [379, 53] width 6 height 10
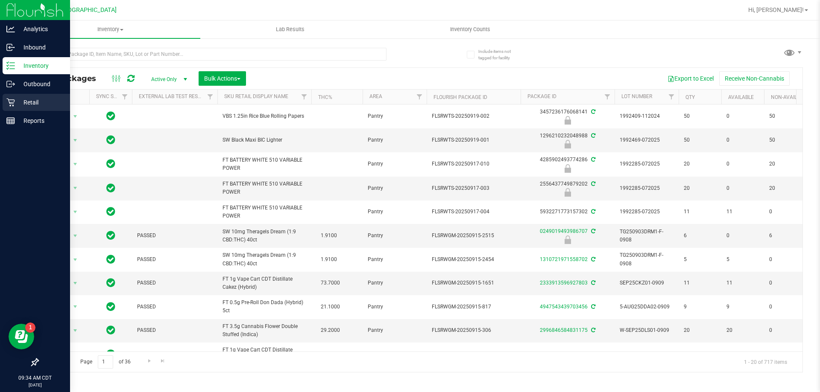
click at [19, 104] on p "Retail" at bounding box center [40, 102] width 51 height 10
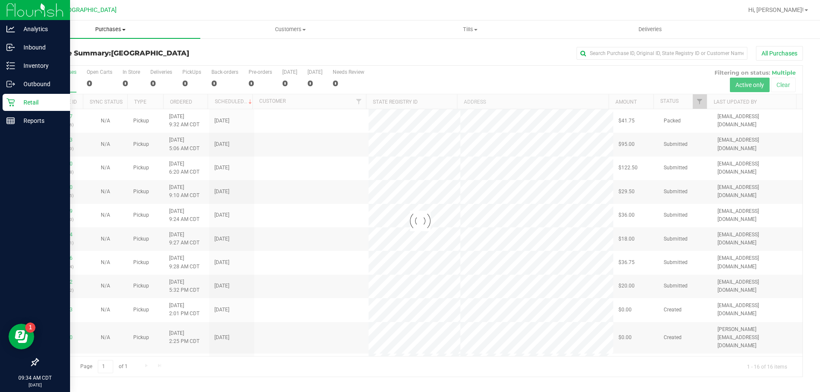
click at [117, 31] on span "Purchases" at bounding box center [110, 30] width 180 height 8
click at [107, 57] on li "Fulfillment" at bounding box center [110, 62] width 180 height 10
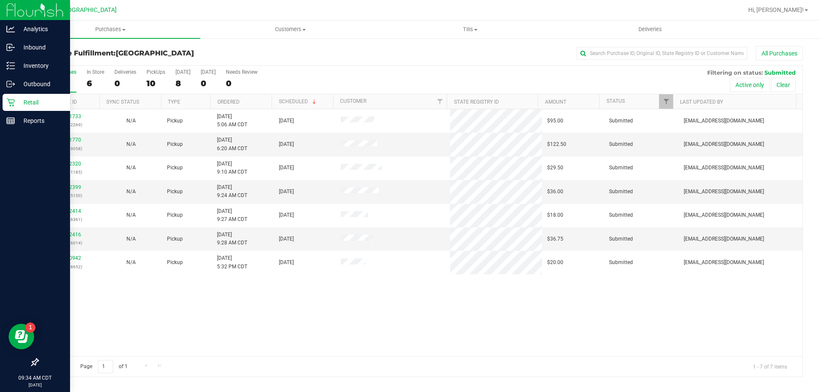
click at [253, 100] on th "Ordered" at bounding box center [240, 101] width 61 height 15
click at [103, 28] on span "Purchases" at bounding box center [110, 30] width 180 height 8
click at [99, 61] on li "Fulfillment" at bounding box center [110, 62] width 180 height 10
click at [244, 96] on th "Ordered" at bounding box center [240, 101] width 61 height 15
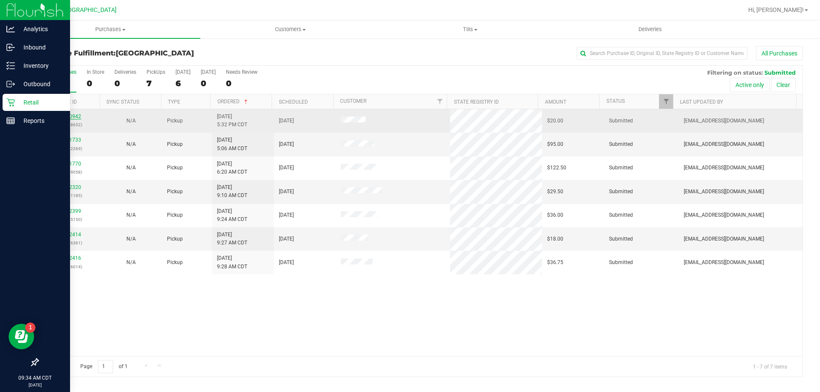
click at [73, 116] on link "12000942" at bounding box center [69, 117] width 24 height 6
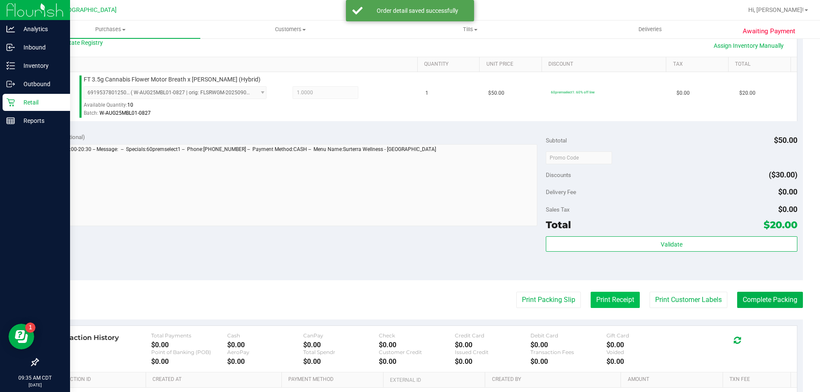
scroll to position [214, 0]
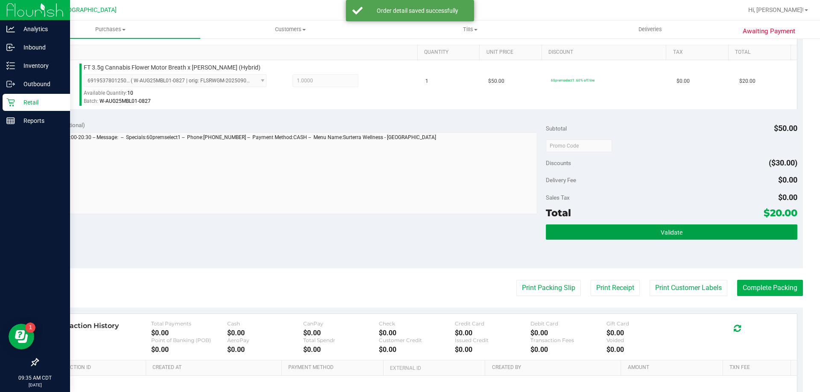
click at [638, 235] on button "Validate" at bounding box center [671, 232] width 251 height 15
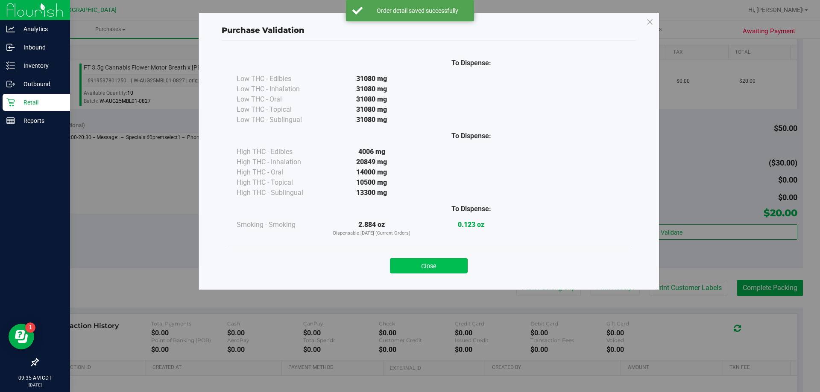
click at [449, 266] on button "Close" at bounding box center [429, 265] width 78 height 15
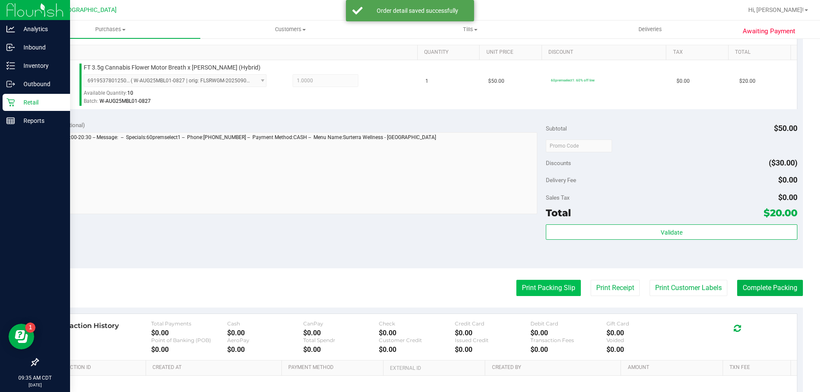
click at [526, 281] on button "Print Packing Slip" at bounding box center [548, 288] width 64 height 16
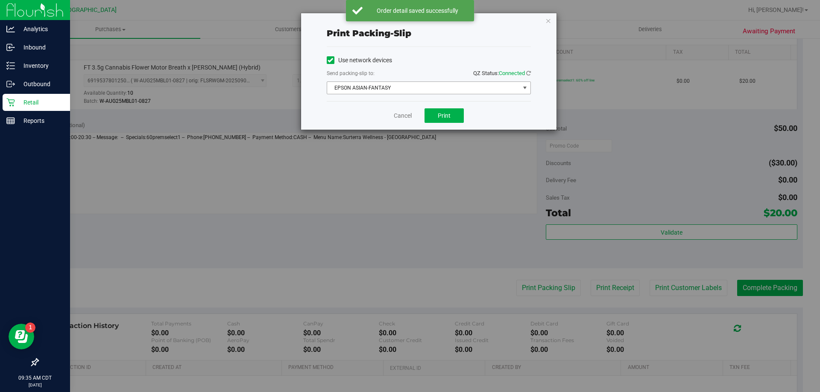
click at [424, 88] on span "EPSON ASIAN-FANTASY" at bounding box center [423, 88] width 193 height 12
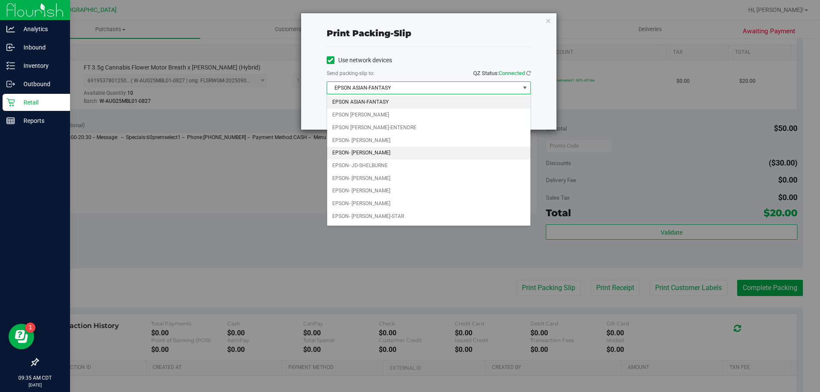
click at [401, 155] on li "EPSON- JAZMIN-WHITLEY" at bounding box center [428, 153] width 203 height 13
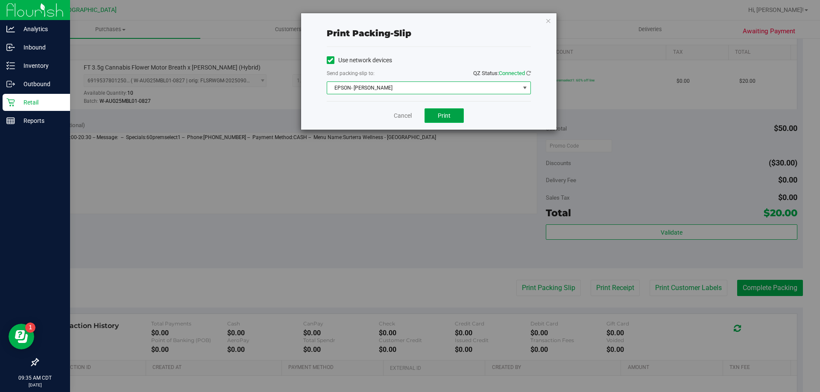
click at [448, 109] on button "Print" at bounding box center [443, 115] width 39 height 15
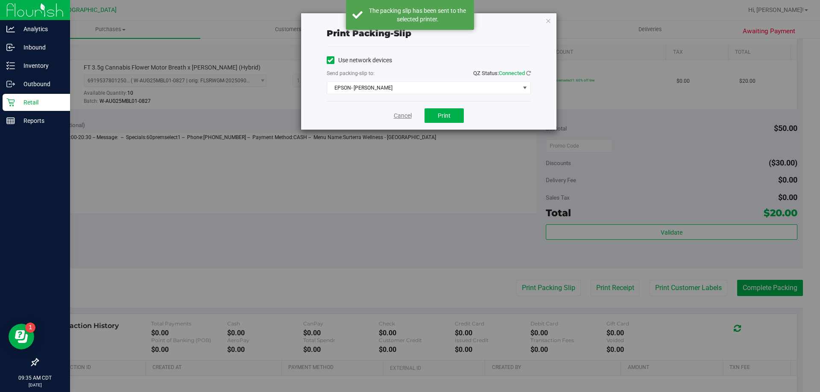
click at [403, 114] on link "Cancel" at bounding box center [403, 115] width 18 height 9
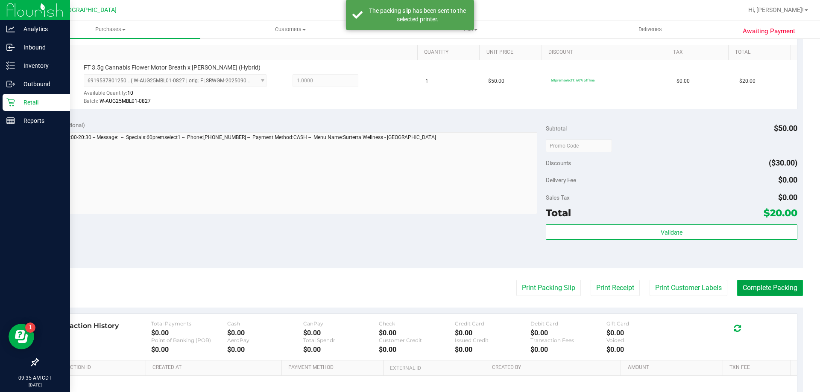
click at [783, 290] on button "Complete Packing" at bounding box center [770, 288] width 66 height 16
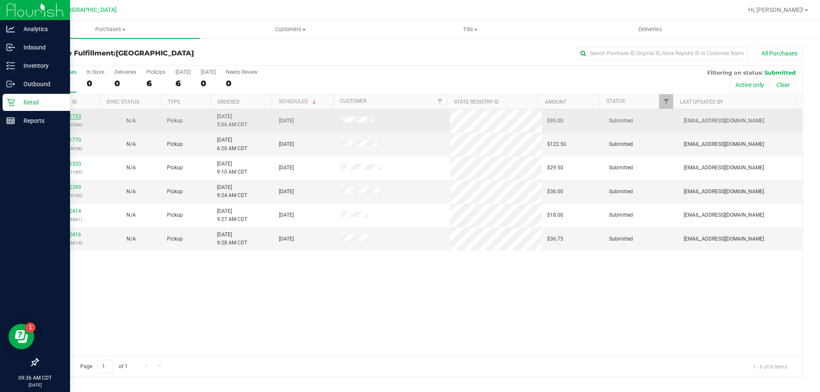
click at [74, 117] on link "12001733" at bounding box center [69, 117] width 24 height 6
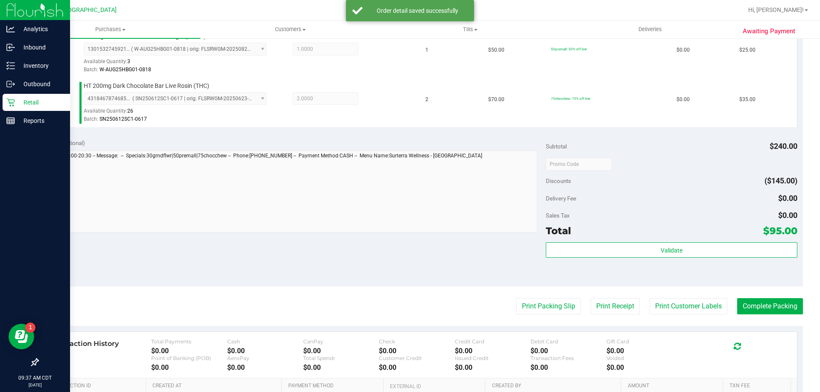
scroll to position [299, 0]
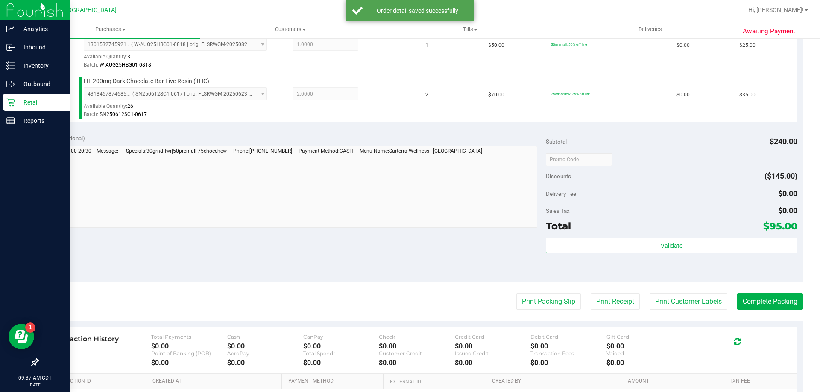
click at [611, 254] on div "Validate" at bounding box center [671, 246] width 251 height 16
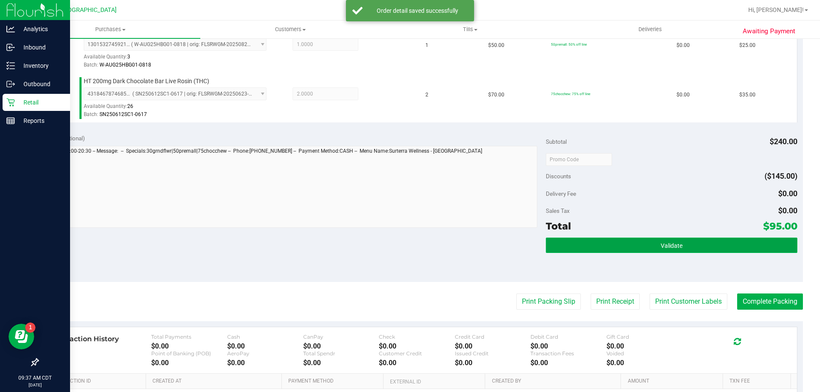
click at [608, 243] on button "Validate" at bounding box center [671, 245] width 251 height 15
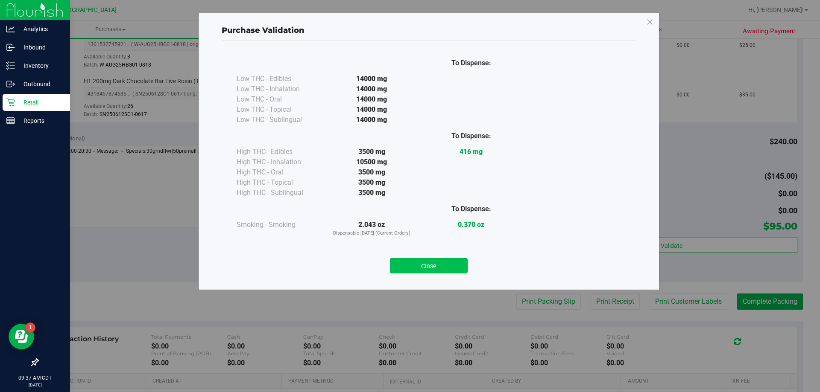
click at [439, 267] on button "Close" at bounding box center [429, 265] width 78 height 15
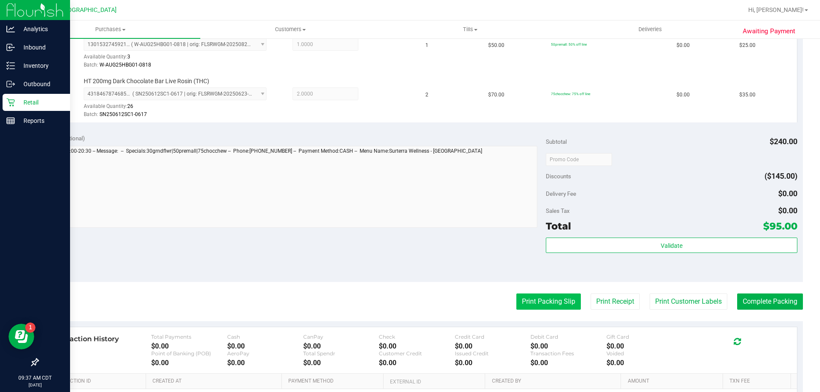
click at [559, 307] on button "Print Packing Slip" at bounding box center [548, 302] width 64 height 16
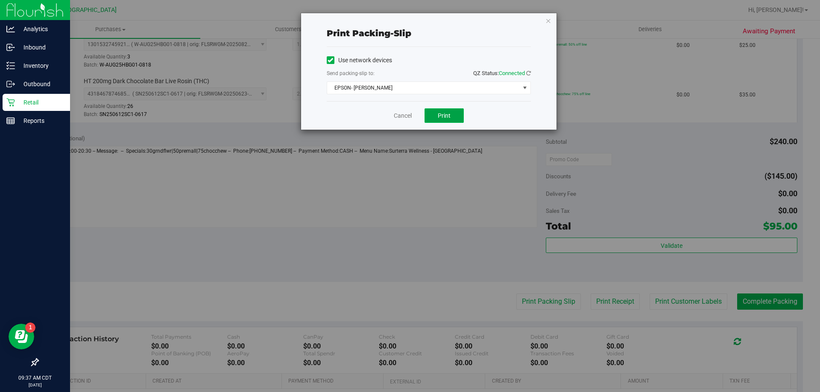
click at [453, 119] on button "Print" at bounding box center [443, 115] width 39 height 15
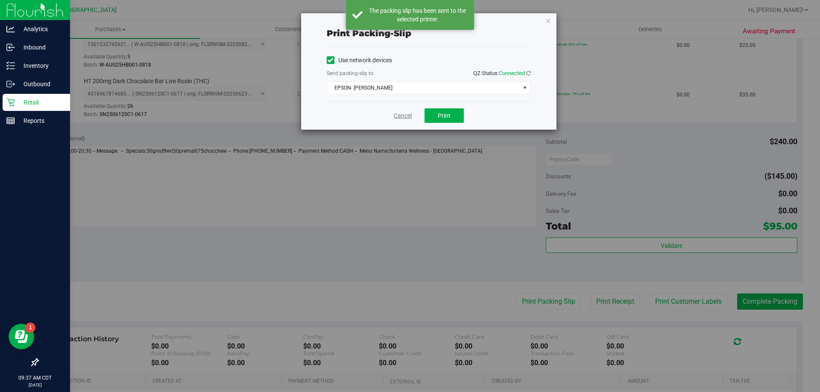
click at [402, 118] on link "Cancel" at bounding box center [403, 115] width 18 height 9
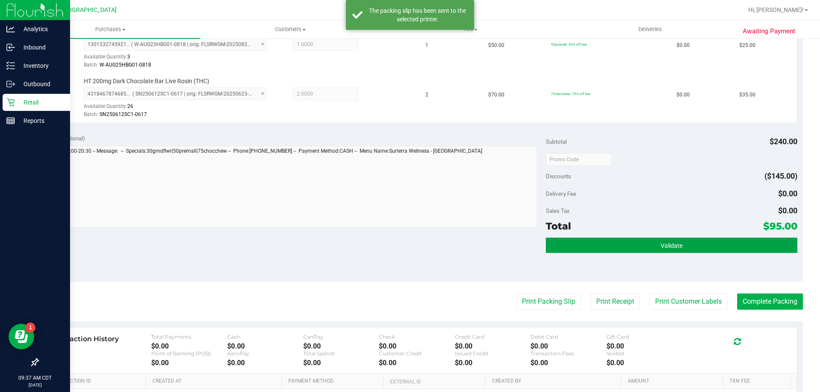
drag, startPoint x: 704, startPoint y: 251, endPoint x: 568, endPoint y: 219, distance: 138.9
click at [703, 251] on button "Validate" at bounding box center [671, 245] width 251 height 15
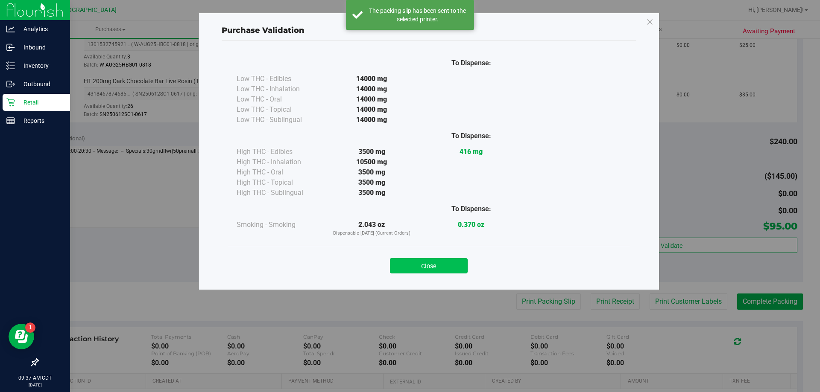
click at [448, 272] on button "Close" at bounding box center [429, 265] width 78 height 15
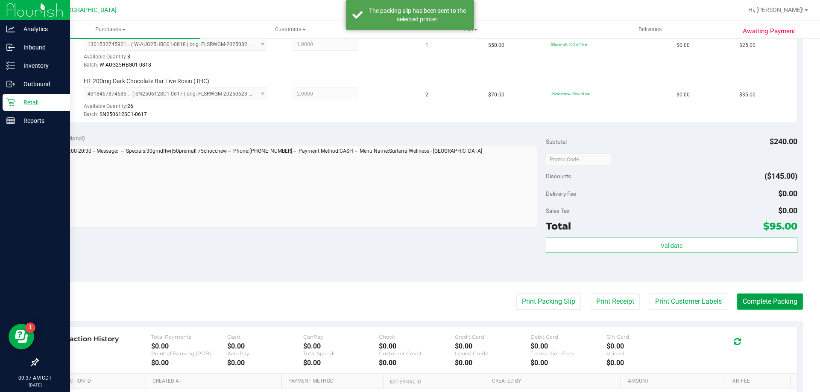
click at [741, 298] on button "Complete Packing" at bounding box center [770, 302] width 66 height 16
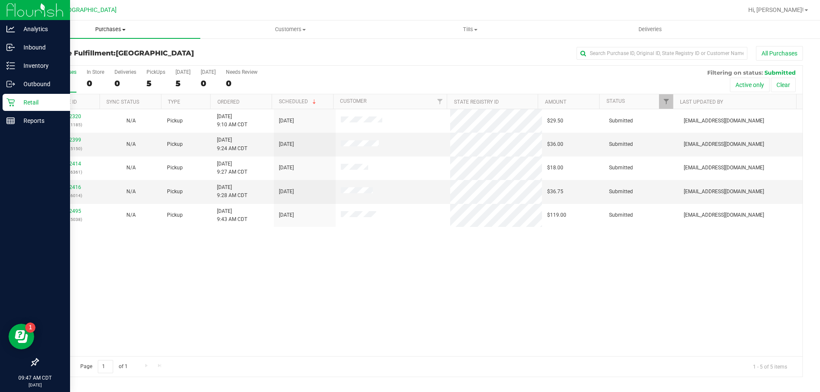
click at [119, 33] on span "Purchases" at bounding box center [110, 30] width 180 height 8
click at [99, 59] on li "Fulfillment" at bounding box center [110, 62] width 180 height 10
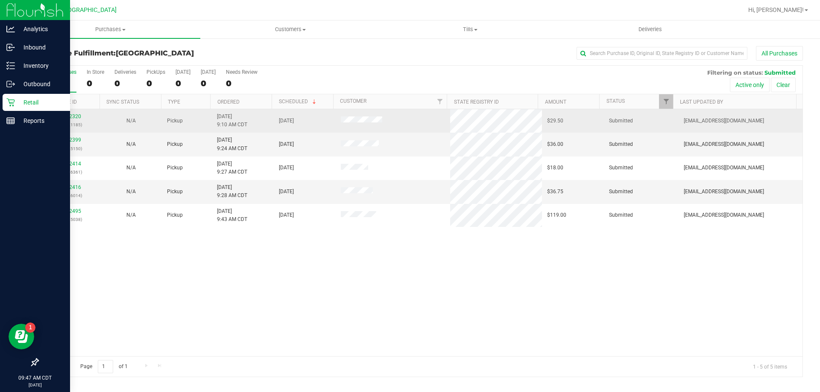
click at [73, 112] on td "12002320 (327621185)" at bounding box center [69, 120] width 62 height 23
click at [73, 119] on link "12002320" at bounding box center [69, 117] width 24 height 6
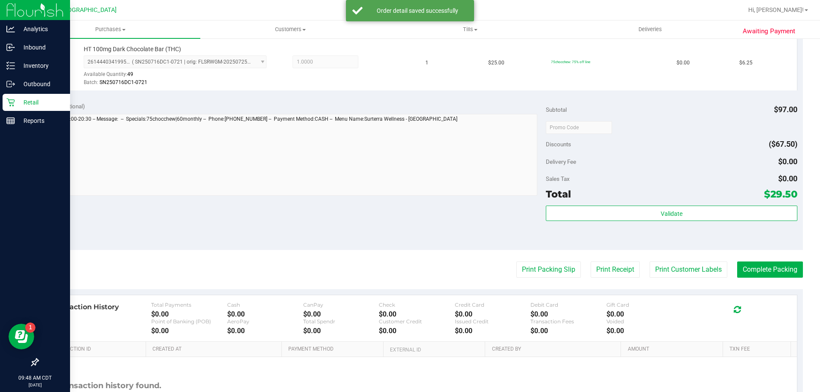
scroll to position [342, 0]
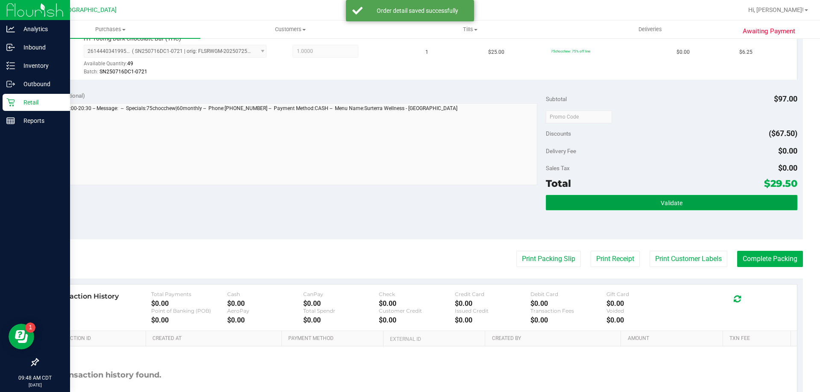
click at [647, 199] on button "Validate" at bounding box center [671, 202] width 251 height 15
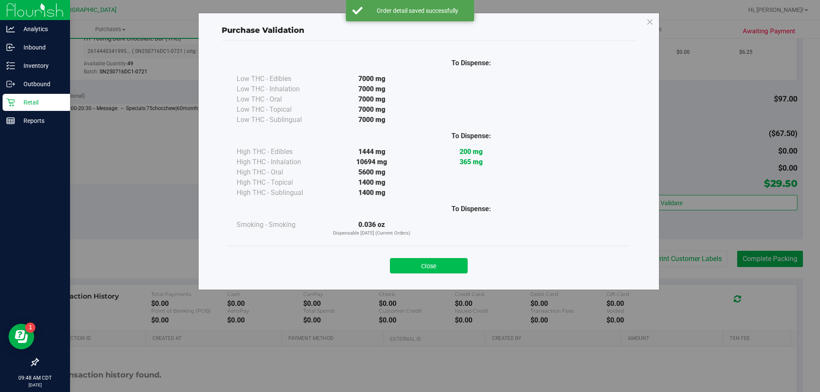
click at [459, 261] on button "Close" at bounding box center [429, 265] width 78 height 15
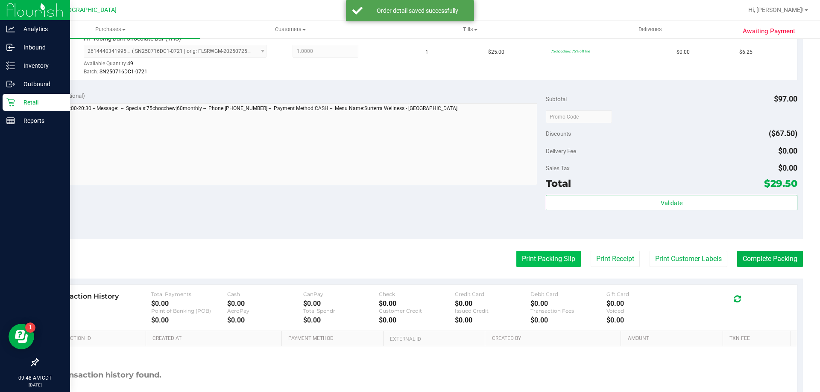
click at [518, 260] on button "Print Packing Slip" at bounding box center [548, 259] width 64 height 16
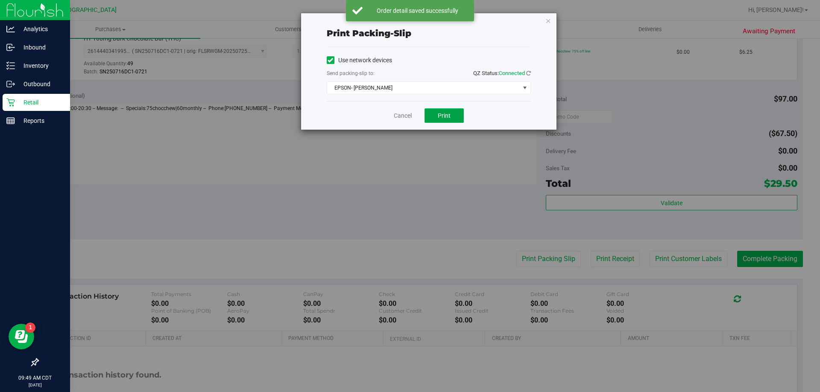
click at [457, 111] on button "Print" at bounding box center [443, 115] width 39 height 15
click at [399, 116] on link "Cancel" at bounding box center [403, 115] width 18 height 9
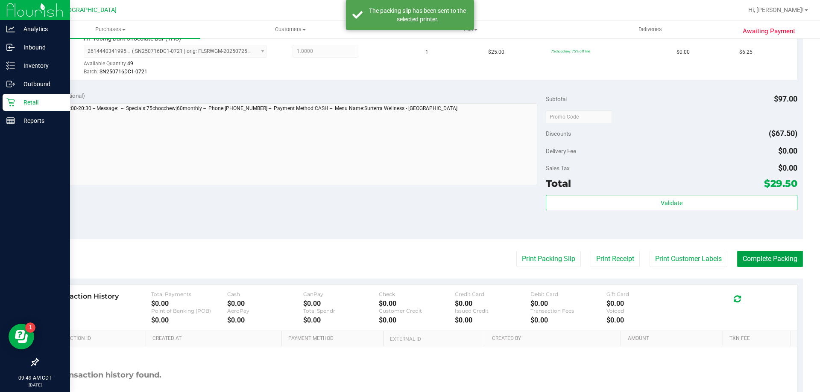
click at [778, 256] on button "Complete Packing" at bounding box center [770, 259] width 66 height 16
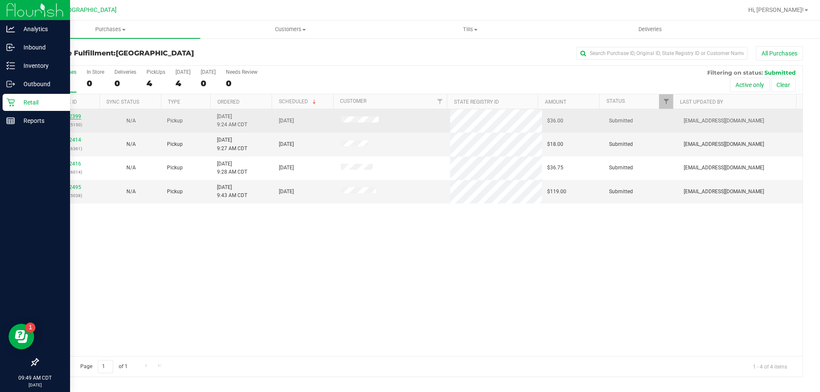
click at [75, 116] on link "12002399" at bounding box center [69, 117] width 24 height 6
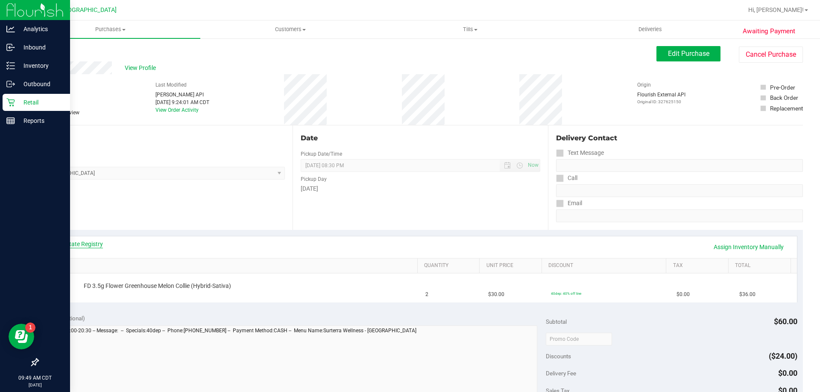
click at [82, 243] on link "View State Registry" at bounding box center [77, 244] width 51 height 9
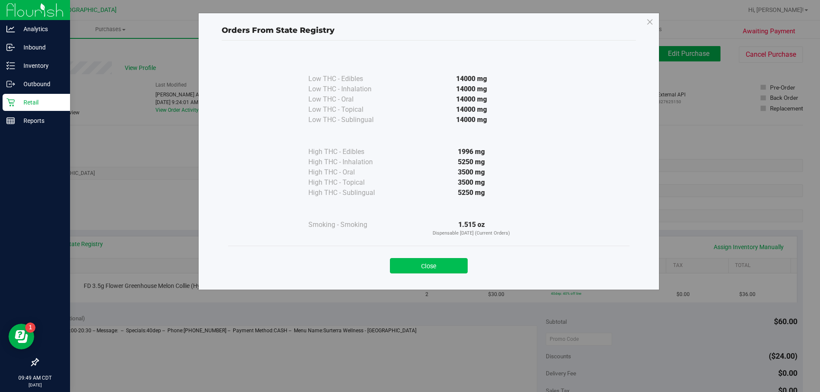
click at [454, 265] on button "Close" at bounding box center [429, 265] width 78 height 15
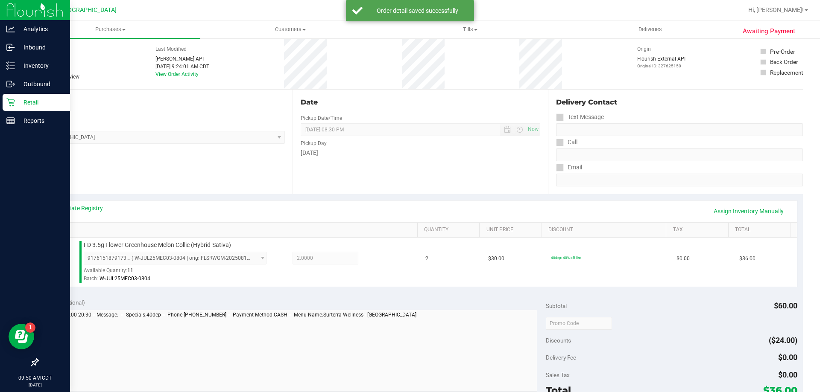
scroll to position [85, 0]
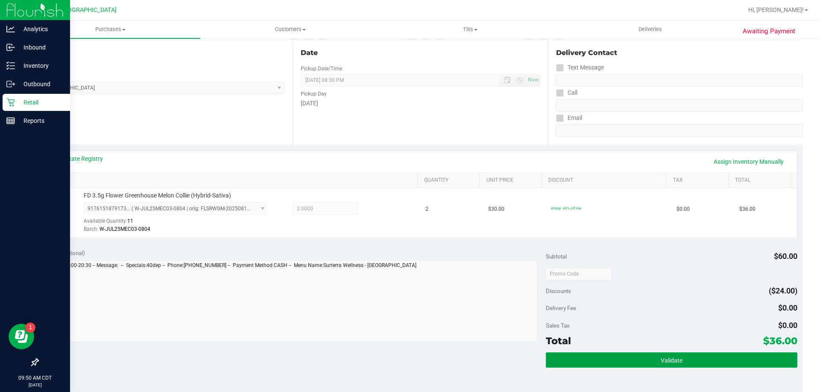
click at [633, 359] on button "Validate" at bounding box center [671, 360] width 251 height 15
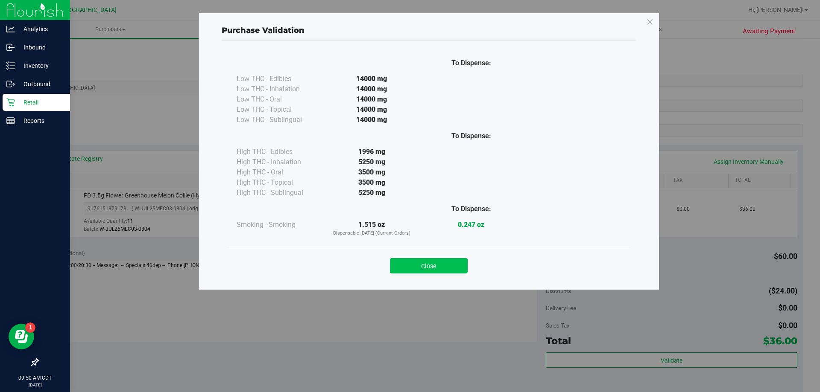
click at [424, 265] on button "Close" at bounding box center [429, 265] width 78 height 15
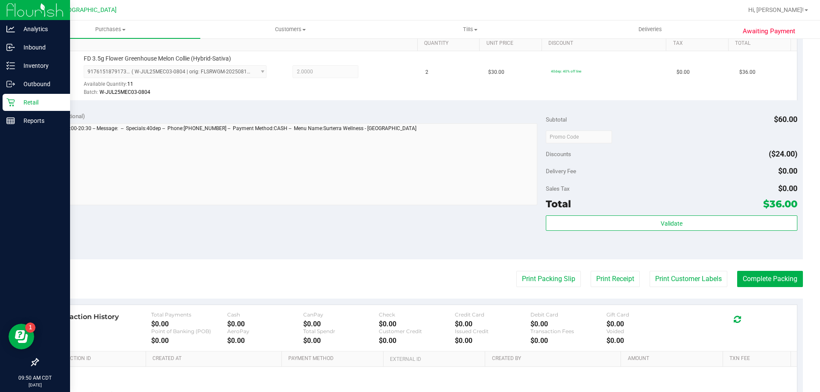
scroll to position [256, 0]
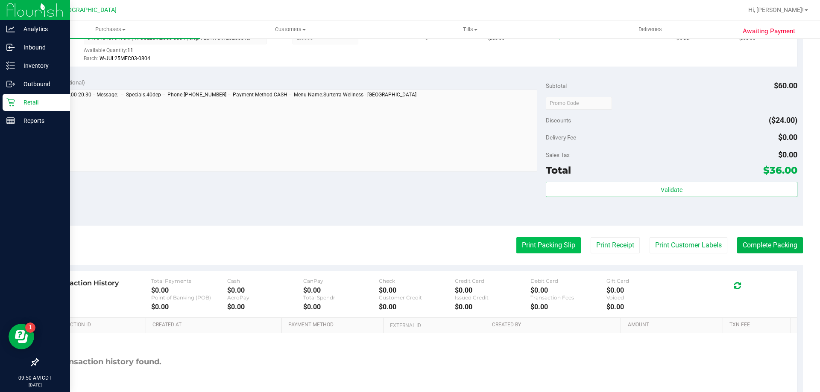
click at [541, 247] on button "Print Packing Slip" at bounding box center [548, 245] width 64 height 16
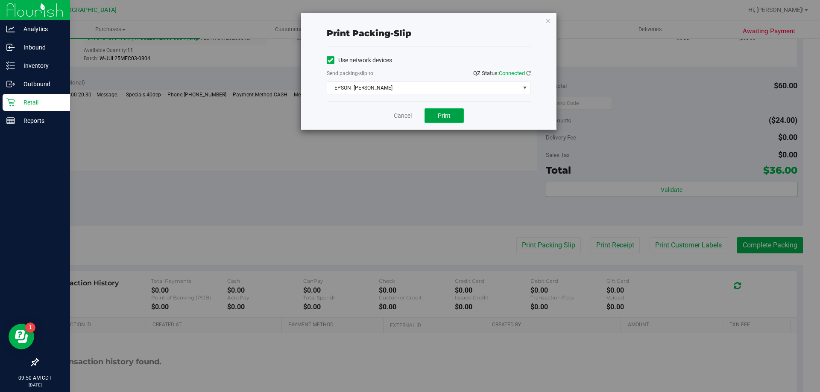
click at [446, 115] on span "Print" at bounding box center [444, 115] width 13 height 7
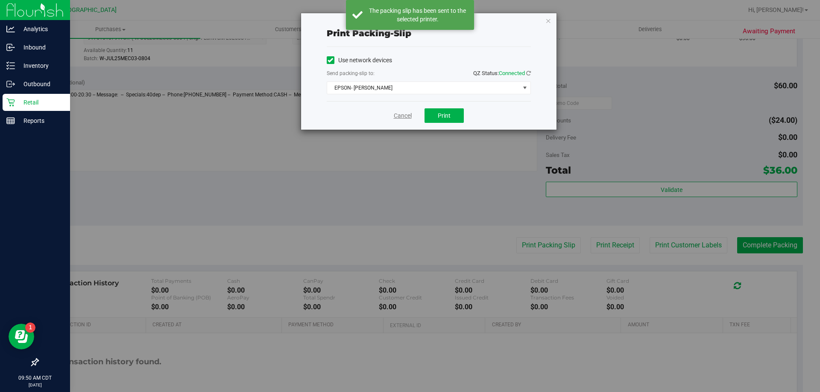
click at [403, 118] on link "Cancel" at bounding box center [403, 115] width 18 height 9
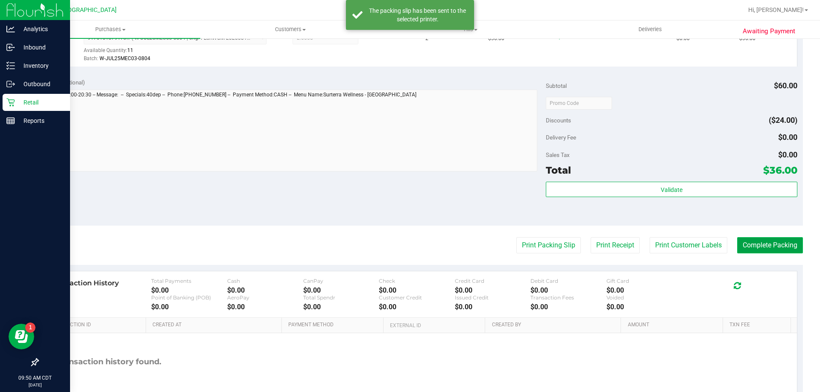
click at [767, 246] on button "Complete Packing" at bounding box center [770, 245] width 66 height 16
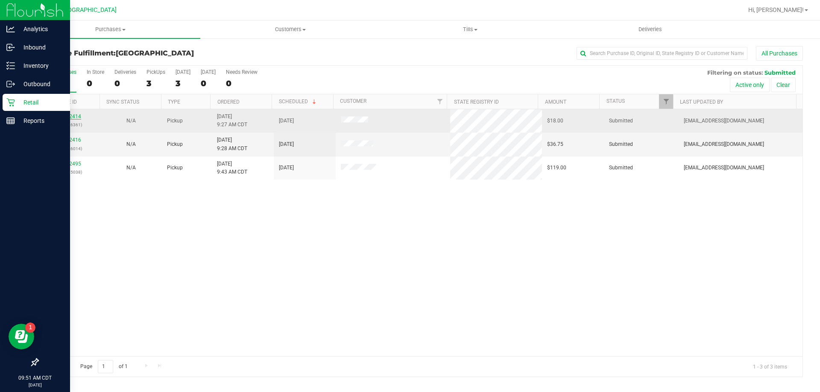
click at [74, 119] on link "12002414" at bounding box center [69, 117] width 24 height 6
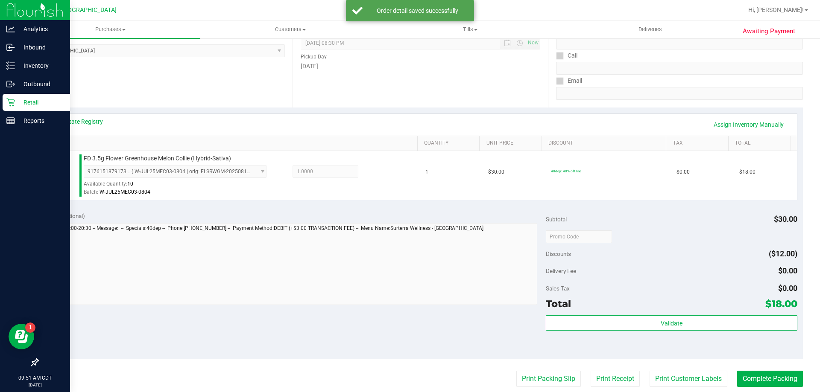
scroll to position [128, 0]
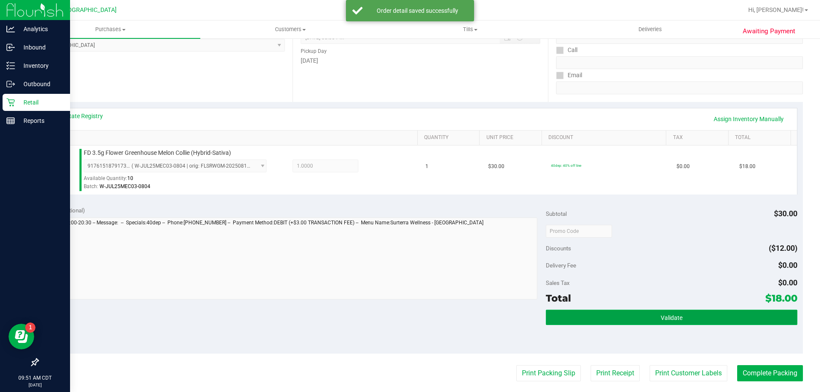
click at [591, 313] on button "Validate" at bounding box center [671, 317] width 251 height 15
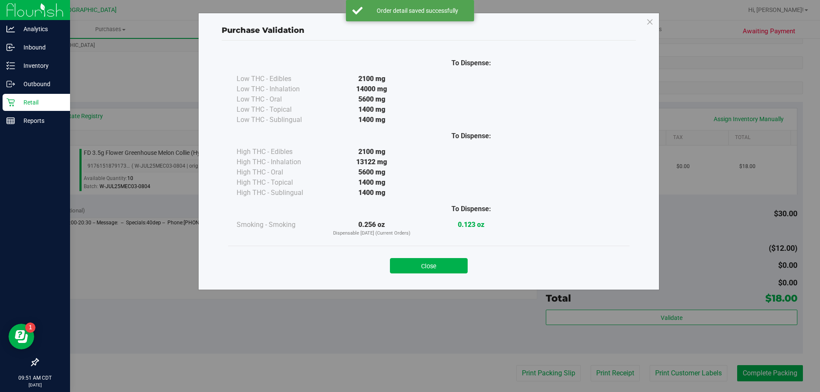
drag, startPoint x: 448, startPoint y: 259, endPoint x: 486, endPoint y: 282, distance: 44.3
click at [448, 259] on button "Close" at bounding box center [429, 265] width 78 height 15
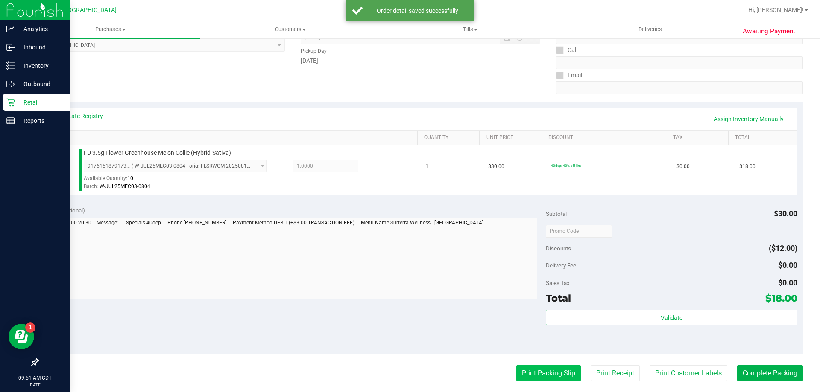
drag, startPoint x: 550, startPoint y: 385, endPoint x: 542, endPoint y: 366, distance: 20.1
click at [548, 383] on purchase-details "Back Edit Purchase Cancel Purchase View Profile # 12002414 BioTrack ID: - Submi…" at bounding box center [420, 235] width 765 height 635
click at [542, 366] on button "Print Packing Slip" at bounding box center [548, 374] width 64 height 16
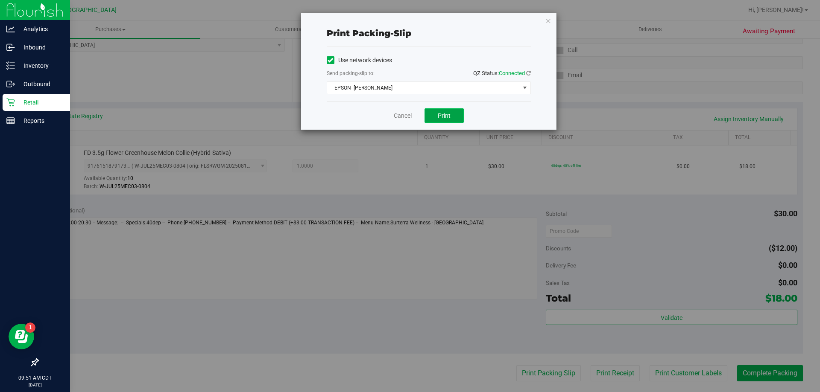
click at [453, 110] on button "Print" at bounding box center [443, 115] width 39 height 15
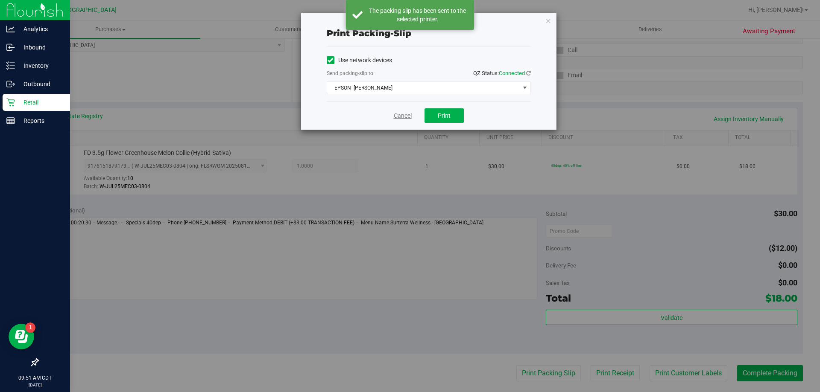
click at [401, 117] on link "Cancel" at bounding box center [403, 115] width 18 height 9
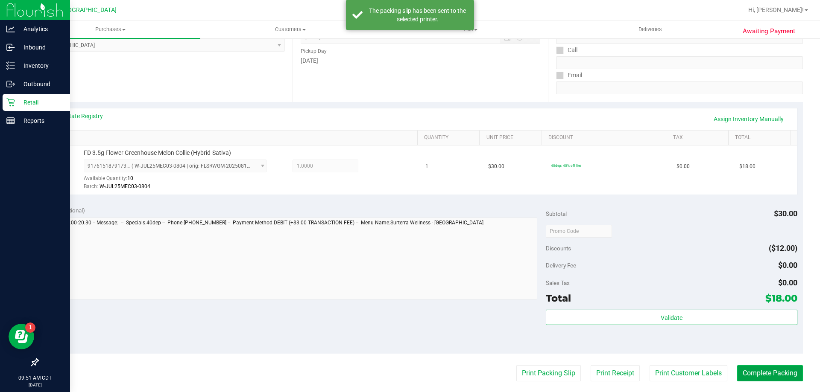
click at [781, 375] on button "Complete Packing" at bounding box center [770, 374] width 66 height 16
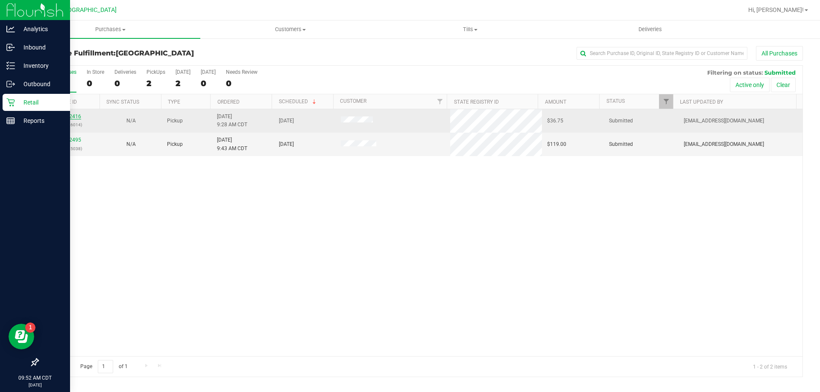
click at [75, 116] on link "12002416" at bounding box center [69, 117] width 24 height 6
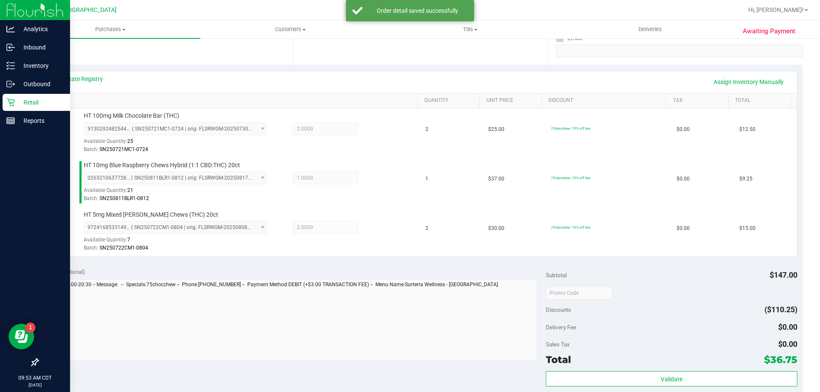
scroll to position [171, 0]
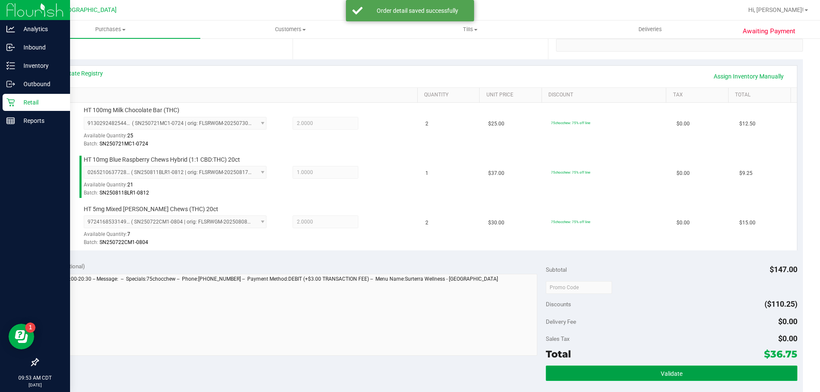
click at [596, 374] on button "Validate" at bounding box center [671, 373] width 251 height 15
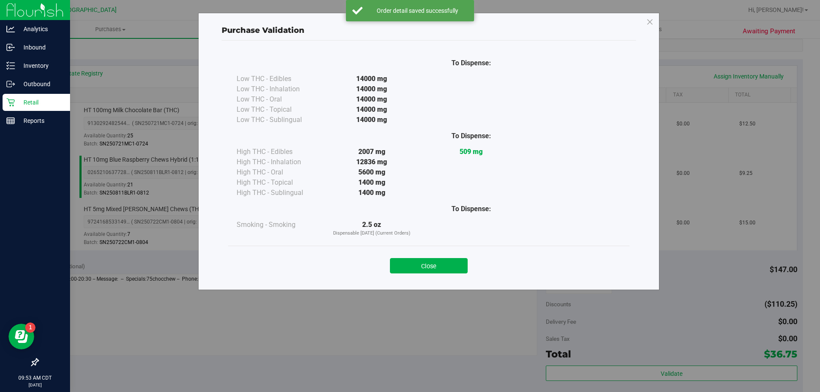
click at [414, 275] on div "Close" at bounding box center [428, 263] width 401 height 35
click at [421, 262] on button "Close" at bounding box center [429, 265] width 78 height 15
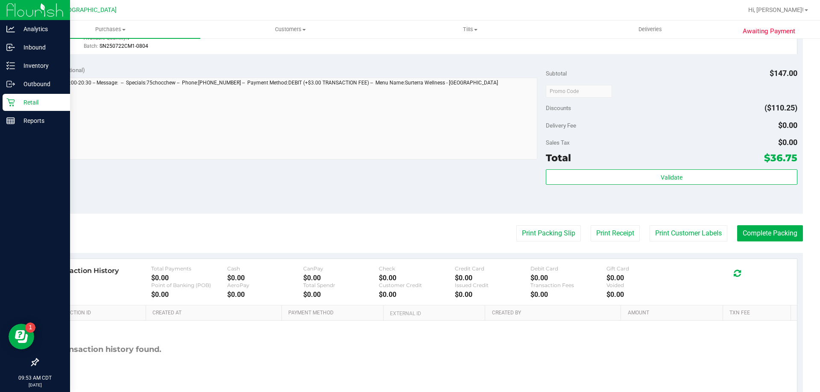
scroll to position [384, 0]
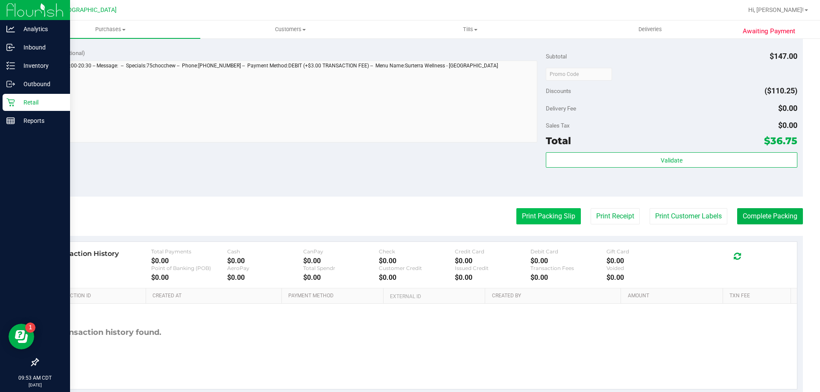
click at [518, 212] on button "Print Packing Slip" at bounding box center [548, 216] width 64 height 16
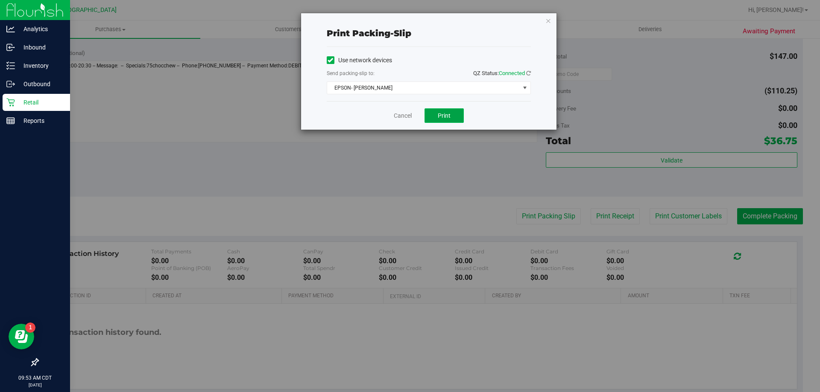
click at [437, 112] on button "Print" at bounding box center [443, 115] width 39 height 15
click at [405, 117] on link "Cancel" at bounding box center [403, 115] width 18 height 9
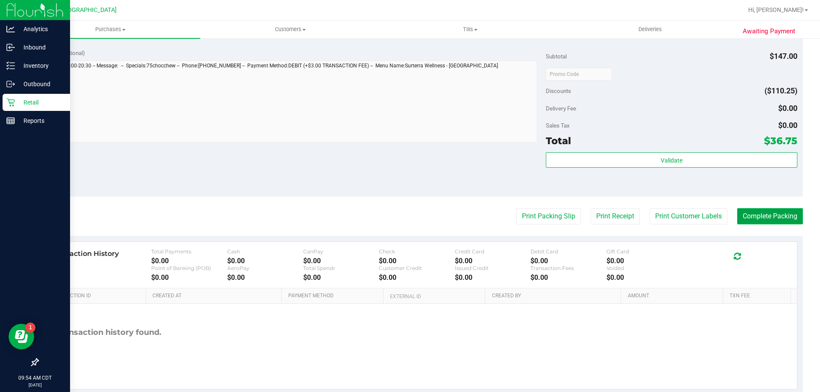
click at [747, 214] on button "Complete Packing" at bounding box center [770, 216] width 66 height 16
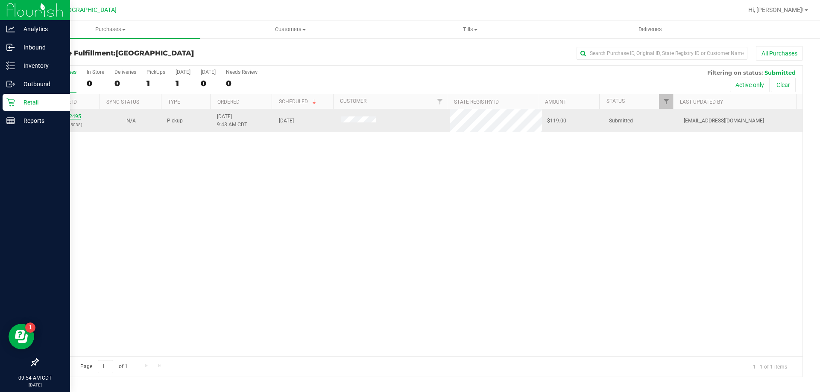
click at [68, 114] on link "12002495" at bounding box center [69, 117] width 24 height 6
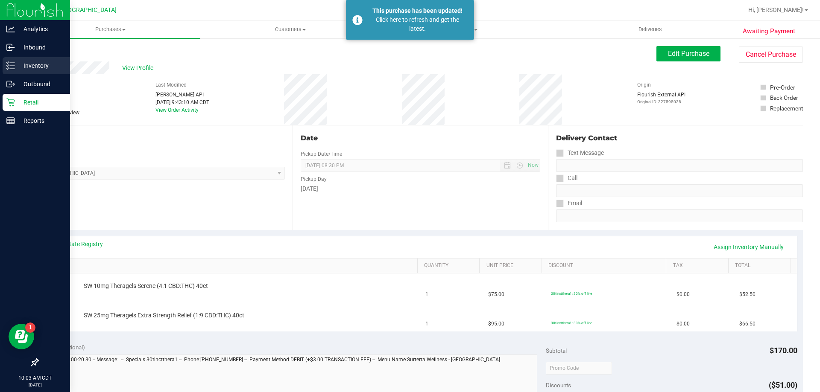
click at [26, 64] on p "Inventory" at bounding box center [40, 66] width 51 height 10
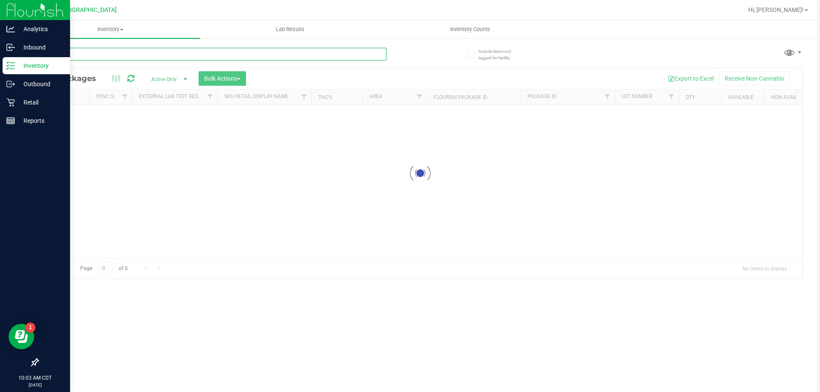
click at [123, 60] on input "text" at bounding box center [212, 54] width 349 height 13
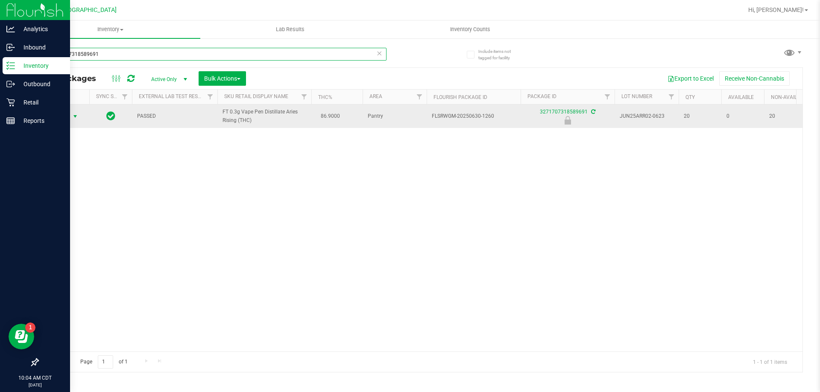
type input "3271707318589691"
click at [59, 118] on span "Action" at bounding box center [58, 117] width 23 height 12
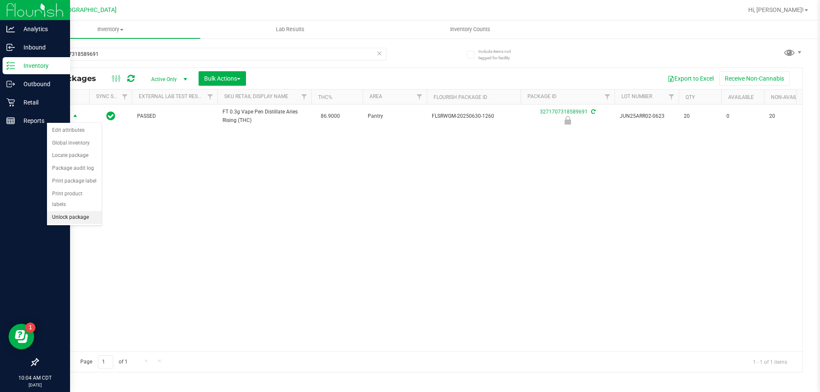
click at [64, 211] on li "Unlock package" at bounding box center [74, 217] width 55 height 13
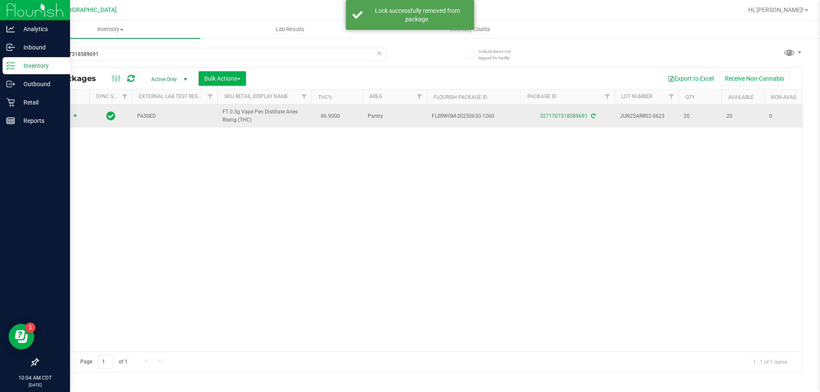
click at [68, 112] on span "Action" at bounding box center [58, 116] width 23 height 12
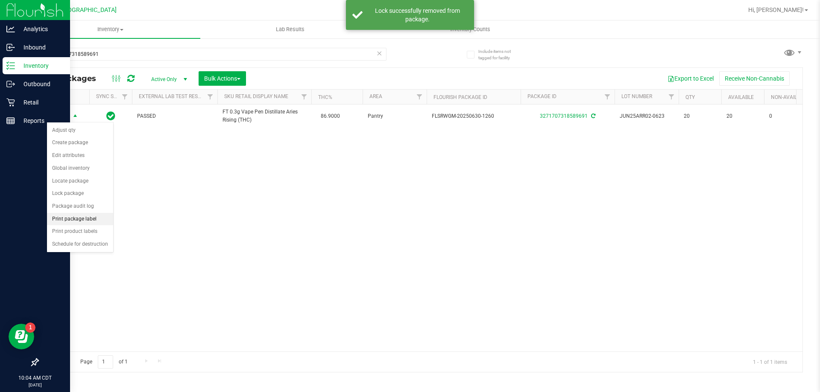
click at [79, 216] on li "Print package label" at bounding box center [80, 219] width 66 height 13
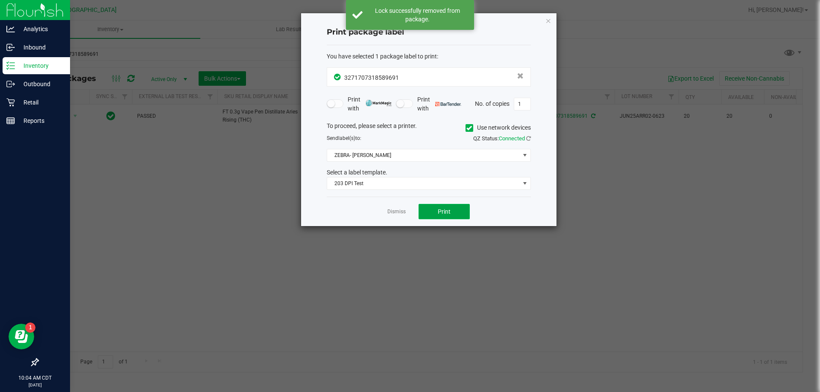
click at [426, 215] on button "Print" at bounding box center [443, 211] width 51 height 15
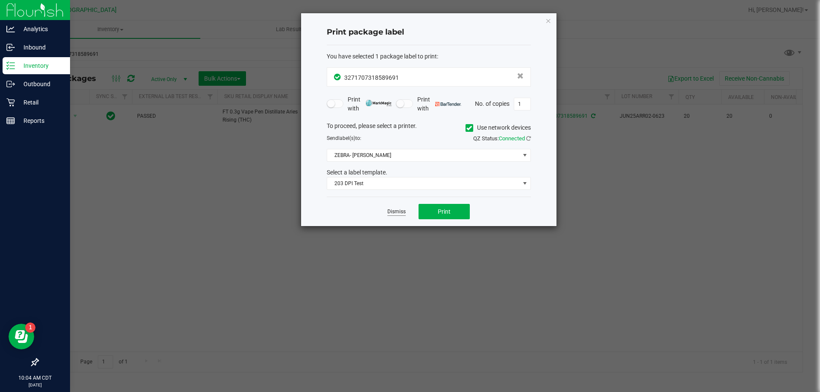
click at [398, 214] on link "Dismiss" at bounding box center [396, 211] width 18 height 7
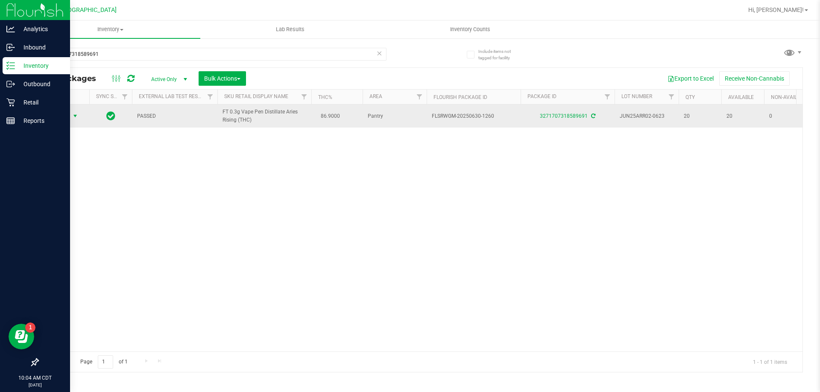
click at [68, 119] on span "Action" at bounding box center [58, 116] width 23 height 12
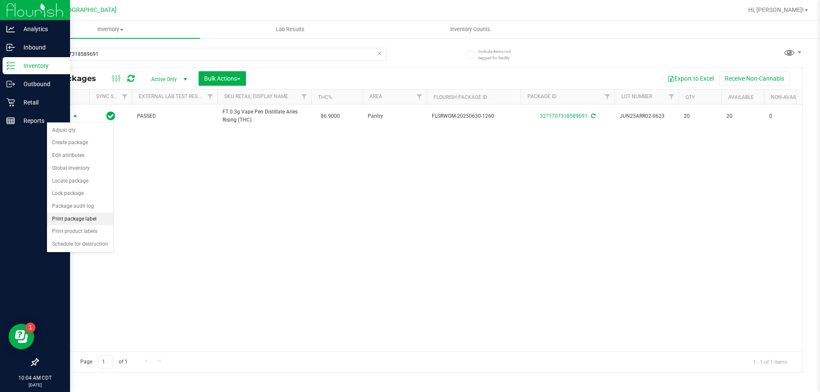
click at [84, 218] on li "Print package label" at bounding box center [80, 219] width 66 height 13
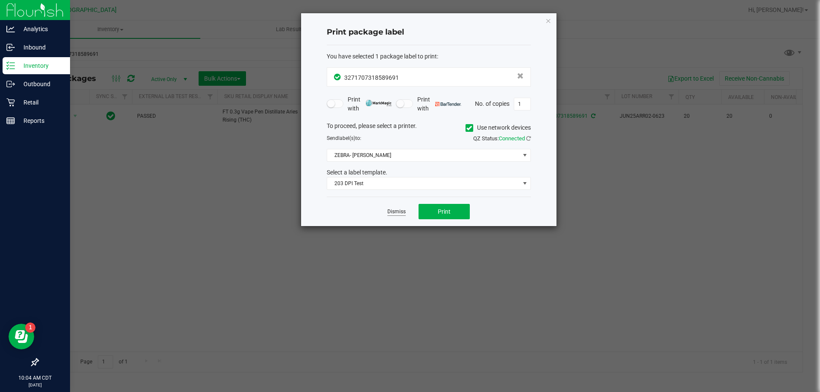
click at [394, 214] on link "Dismiss" at bounding box center [396, 211] width 18 height 7
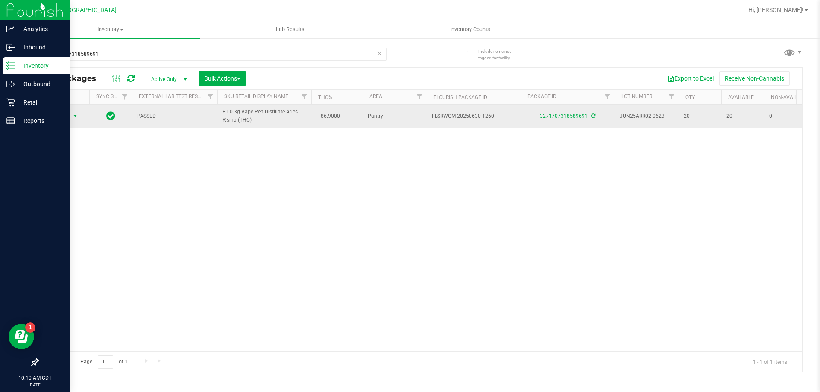
click at [208, 120] on td "PASSED" at bounding box center [174, 116] width 85 height 23
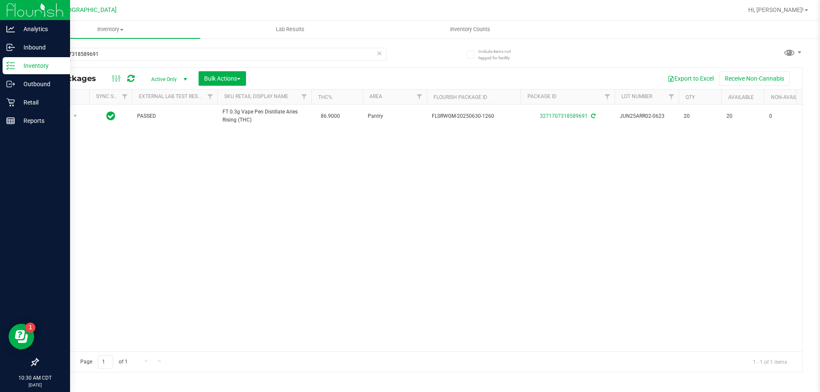
click at [118, 259] on div "Action Action Adjust qty Create package Edit attributes Global inventory Locate…" at bounding box center [420, 228] width 764 height 247
click at [9, 64] on icon at bounding box center [10, 65] width 9 height 9
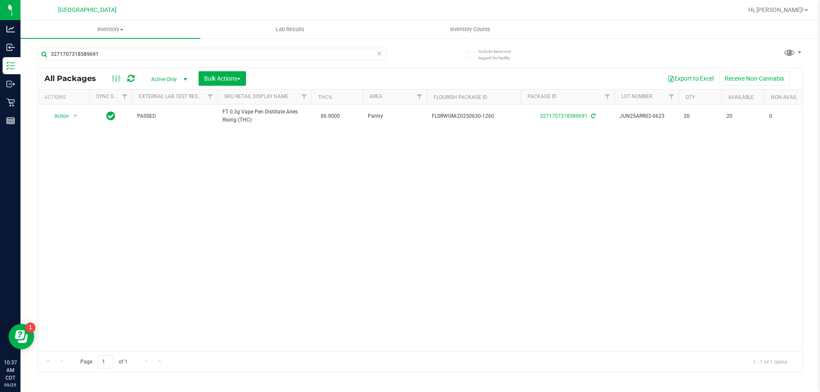
click at [377, 51] on icon at bounding box center [379, 53] width 6 height 10
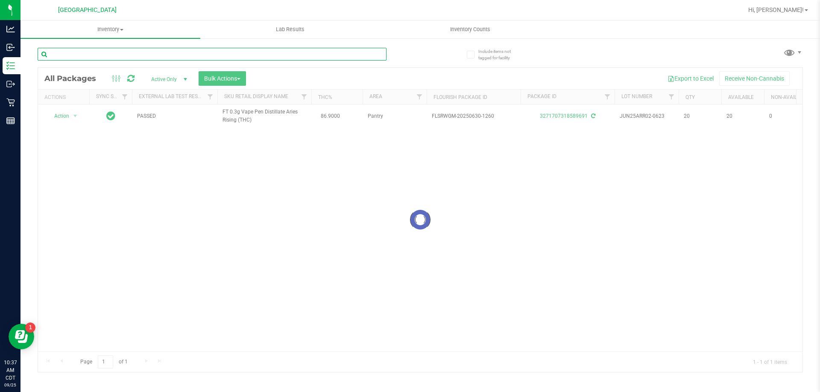
click at [314, 54] on input "text" at bounding box center [212, 54] width 349 height 13
type input "9424692652253089"
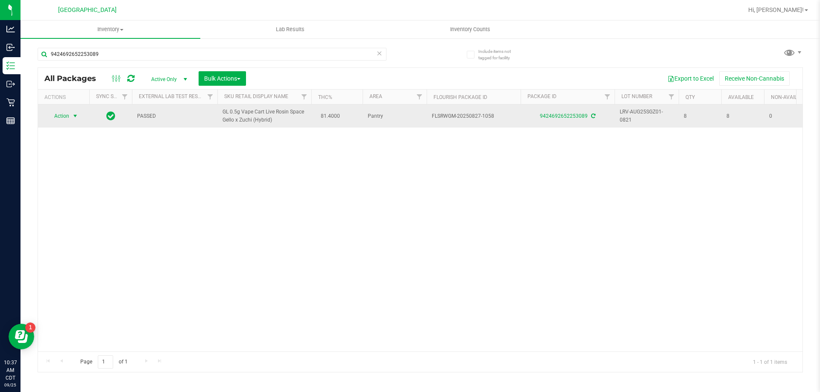
click at [68, 118] on span "Action" at bounding box center [58, 116] width 23 height 12
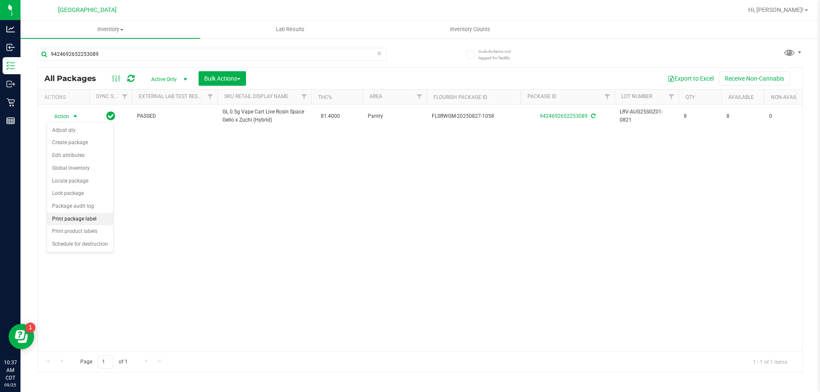
click at [101, 220] on li "Print package label" at bounding box center [80, 219] width 66 height 13
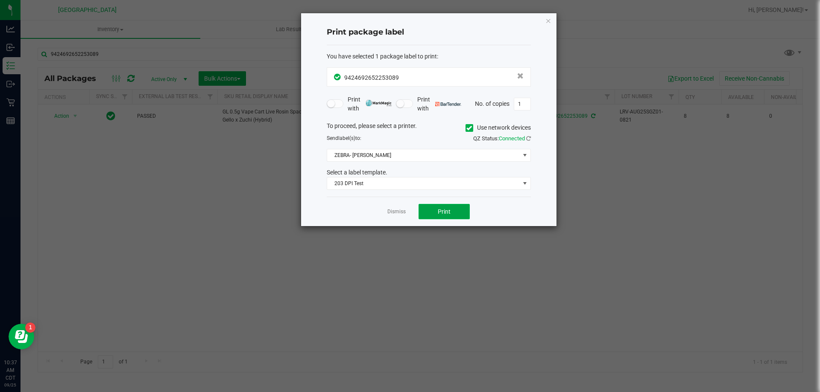
click at [447, 211] on span "Print" at bounding box center [444, 211] width 13 height 7
